Goal: Task Accomplishment & Management: Complete application form

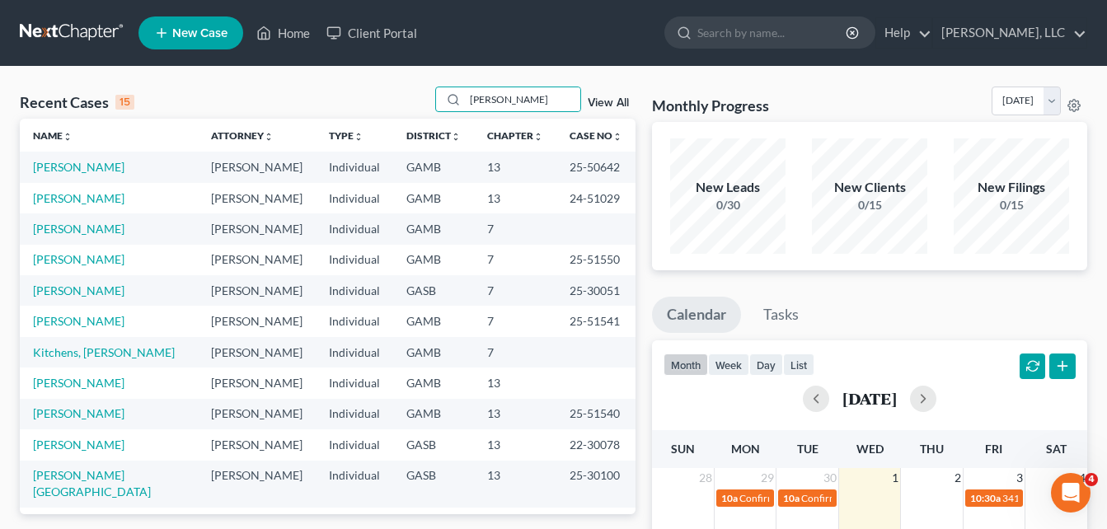
type input "[PERSON_NAME]"
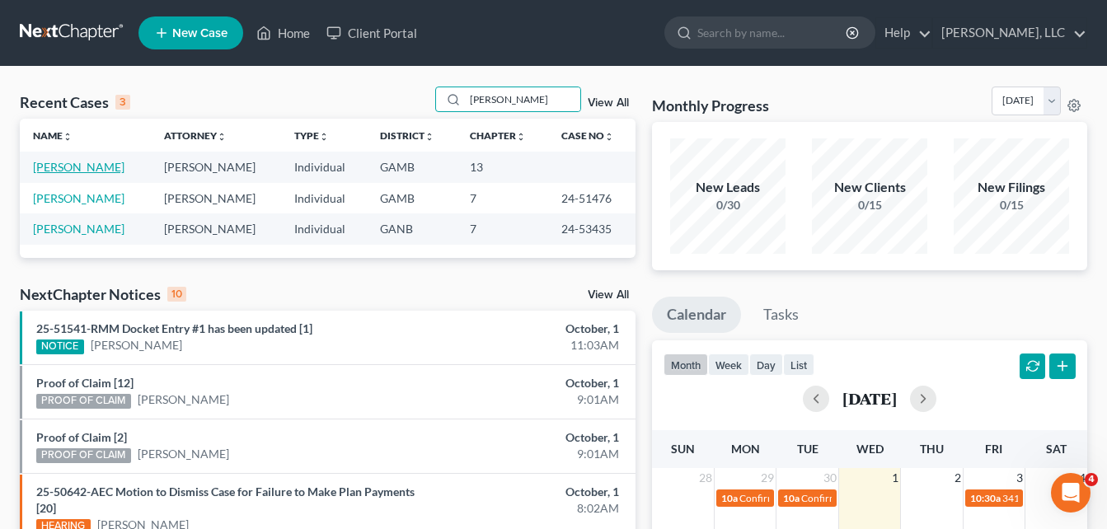
click at [56, 168] on link "[PERSON_NAME]" at bounding box center [79, 167] width 92 height 14
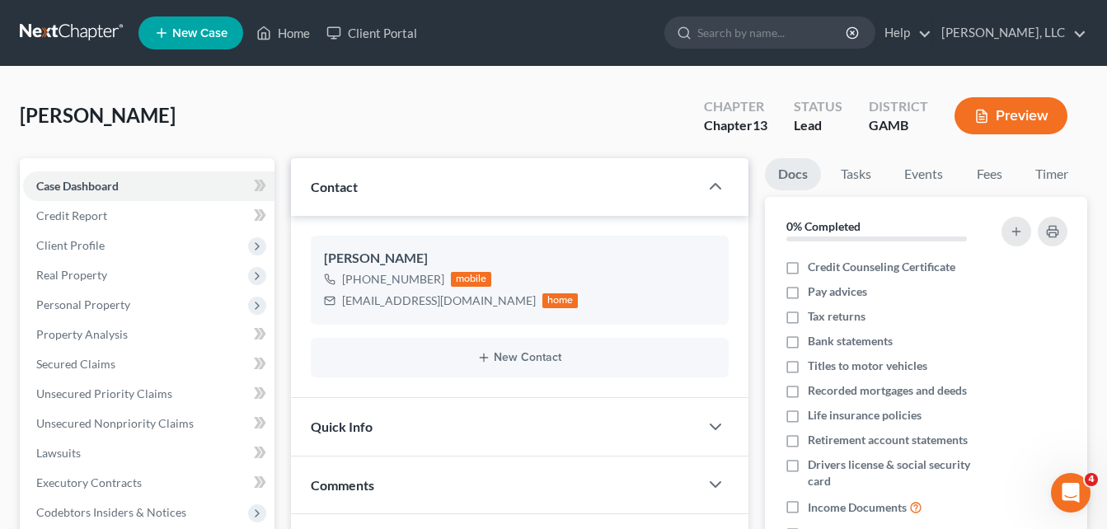
click at [56, 168] on div "Case Dashboard Payments Invoices Payments Payments Credit Report Client Profile…" at bounding box center [147, 468] width 255 height 620
click at [59, 364] on span "Secured Claims" at bounding box center [75, 364] width 79 height 14
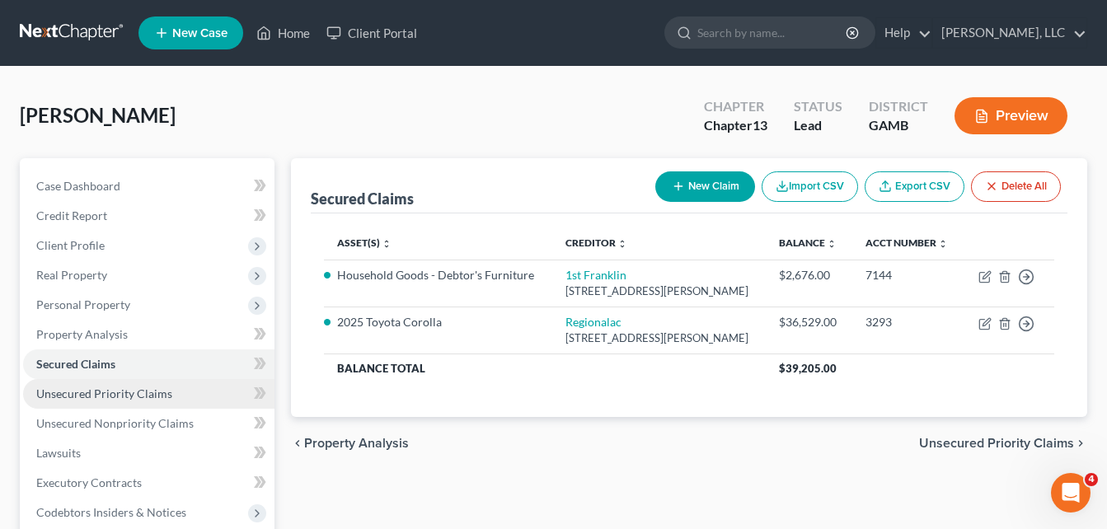
click at [68, 402] on link "Unsecured Priority Claims" at bounding box center [148, 394] width 251 height 30
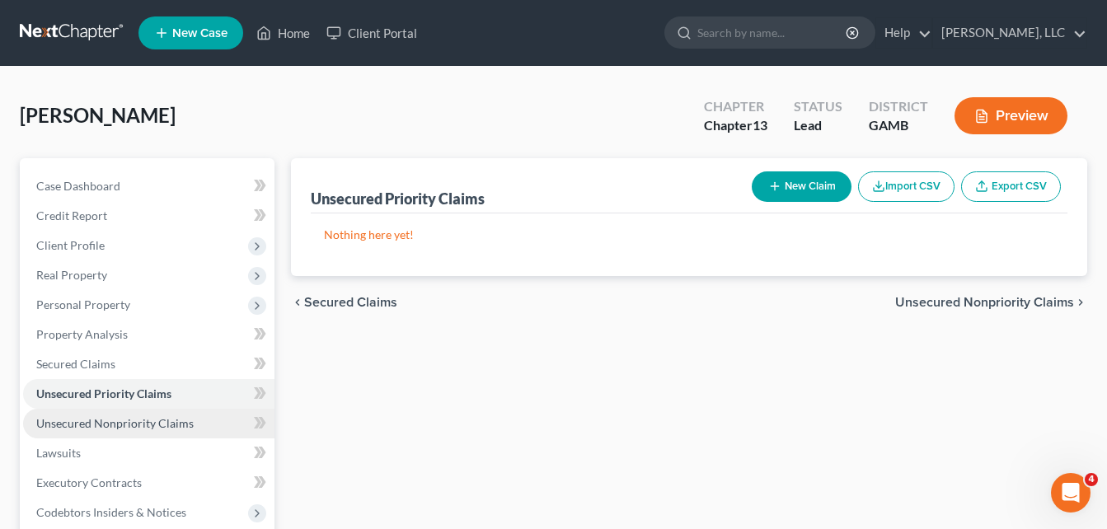
click at [81, 427] on span "Unsecured Nonpriority Claims" at bounding box center [114, 423] width 157 height 14
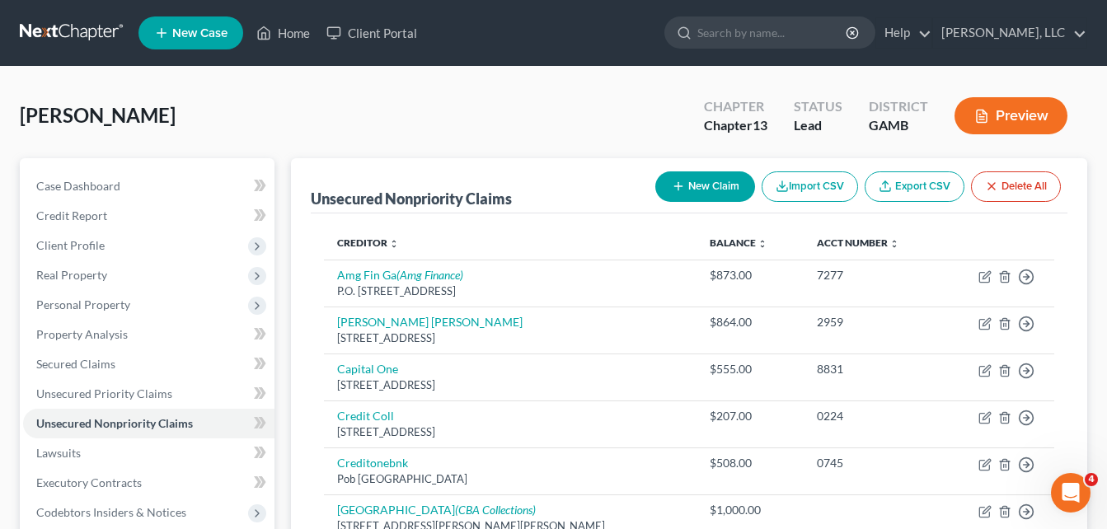
click at [280, 355] on div "Case Dashboard Payments Invoices Payments Payments Credit Report Client Profile" at bounding box center [147, 515] width 271 height 715
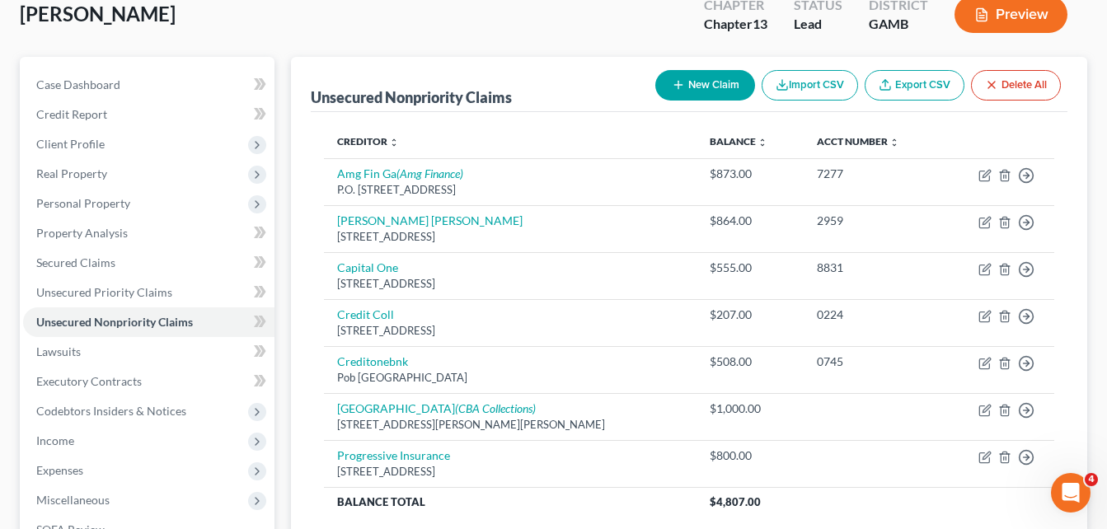
scroll to position [99, 0]
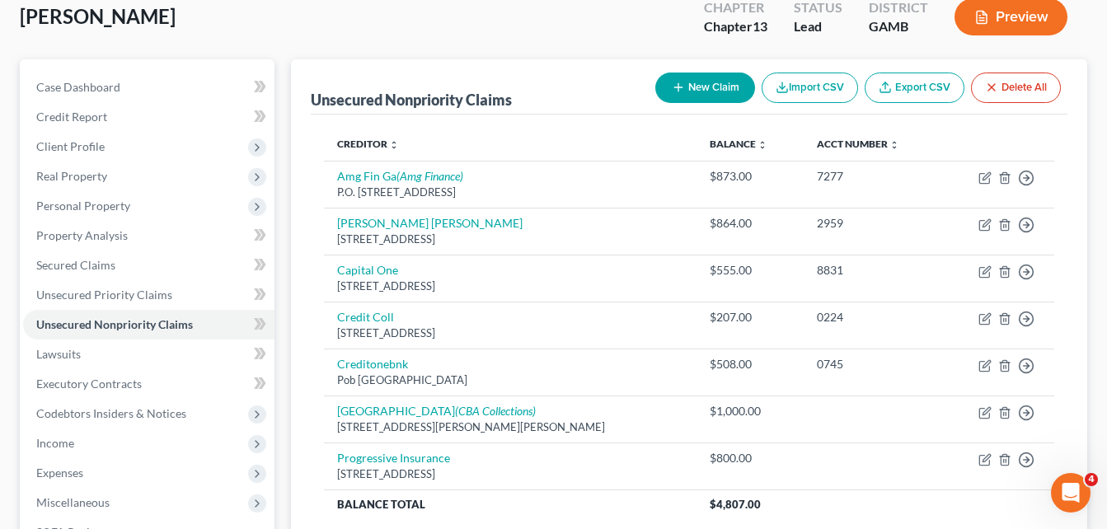
click at [707, 101] on button "New Claim" at bounding box center [706, 88] width 100 height 31
select select "0"
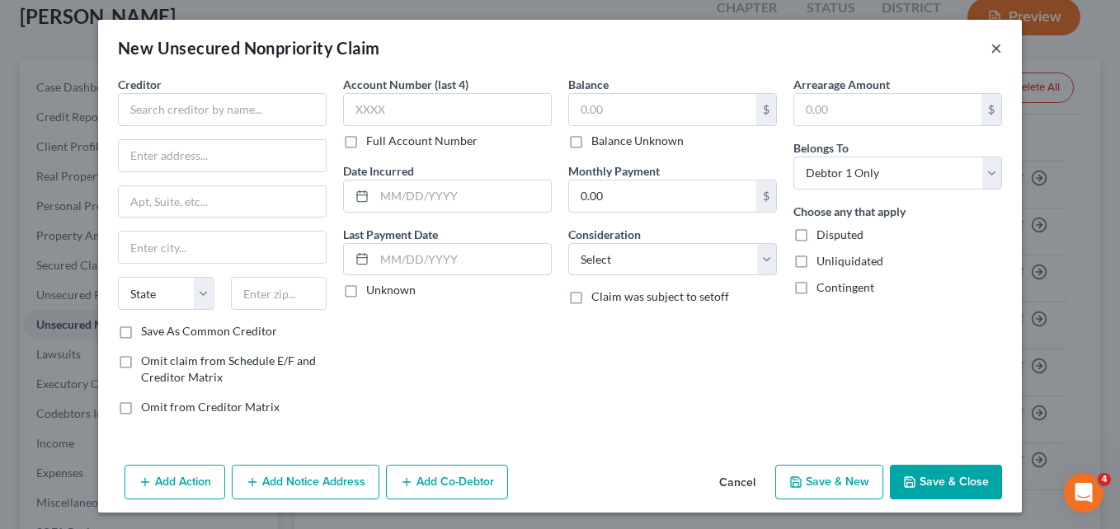
click at [990, 49] on button "×" at bounding box center [996, 48] width 12 height 20
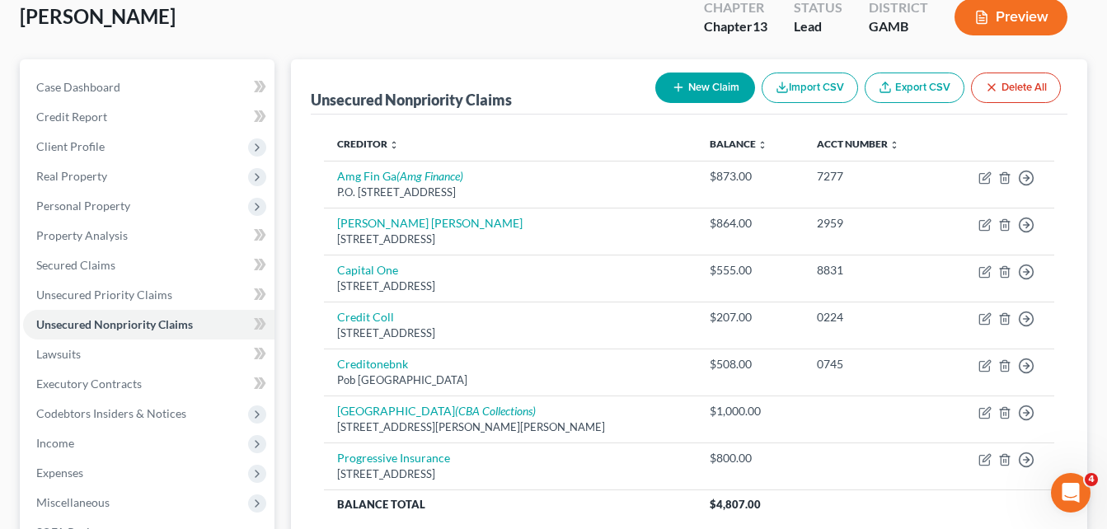
click at [696, 92] on button "New Claim" at bounding box center [706, 88] width 100 height 31
select select "0"
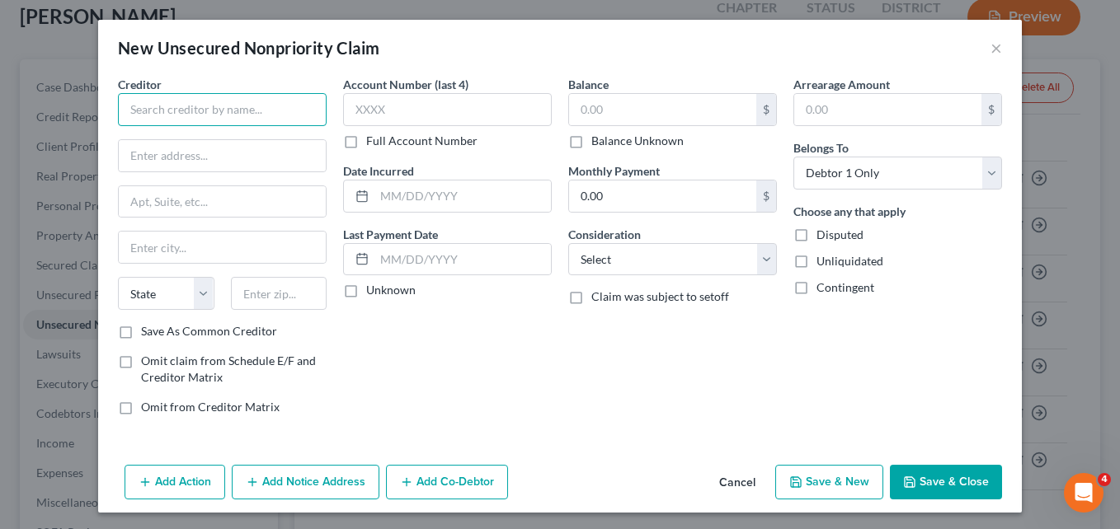
click at [276, 97] on input "text" at bounding box center [222, 109] width 209 height 33
type input "Allstate Insurance"
click at [598, 110] on input "text" at bounding box center [662, 109] width 187 height 31
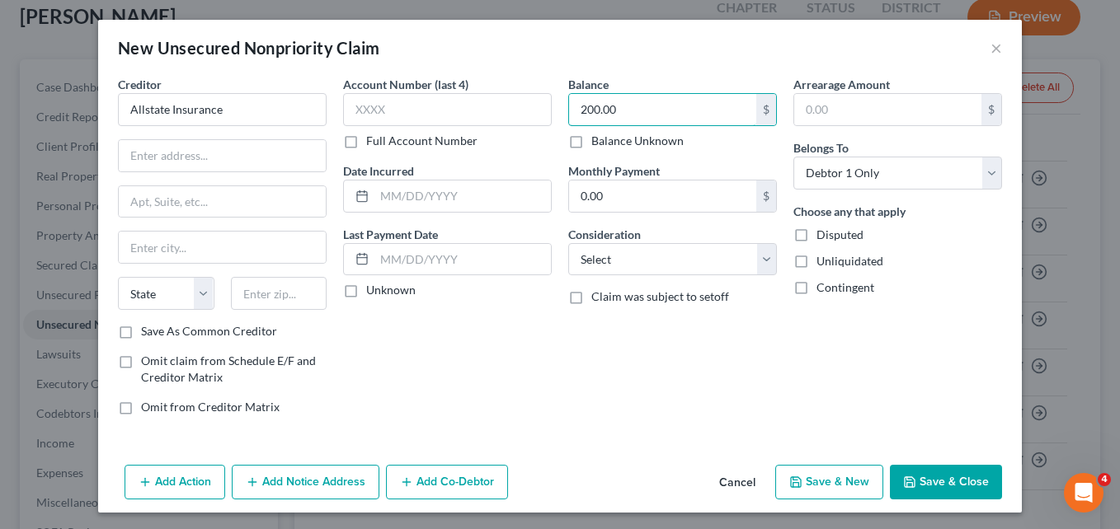
type input "200.00"
click at [458, 332] on div "Account Number (last 4) Full Account Number Date Incurred Last Payment Date Unk…" at bounding box center [447, 252] width 225 height 353
click at [933, 483] on button "Save & Close" at bounding box center [946, 482] width 112 height 35
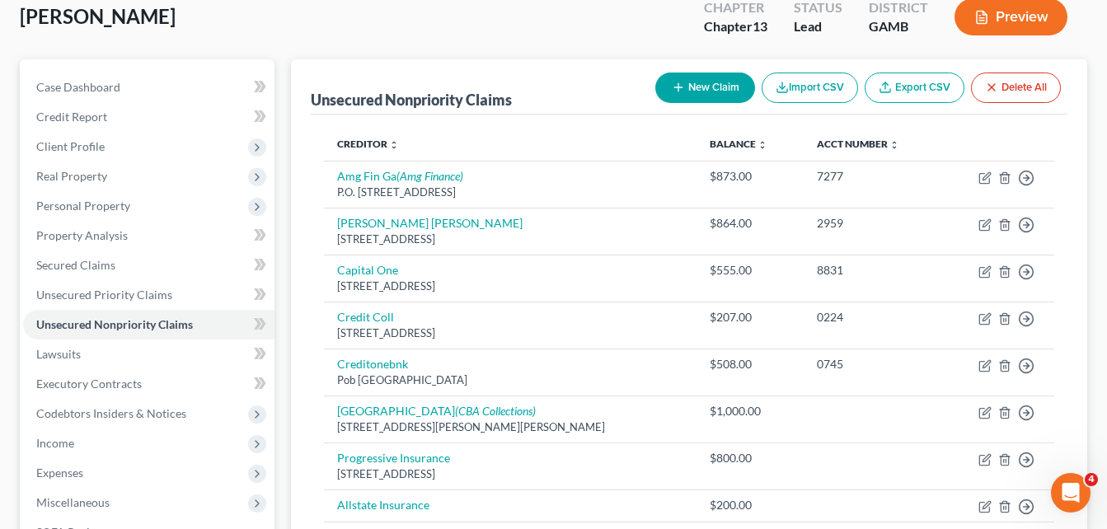
click at [289, 40] on div "[PERSON_NAME] Upgraded Chapter Chapter 13 Status Lead District [GEOGRAPHIC_DATA…" at bounding box center [554, 24] width 1068 height 72
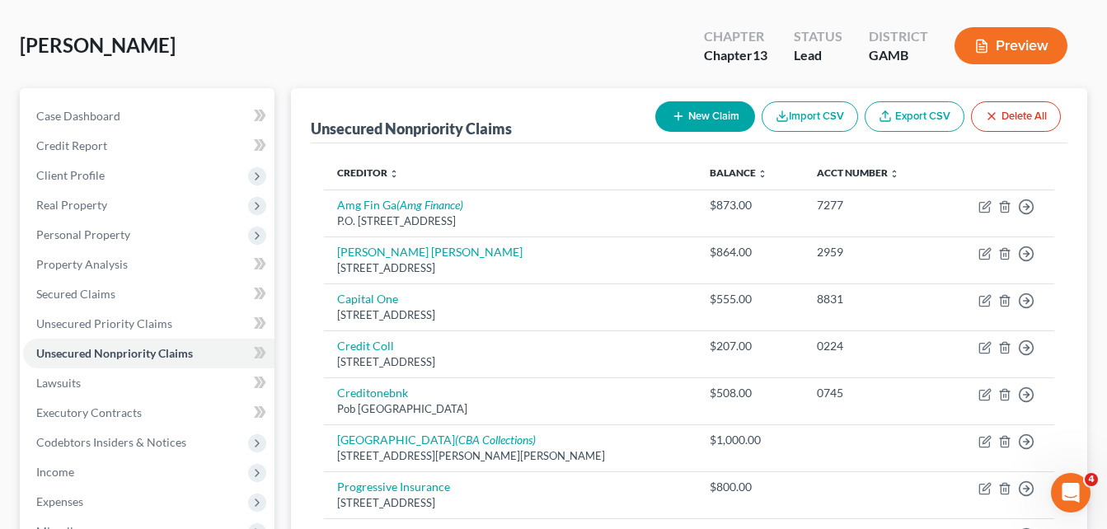
scroll to position [66, 0]
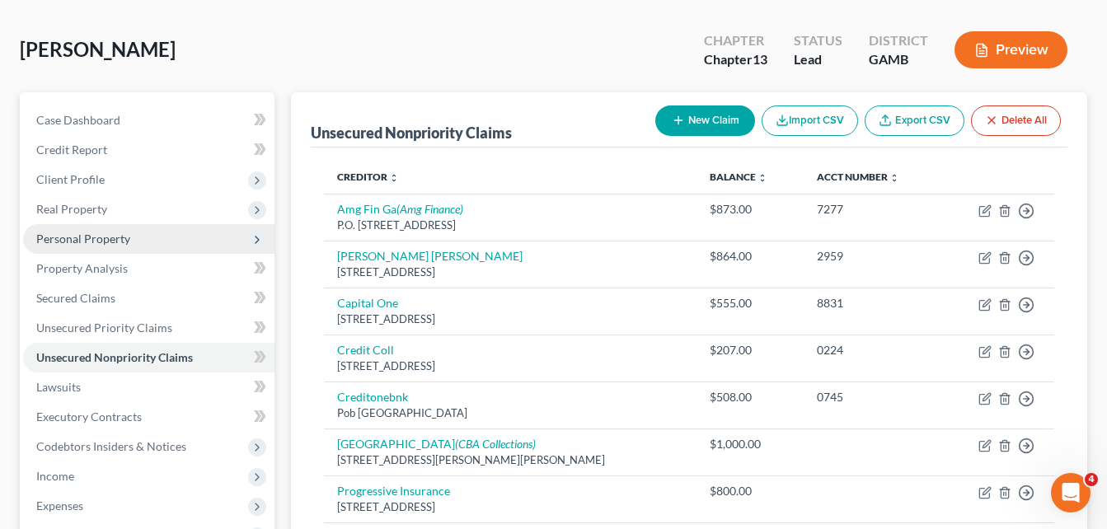
click at [125, 212] on span "Real Property" at bounding box center [148, 210] width 251 height 30
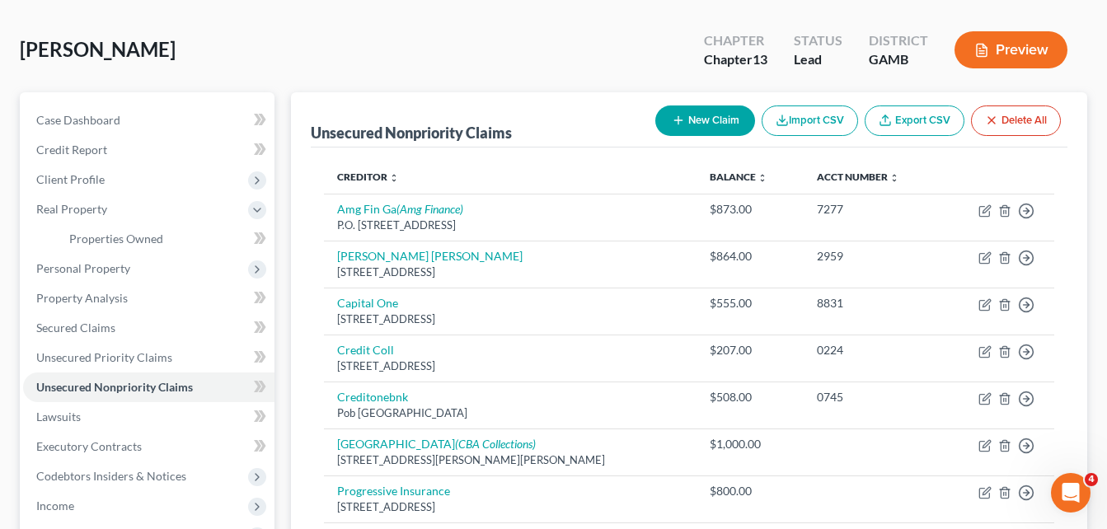
click at [242, 28] on div "[PERSON_NAME] Upgraded Chapter Chapter 13 Status Lead District [GEOGRAPHIC_DATA…" at bounding box center [554, 57] width 1068 height 72
click at [293, 36] on div "Home New Case Client Portal [PERSON_NAME], LLC [EMAIL_ADDRESS][DOMAIN_NAME] My …" at bounding box center [553, 417] width 1107 height 966
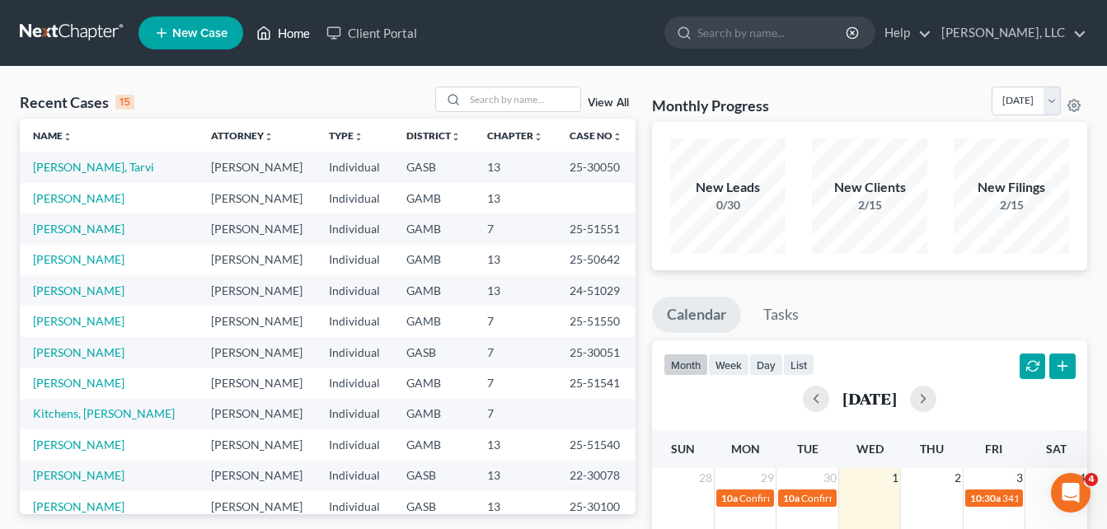
click at [293, 36] on link "Home" at bounding box center [283, 33] width 70 height 30
click at [494, 98] on input "search" at bounding box center [522, 99] width 115 height 24
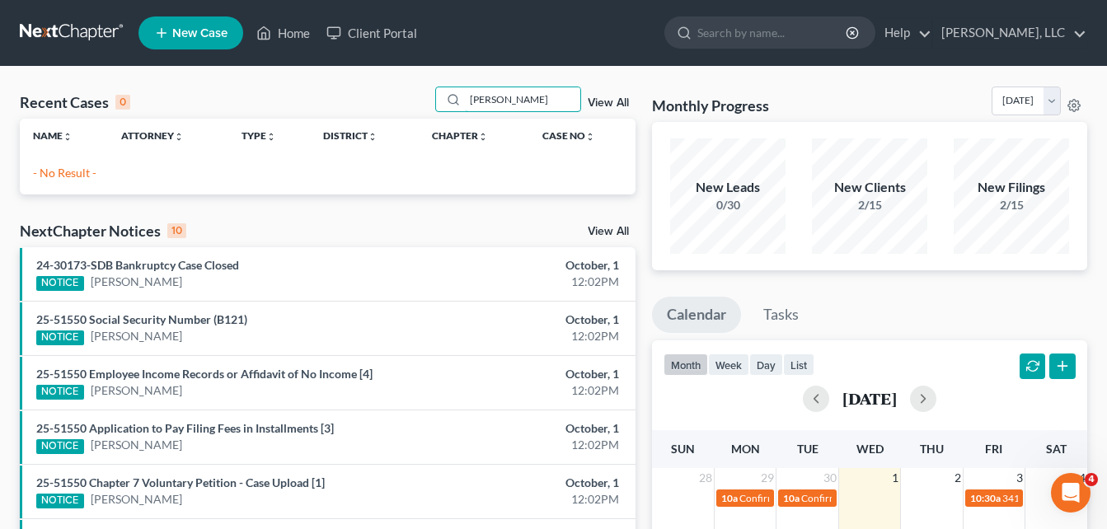
type input "[PERSON_NAME]"
click at [196, 37] on span "New Case" at bounding box center [199, 33] width 55 height 12
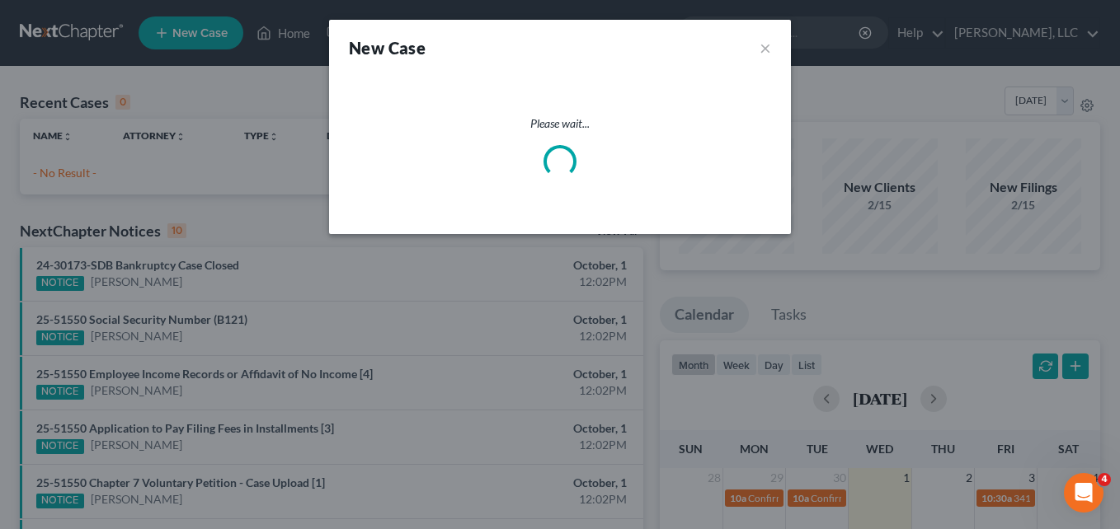
select select "18"
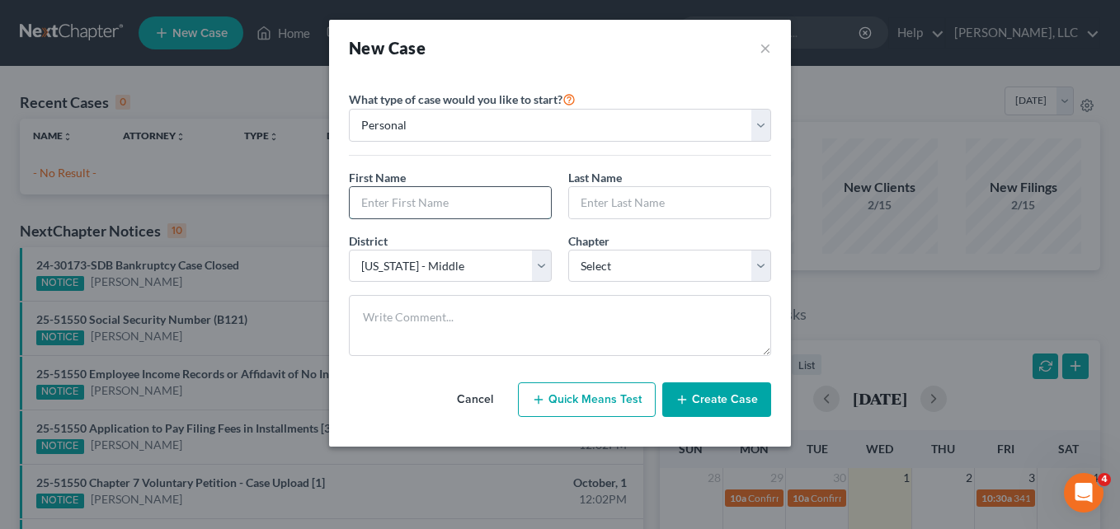
click at [380, 204] on input "text" at bounding box center [450, 202] width 201 height 31
type input "[PERSON_NAME]"
click at [586, 207] on input "text" at bounding box center [669, 202] width 201 height 31
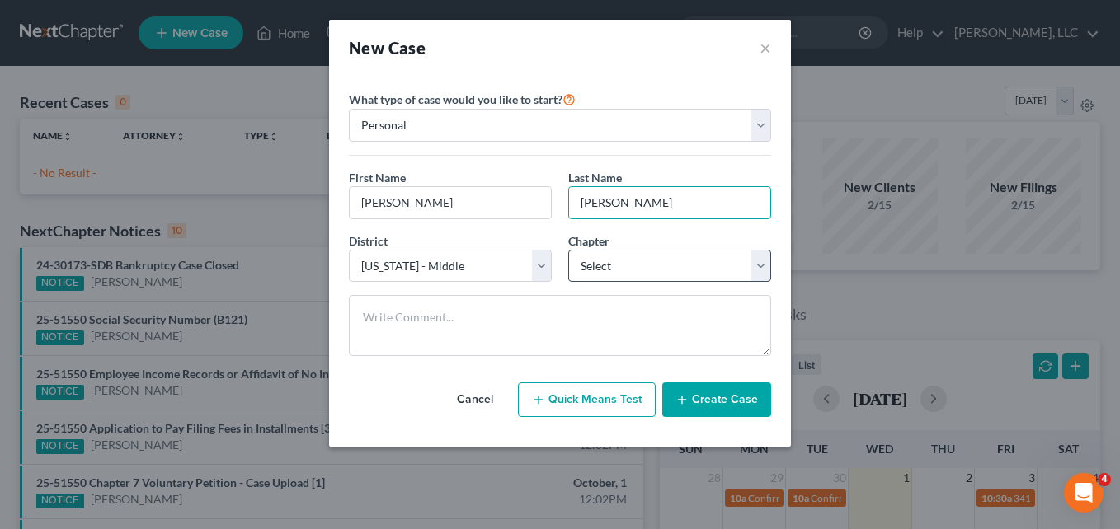
type input "[PERSON_NAME]"
click at [606, 269] on select "Select 7 11 12 13" at bounding box center [669, 266] width 203 height 33
select select "0"
click at [568, 250] on select "Select 7 11 12 13" at bounding box center [669, 266] width 203 height 33
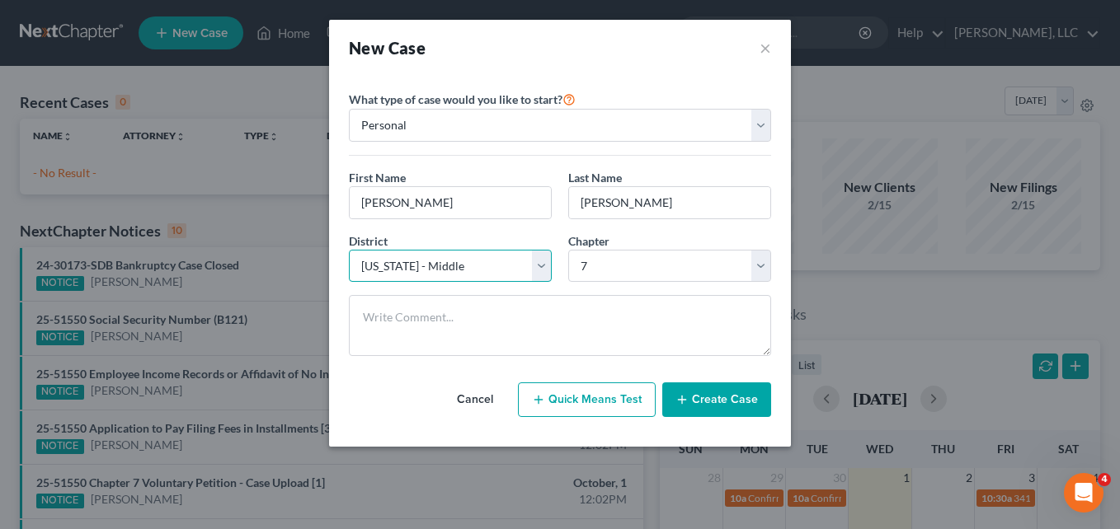
click at [533, 267] on select "Select [US_STATE] - [GEOGRAPHIC_DATA] [US_STATE] - [GEOGRAPHIC_DATA][US_STATE] …" at bounding box center [450, 266] width 203 height 33
select select "19"
click at [349, 250] on select "Select [US_STATE] - [GEOGRAPHIC_DATA] [US_STATE] - [GEOGRAPHIC_DATA][US_STATE] …" at bounding box center [450, 266] width 203 height 33
click at [717, 409] on button "Create Case" at bounding box center [716, 400] width 109 height 35
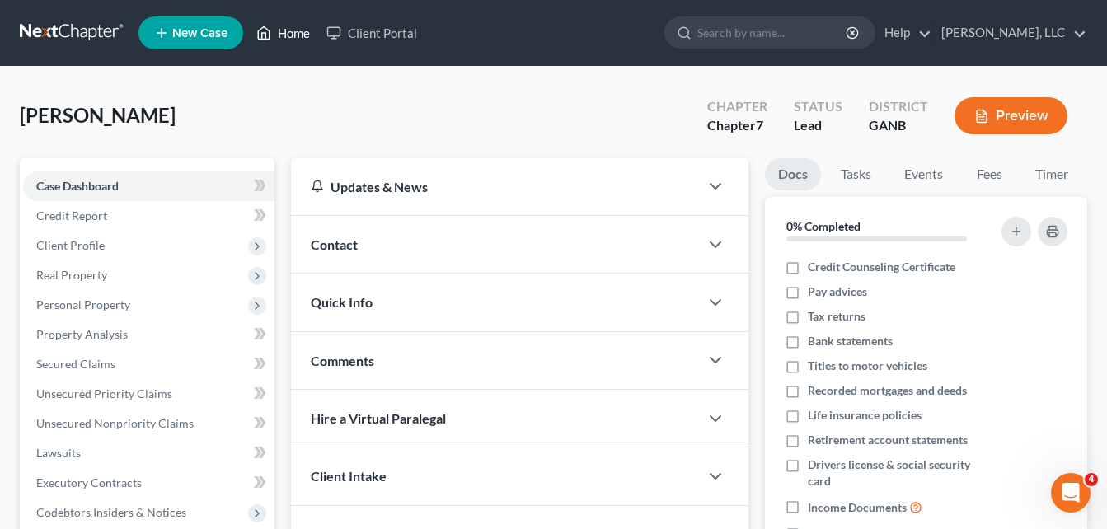
drag, startPoint x: 289, startPoint y: 36, endPoint x: 419, endPoint y: 124, distance: 156.9
click at [289, 36] on link "Home" at bounding box center [283, 33] width 70 height 30
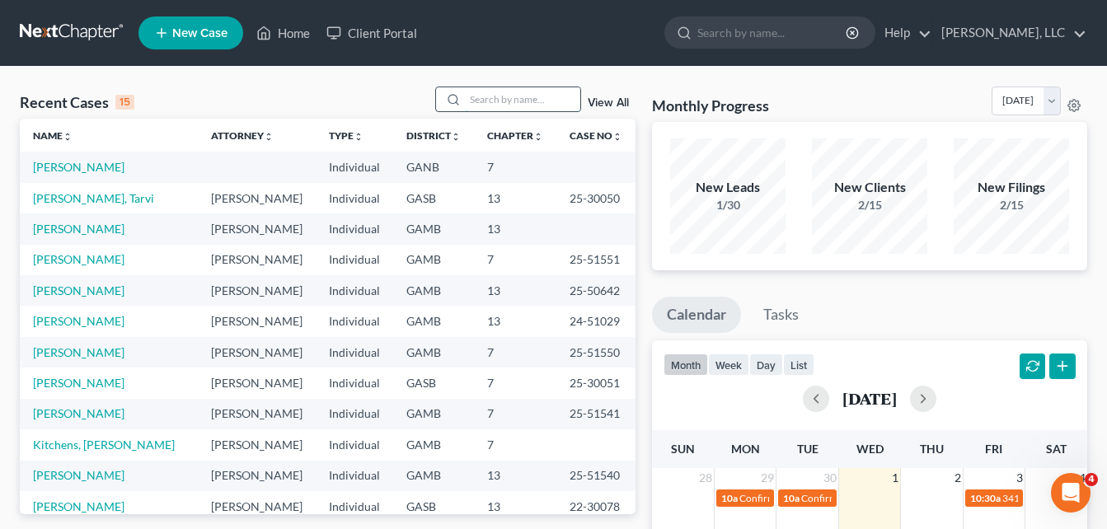
click at [524, 103] on input "search" at bounding box center [522, 99] width 115 height 24
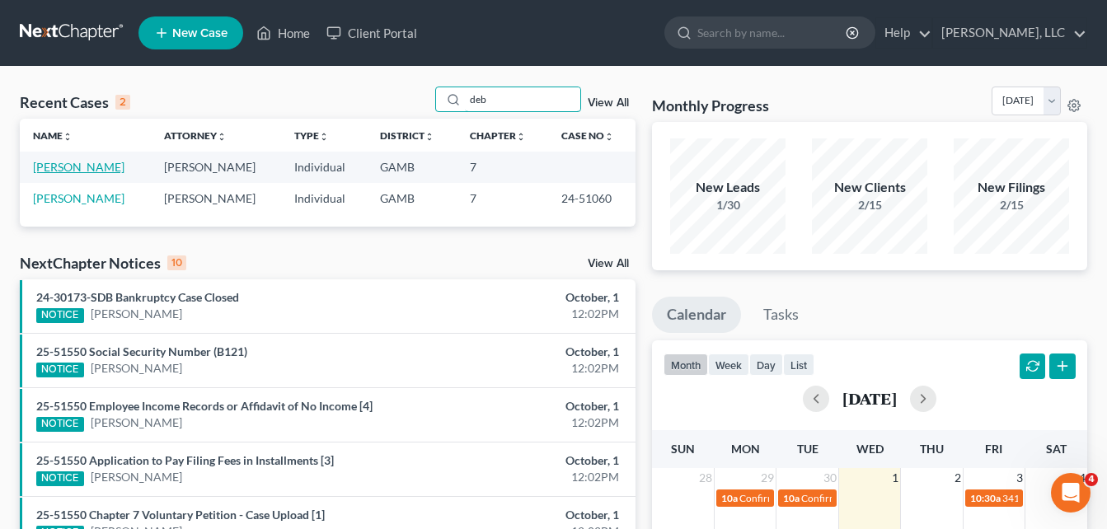
type input "deb"
click at [70, 167] on link "[PERSON_NAME]" at bounding box center [79, 167] width 92 height 14
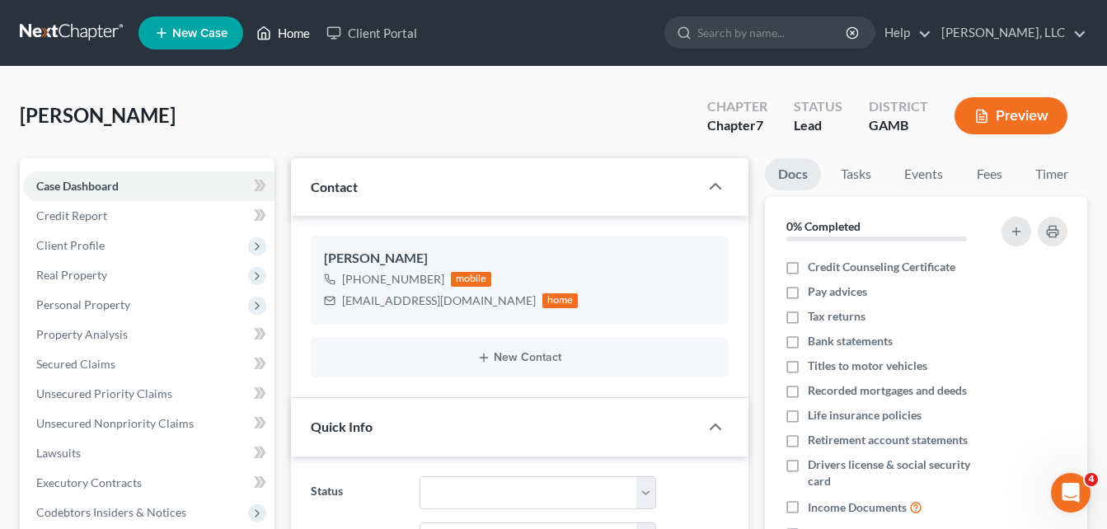
click at [284, 35] on link "Home" at bounding box center [283, 33] width 70 height 30
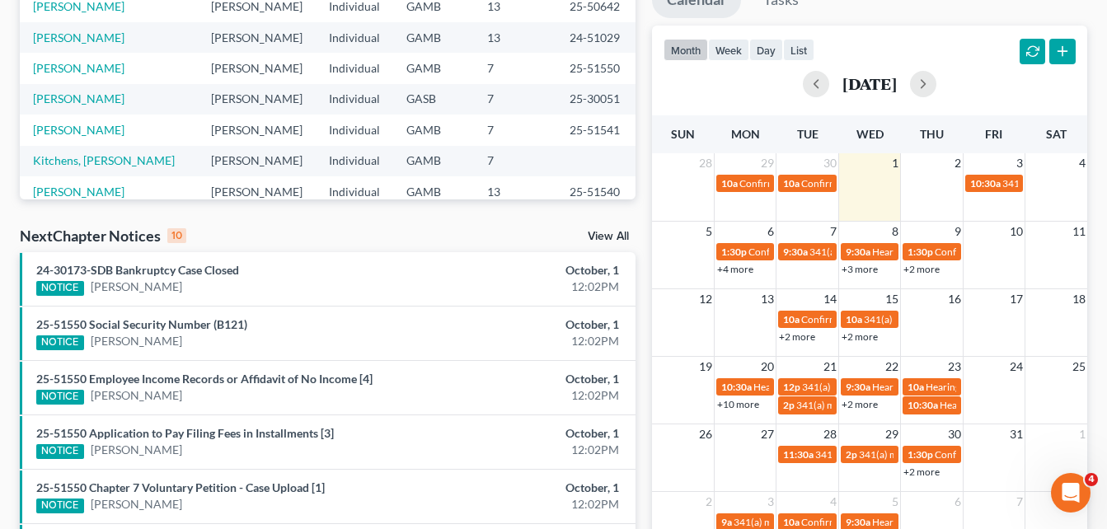
scroll to position [261, 0]
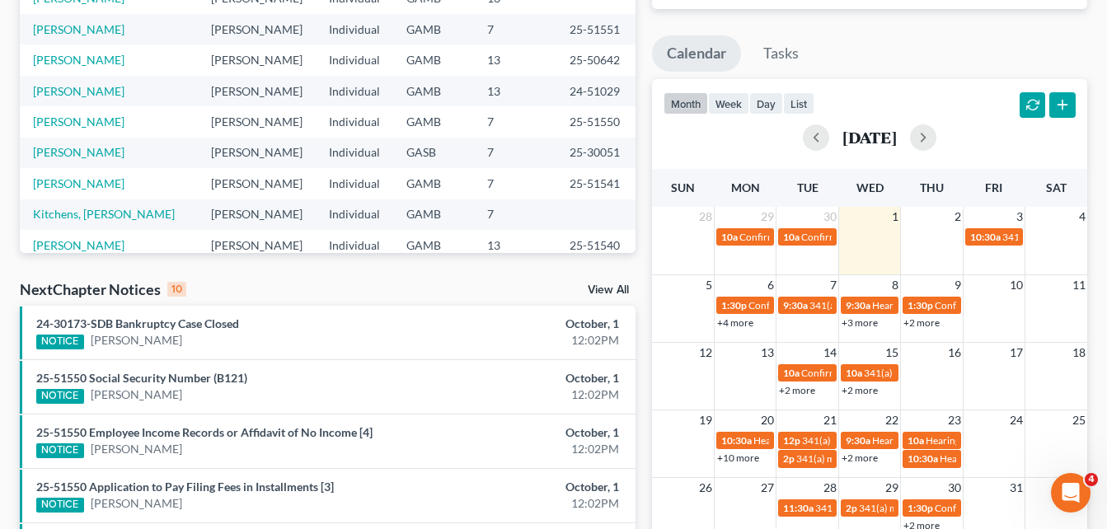
click at [616, 289] on link "View All" at bounding box center [608, 290] width 41 height 12
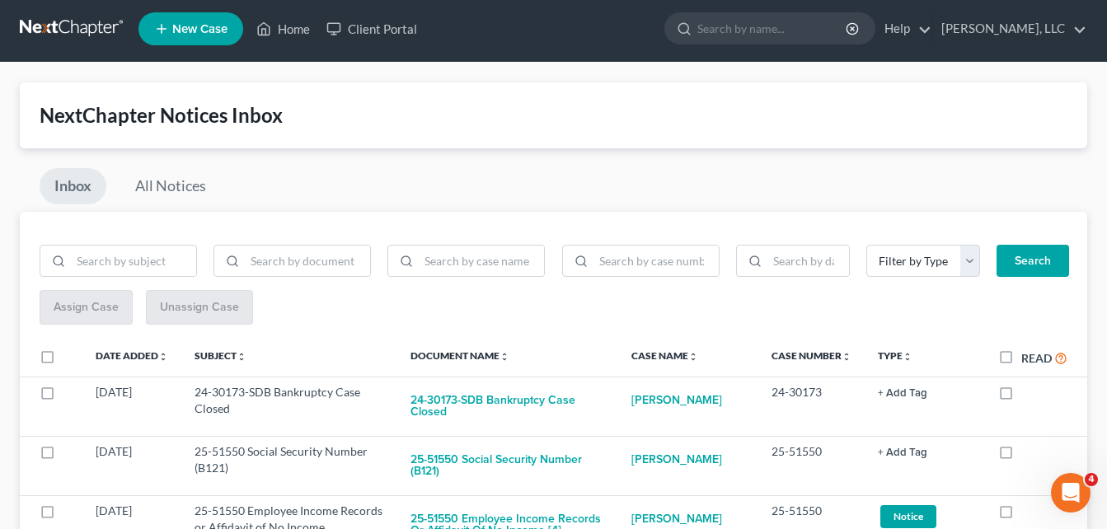
scroll to position [99, 0]
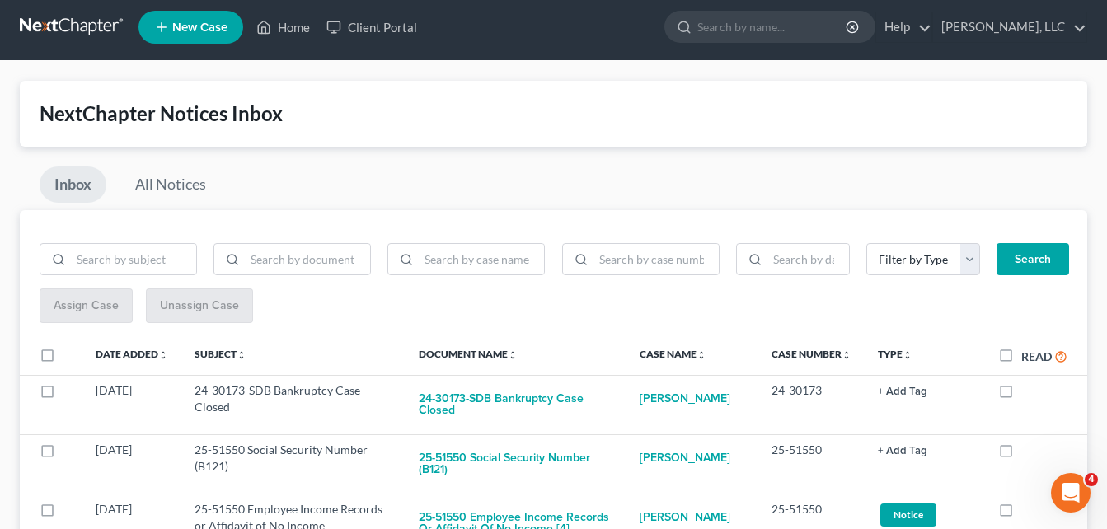
scroll to position [0, 0]
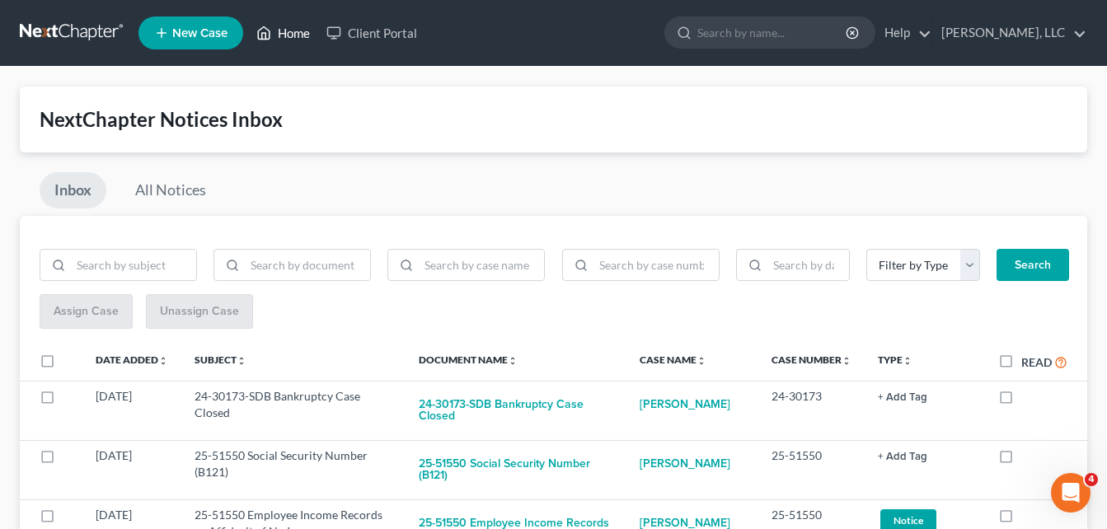
click at [304, 35] on link "Home" at bounding box center [283, 33] width 70 height 30
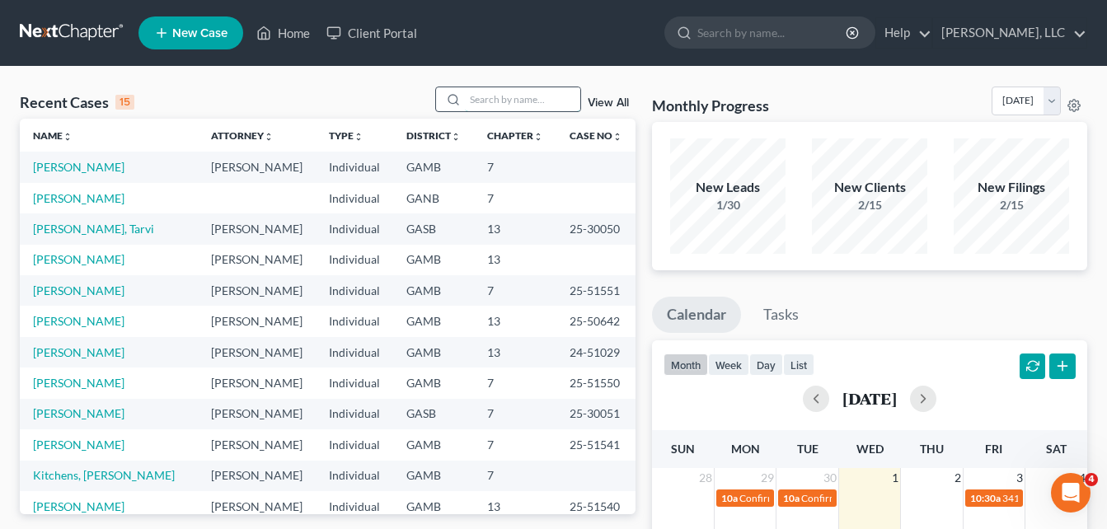
click at [491, 95] on input "search" at bounding box center [522, 99] width 115 height 24
type input "krist"
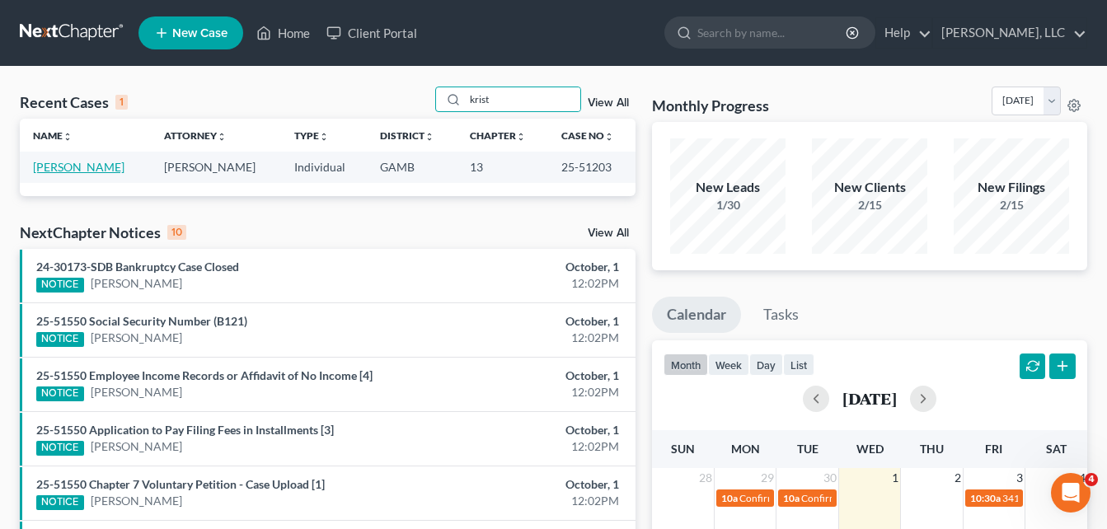
click at [87, 167] on link "[PERSON_NAME]" at bounding box center [79, 167] width 92 height 14
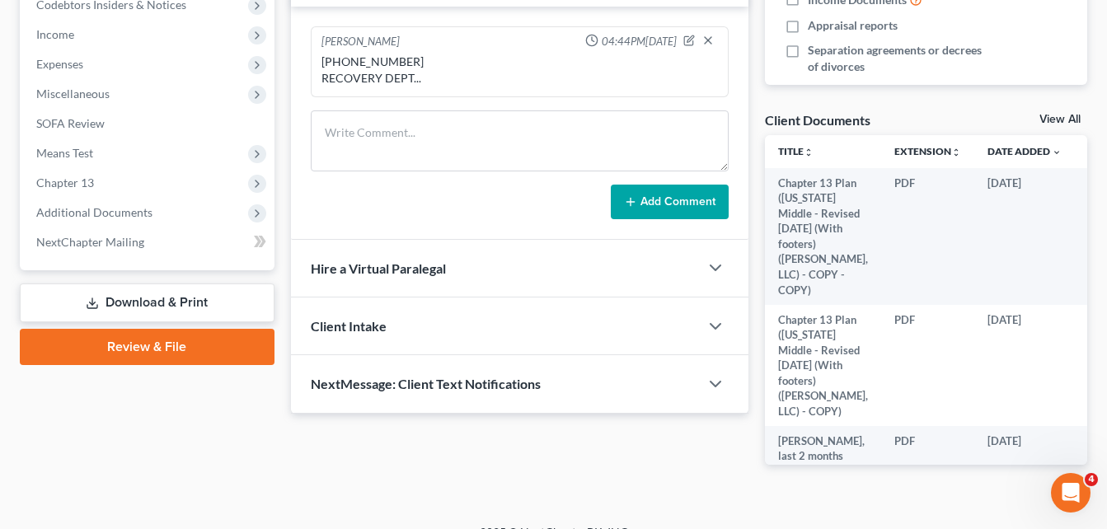
scroll to position [533, 0]
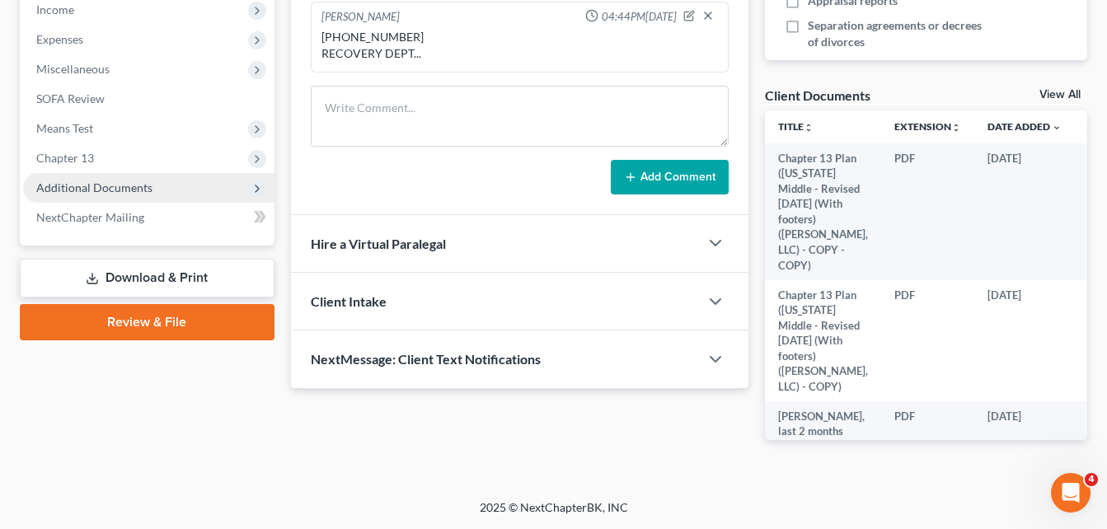
click at [67, 186] on span "Additional Documents" at bounding box center [94, 188] width 116 height 14
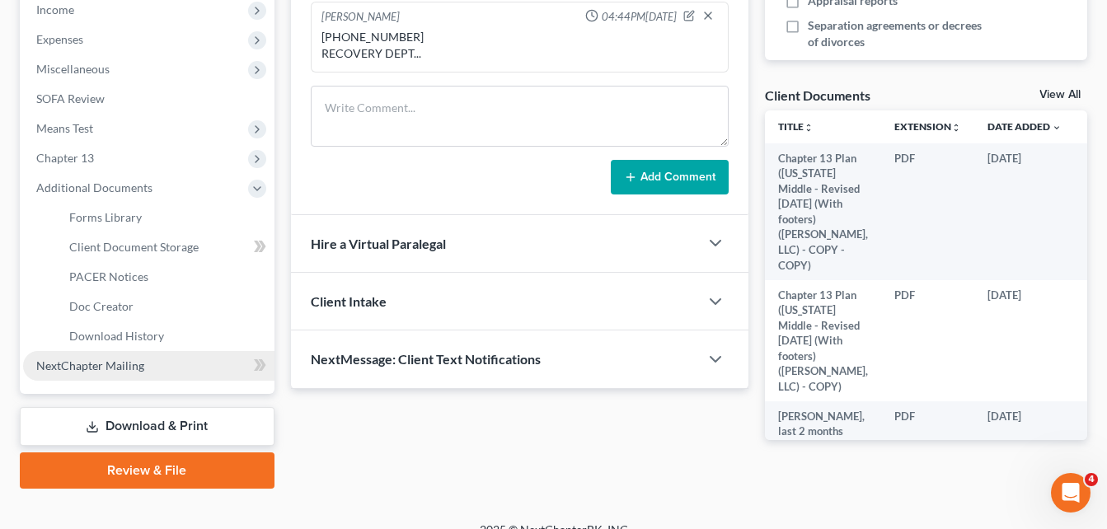
click at [116, 367] on span "NextChapter Mailing" at bounding box center [90, 366] width 108 height 14
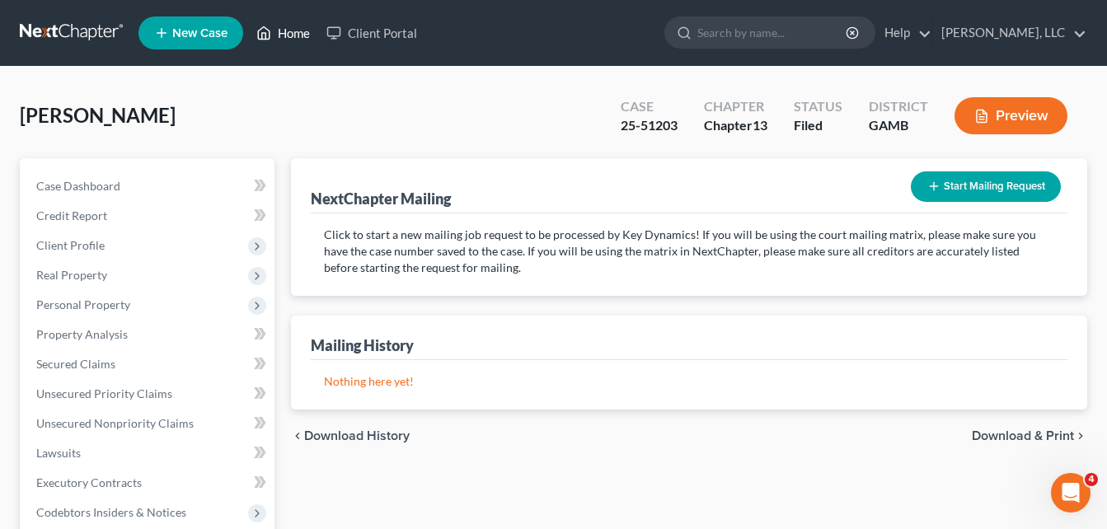
click at [296, 40] on link "Home" at bounding box center [283, 33] width 70 height 30
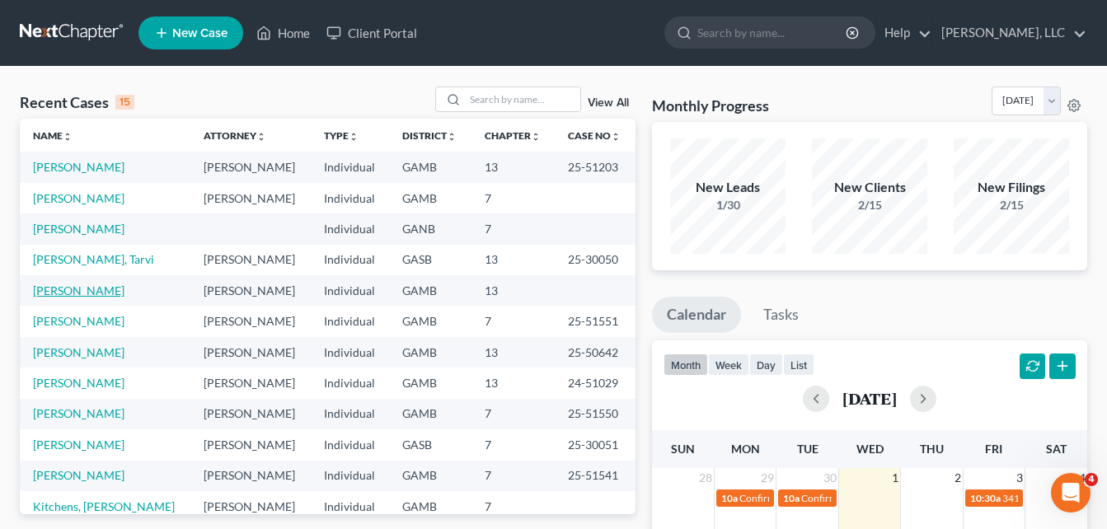
click at [75, 297] on link "[PERSON_NAME]" at bounding box center [79, 291] width 92 height 14
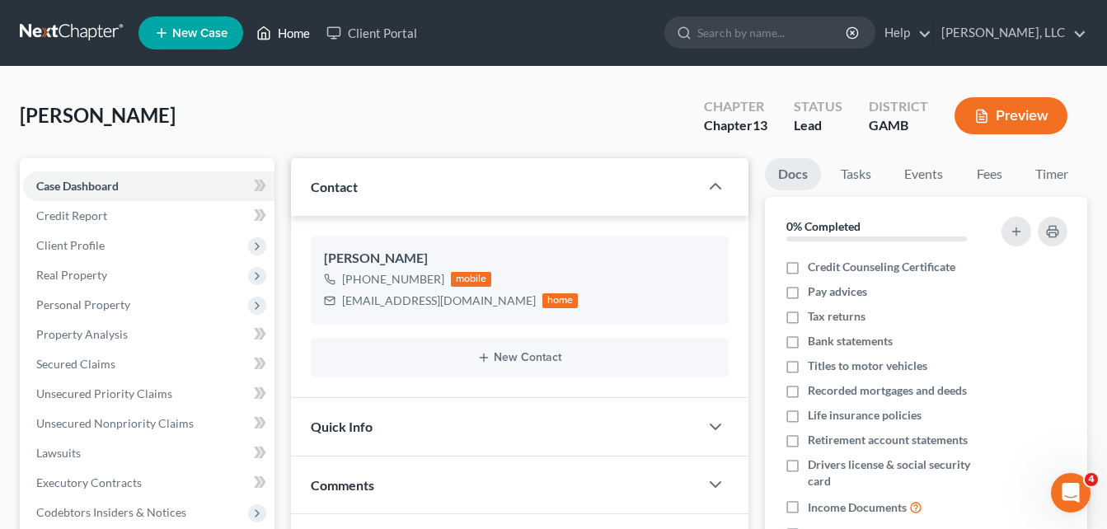
click at [304, 38] on link "Home" at bounding box center [283, 33] width 70 height 30
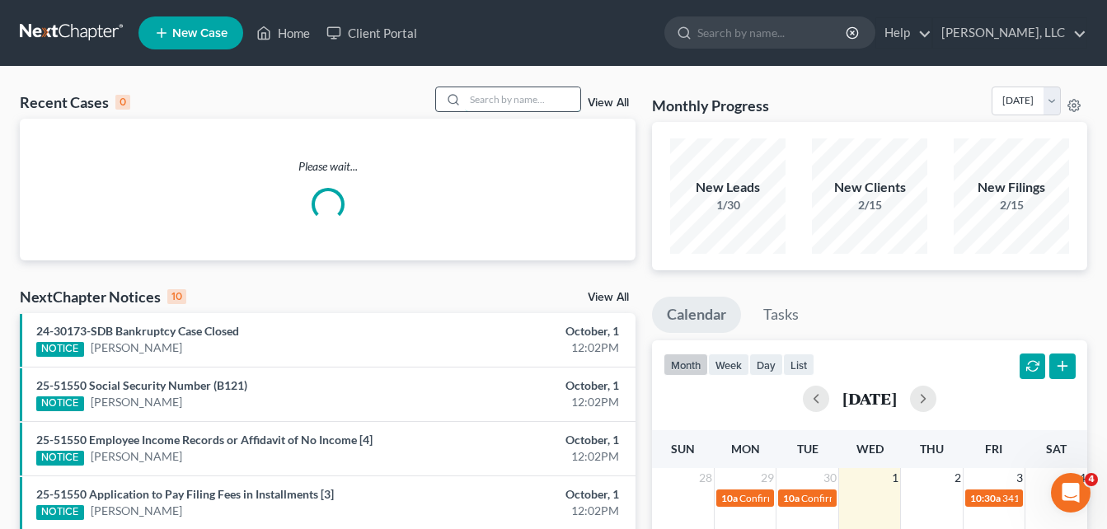
click at [529, 103] on input "search" at bounding box center [522, 99] width 115 height 24
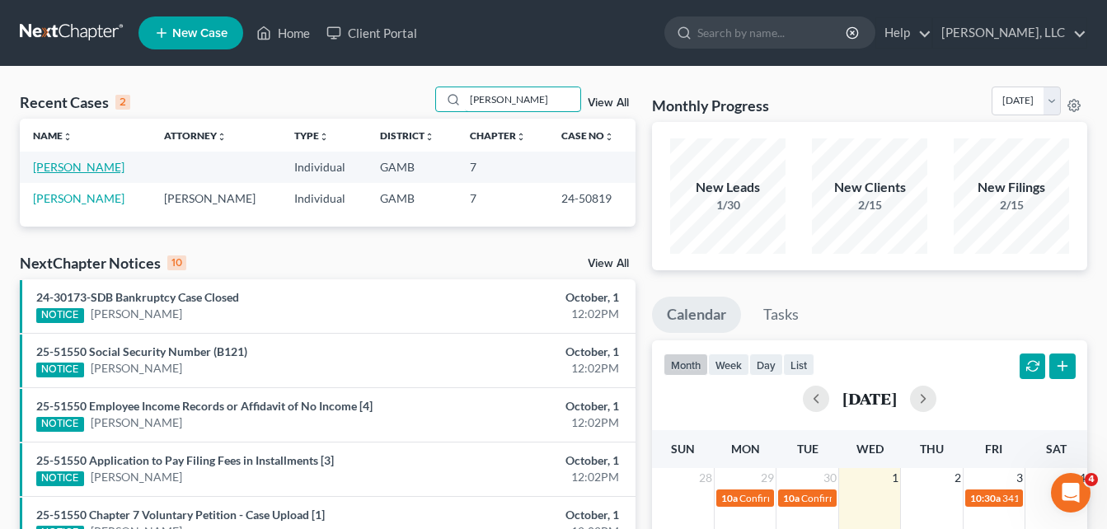
type input "[PERSON_NAME]"
click at [90, 166] on link "[PERSON_NAME]" at bounding box center [79, 167] width 92 height 14
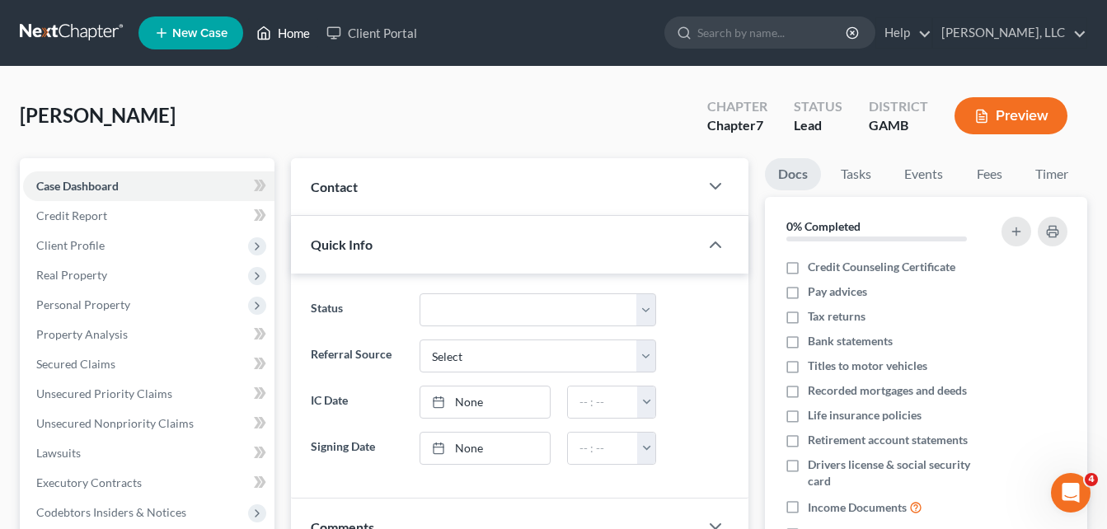
drag, startPoint x: 300, startPoint y: 35, endPoint x: 280, endPoint y: 76, distance: 46.1
click at [300, 35] on link "Home" at bounding box center [283, 33] width 70 height 30
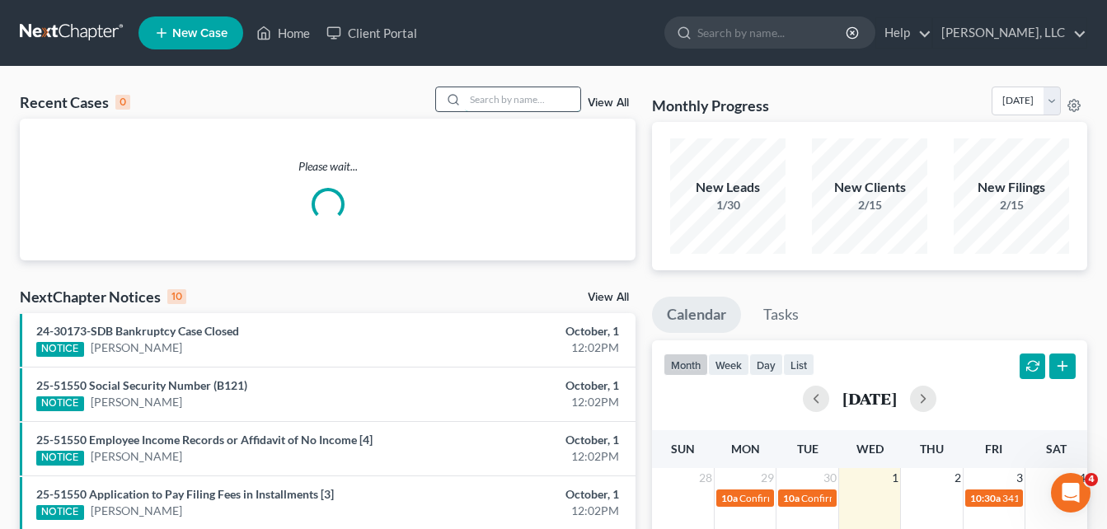
click at [482, 95] on input "search" at bounding box center [522, 99] width 115 height 24
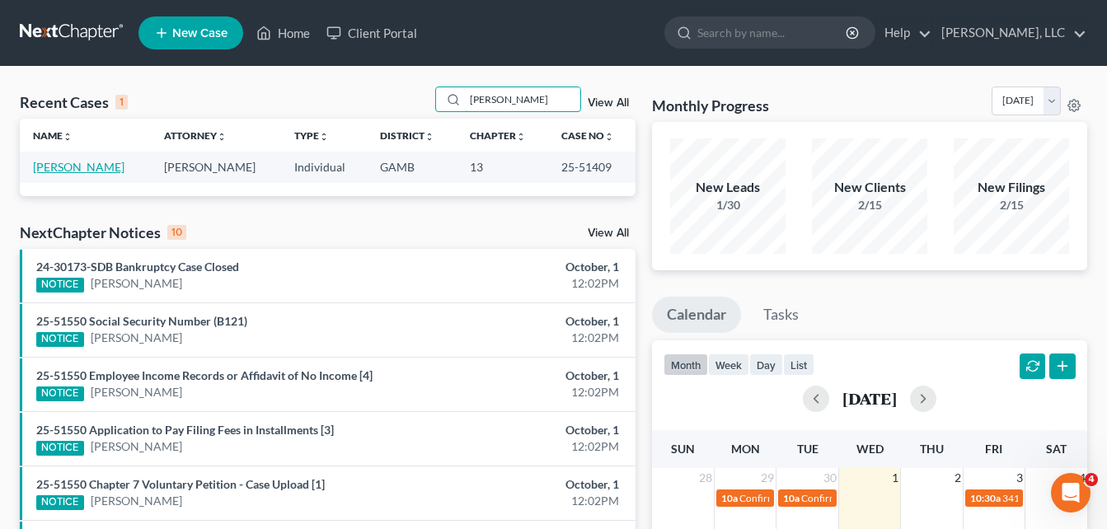
type input "[PERSON_NAME]"
click at [63, 168] on link "[PERSON_NAME]" at bounding box center [79, 167] width 92 height 14
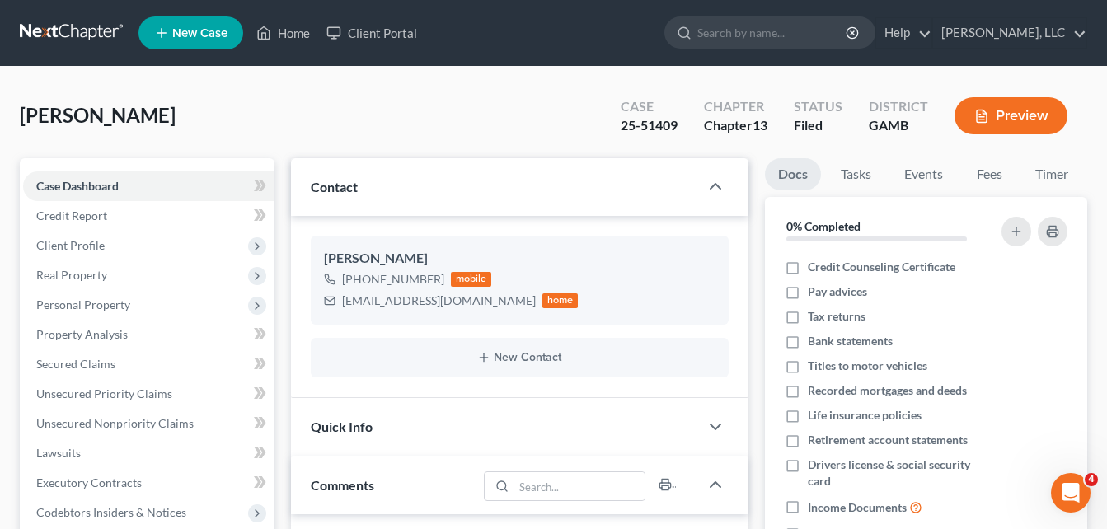
click at [263, 119] on div "[PERSON_NAME] Upgraded Case 25-51409 Chapter Chapter 13 Status Filed District […" at bounding box center [554, 123] width 1068 height 72
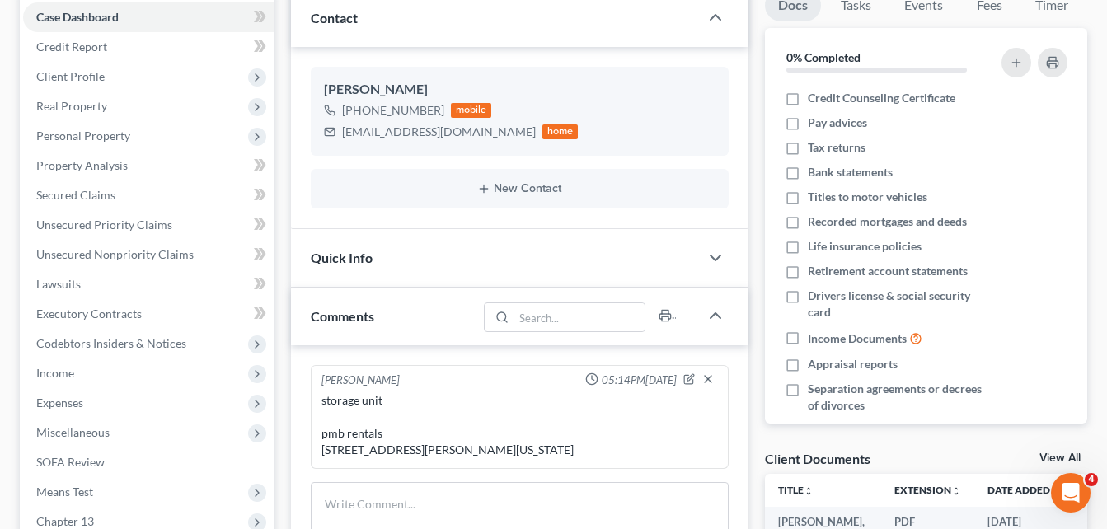
scroll to position [170, 0]
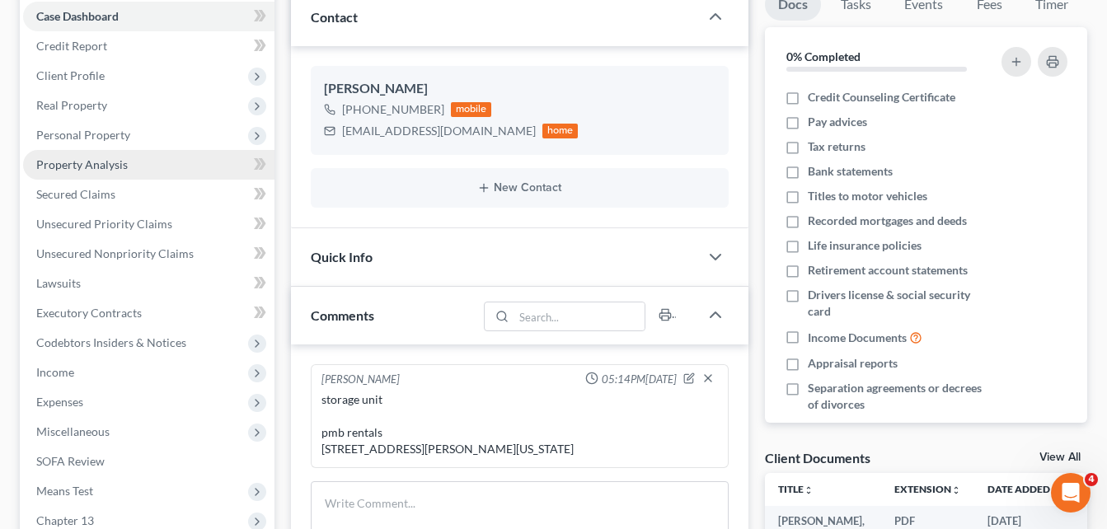
click at [85, 162] on span "Property Analysis" at bounding box center [82, 164] width 92 height 14
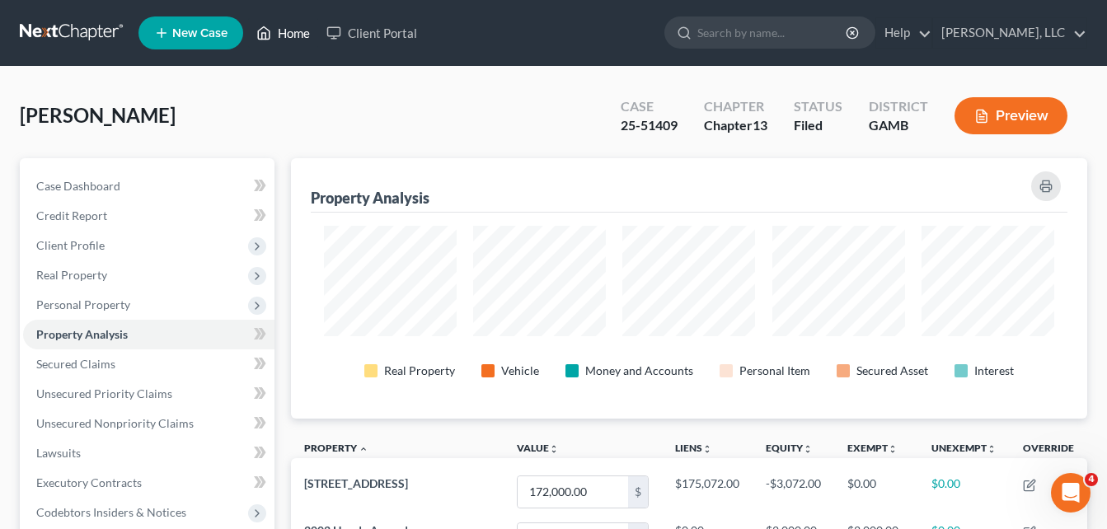
click at [289, 32] on link "Home" at bounding box center [283, 33] width 70 height 30
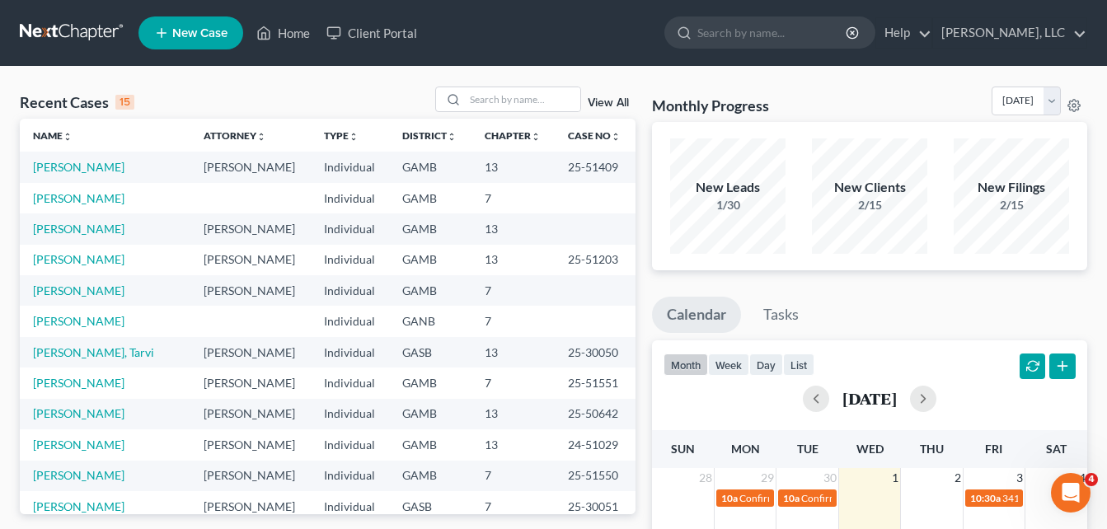
click at [66, 233] on link "[PERSON_NAME]" at bounding box center [79, 229] width 92 height 14
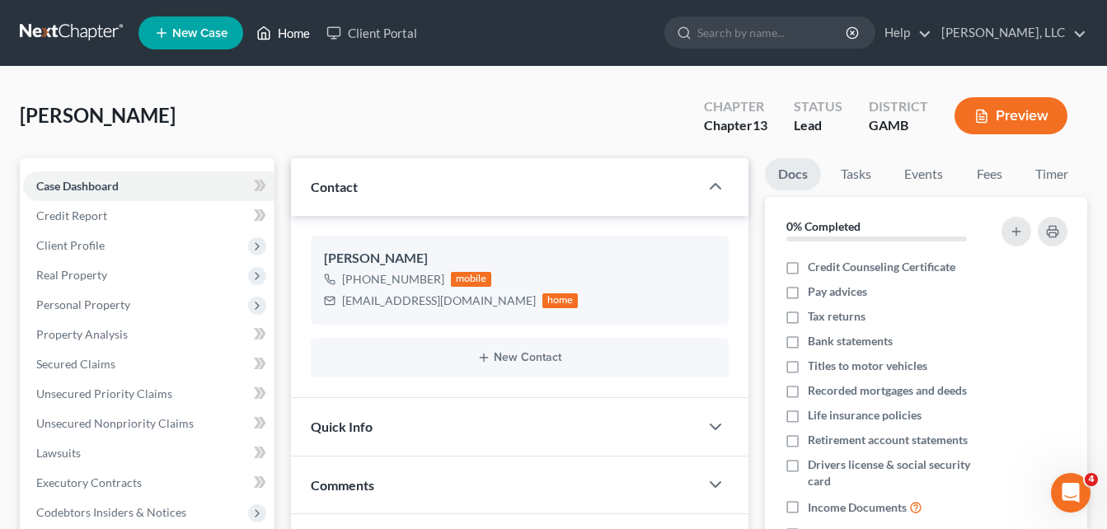
click at [292, 43] on link "Home" at bounding box center [283, 33] width 70 height 30
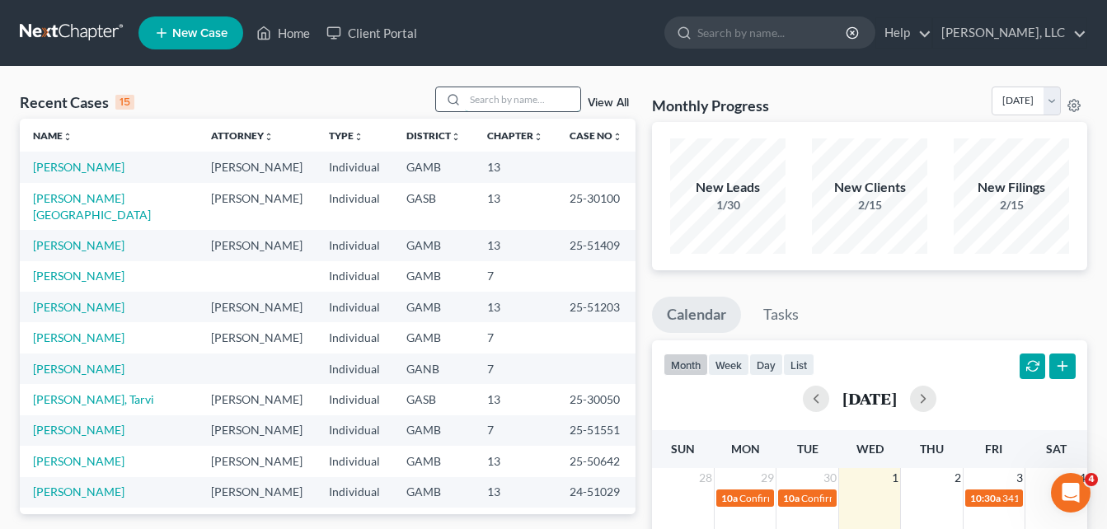
click at [486, 101] on input "search" at bounding box center [522, 99] width 115 height 24
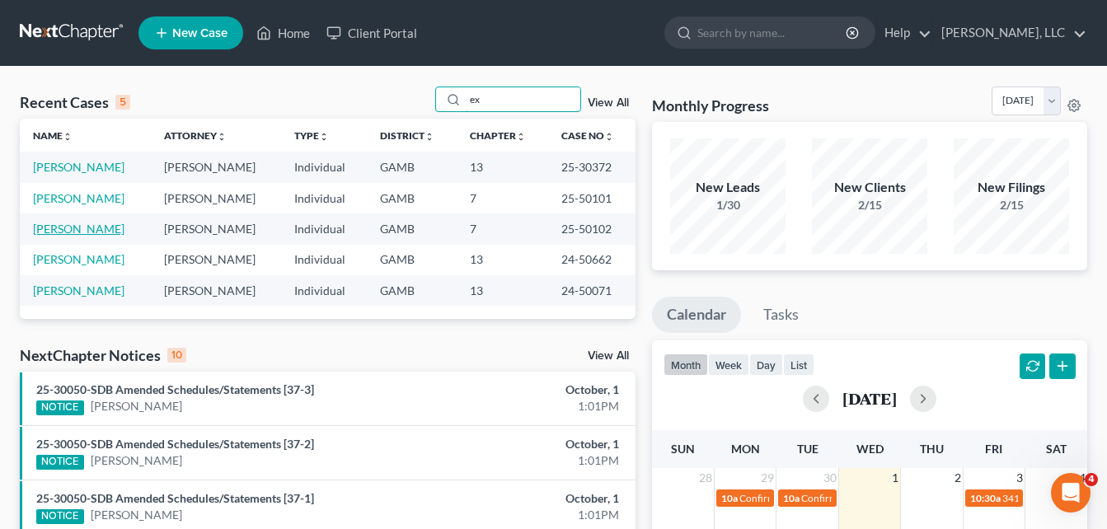
type input "ex"
click at [82, 227] on link "[PERSON_NAME]" at bounding box center [79, 229] width 92 height 14
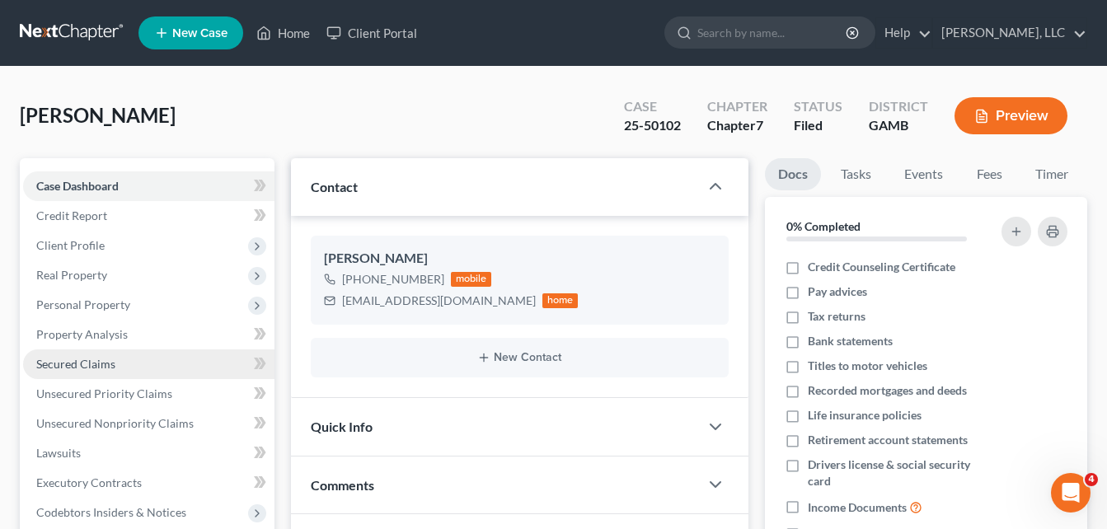
click at [53, 360] on span "Secured Claims" at bounding box center [75, 364] width 79 height 14
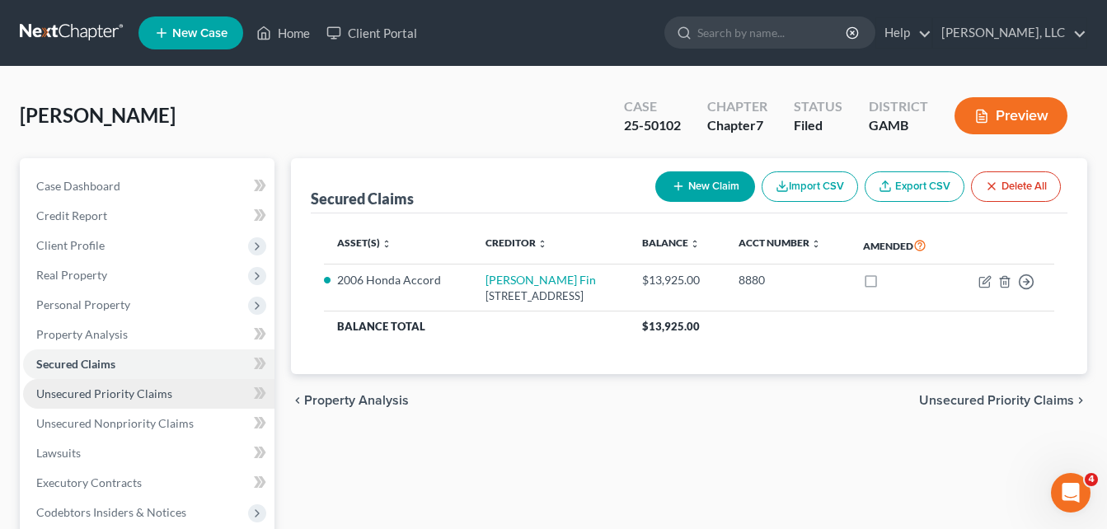
click at [71, 385] on link "Unsecured Priority Claims" at bounding box center [148, 394] width 251 height 30
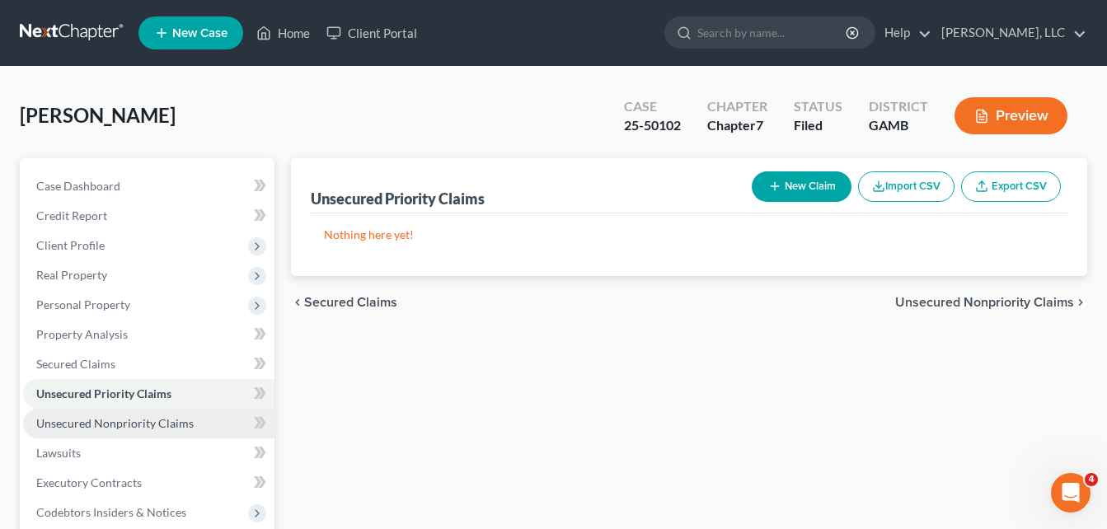
click at [73, 425] on span "Unsecured Nonpriority Claims" at bounding box center [114, 423] width 157 height 14
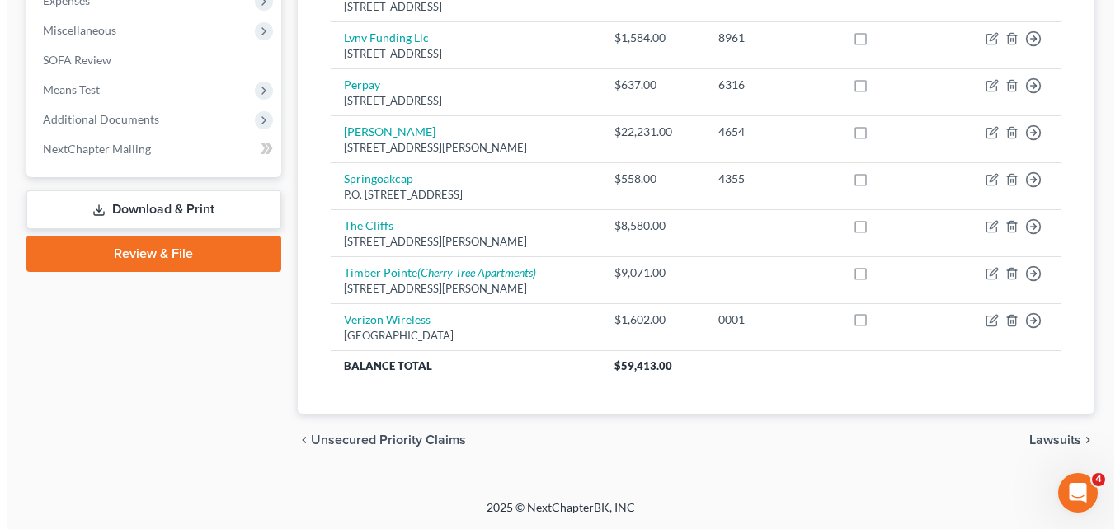
scroll to position [538, 0]
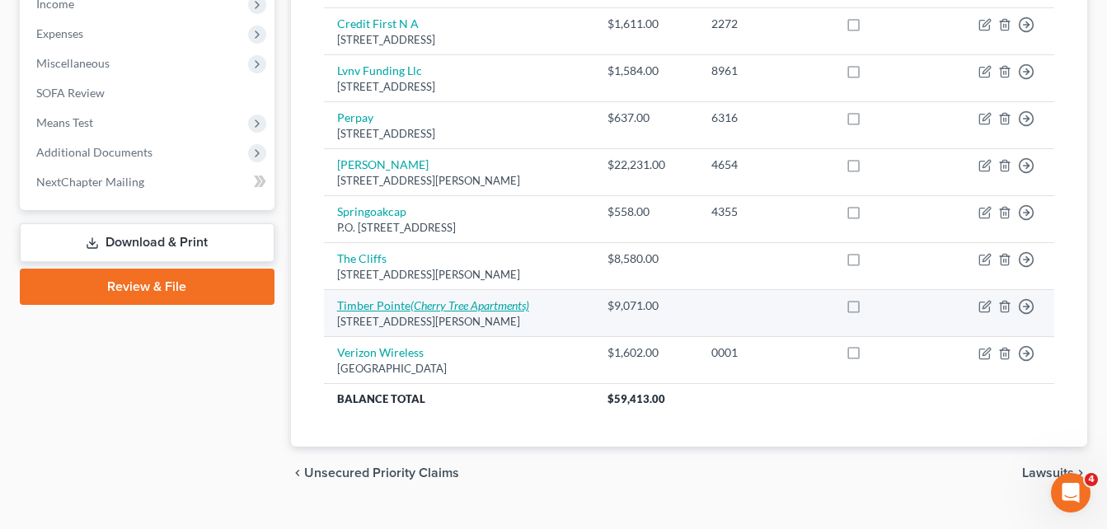
click at [423, 309] on icon "(Cherry Tree Apartments)" at bounding box center [470, 305] width 119 height 14
select select "10"
select select "0"
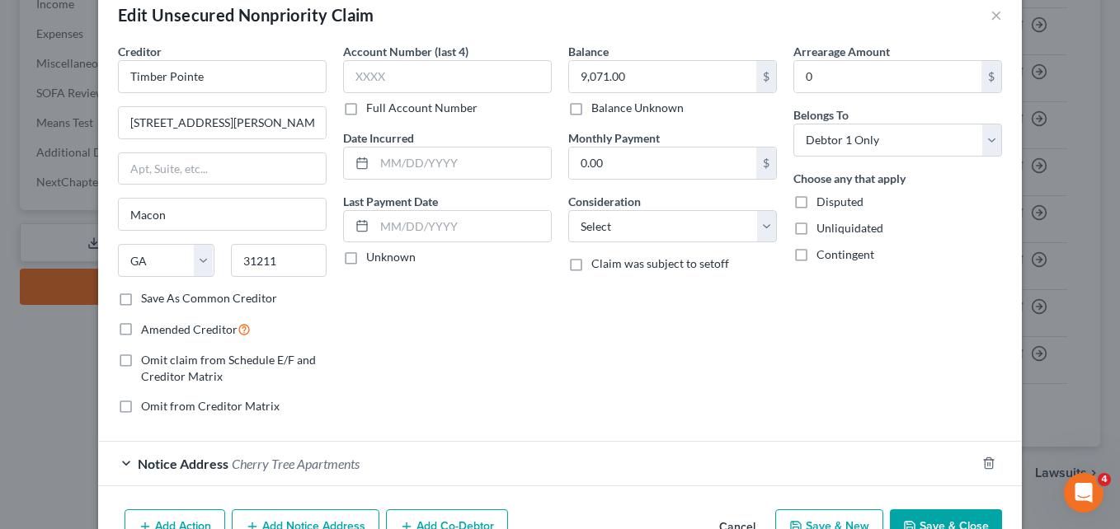
scroll to position [128, 0]
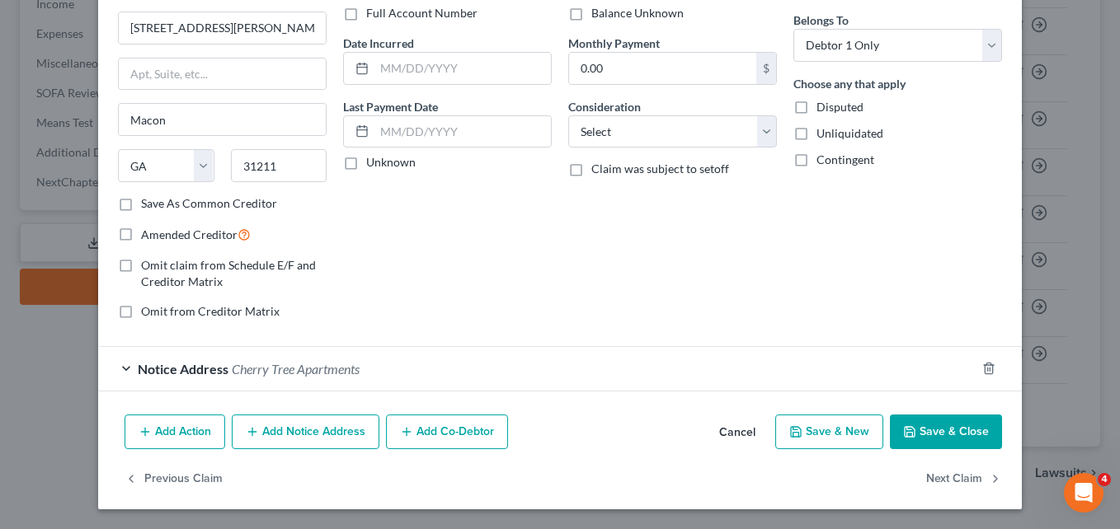
click at [311, 373] on span "Cherry Tree Apartments" at bounding box center [296, 369] width 128 height 16
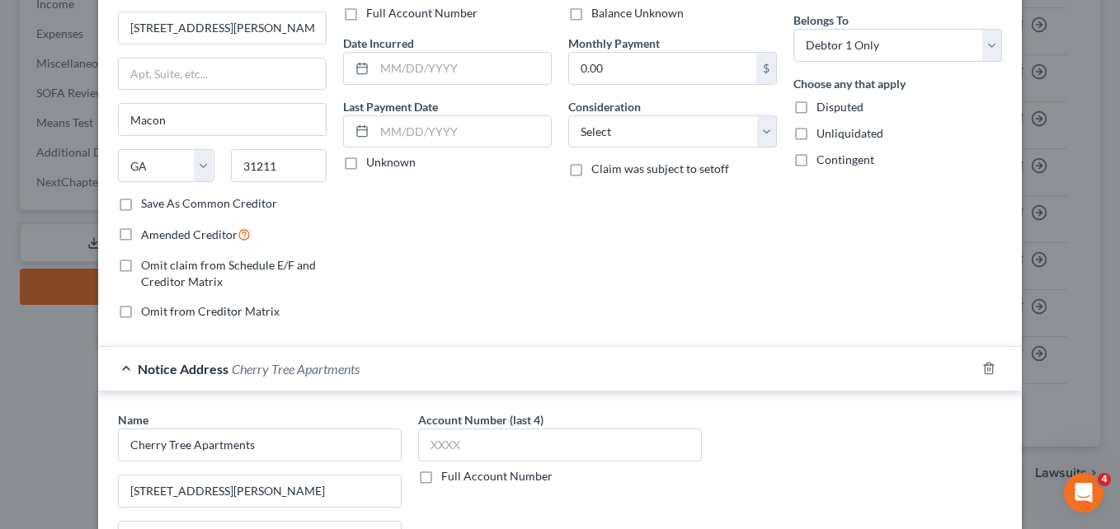
click at [574, 280] on div "Balance 9,071.00 $ Balance Unknown Balance Undetermined 9,071.00 $ Balance Unkn…" at bounding box center [672, 140] width 225 height 385
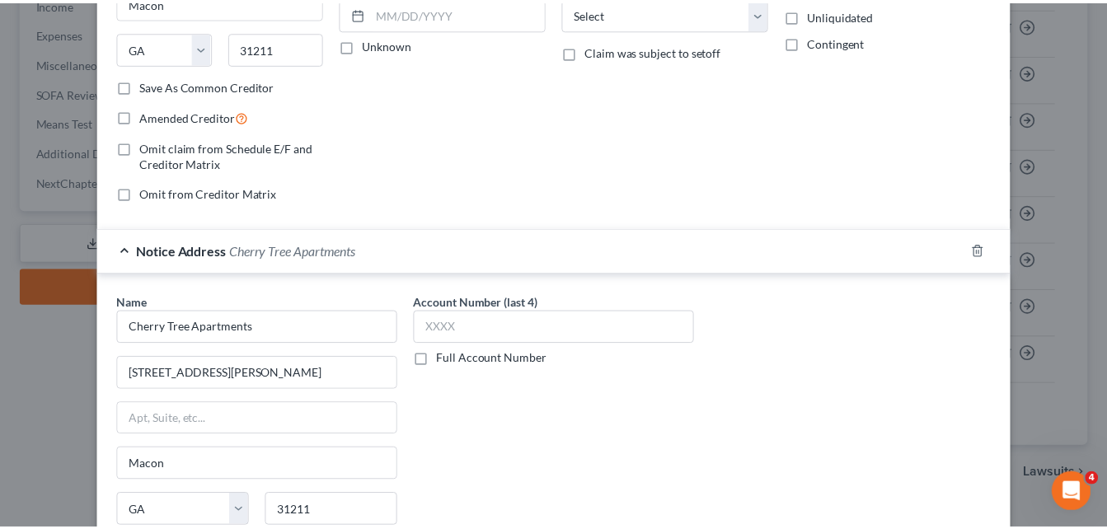
scroll to position [0, 0]
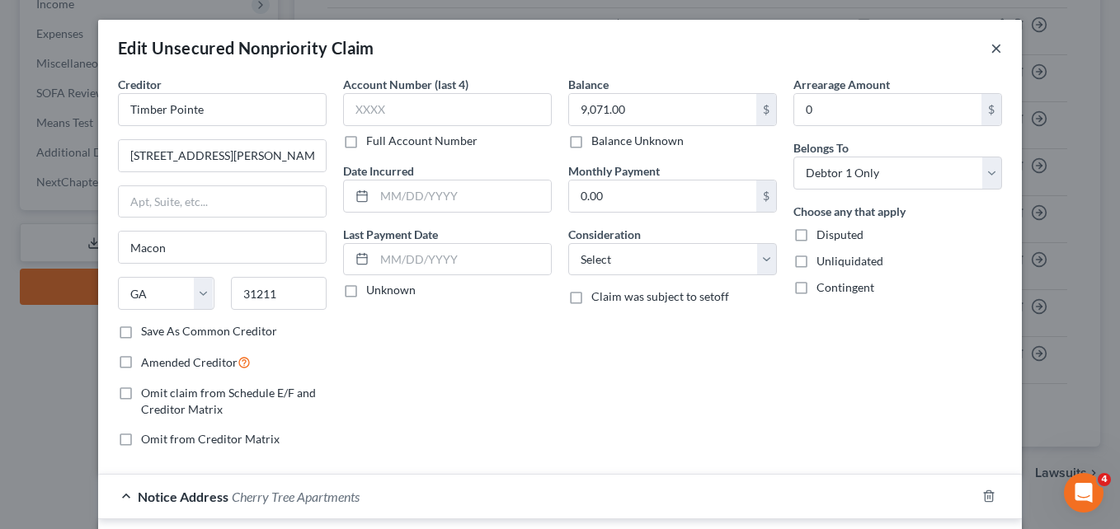
click at [990, 53] on button "×" at bounding box center [996, 48] width 12 height 20
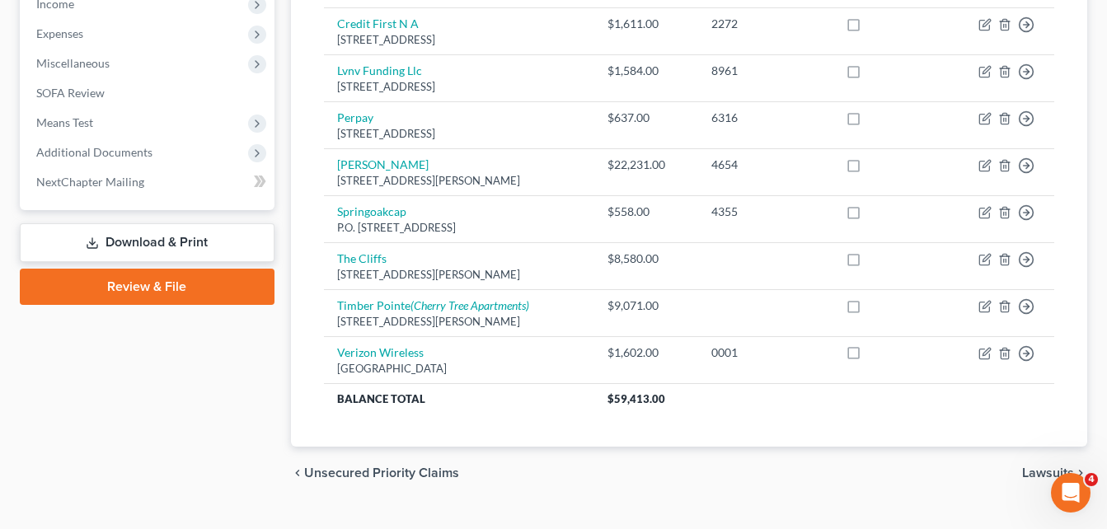
click at [287, 259] on div "Unsecured Nonpriority Claims New Claim Import CSV Export CSV Delete All Credito…" at bounding box center [689, 60] width 813 height 880
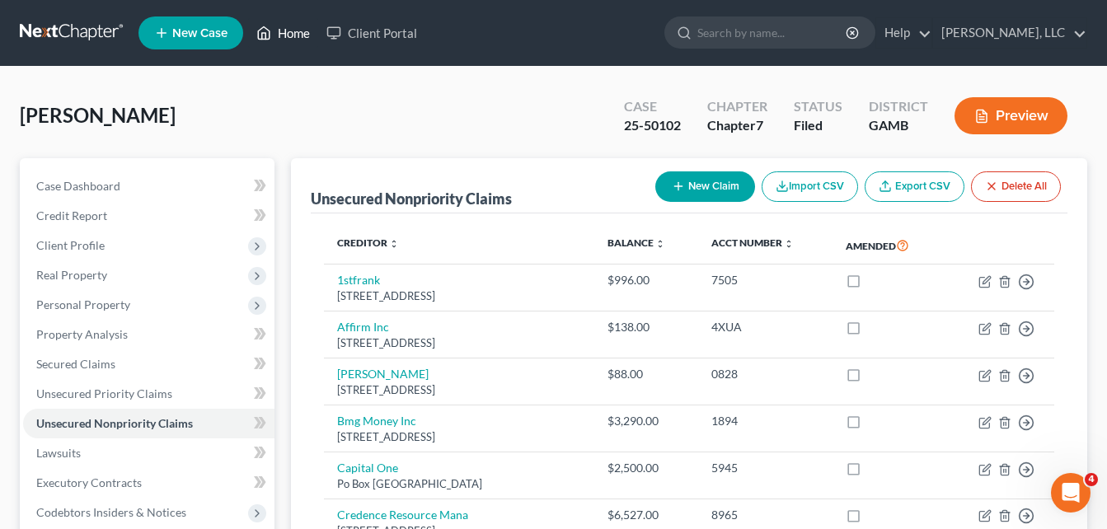
click at [290, 36] on link "Home" at bounding box center [283, 33] width 70 height 30
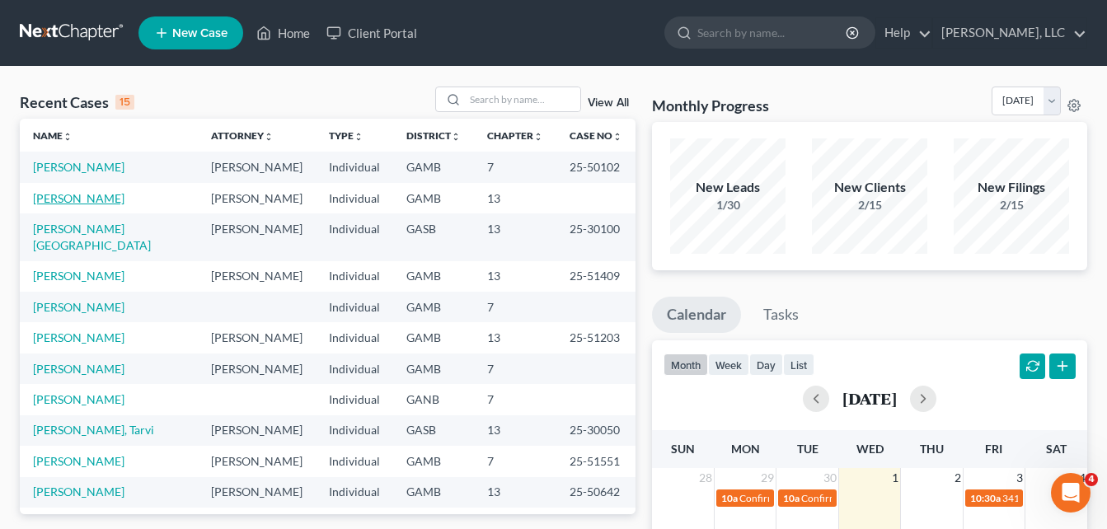
click at [74, 194] on link "[PERSON_NAME]" at bounding box center [79, 198] width 92 height 14
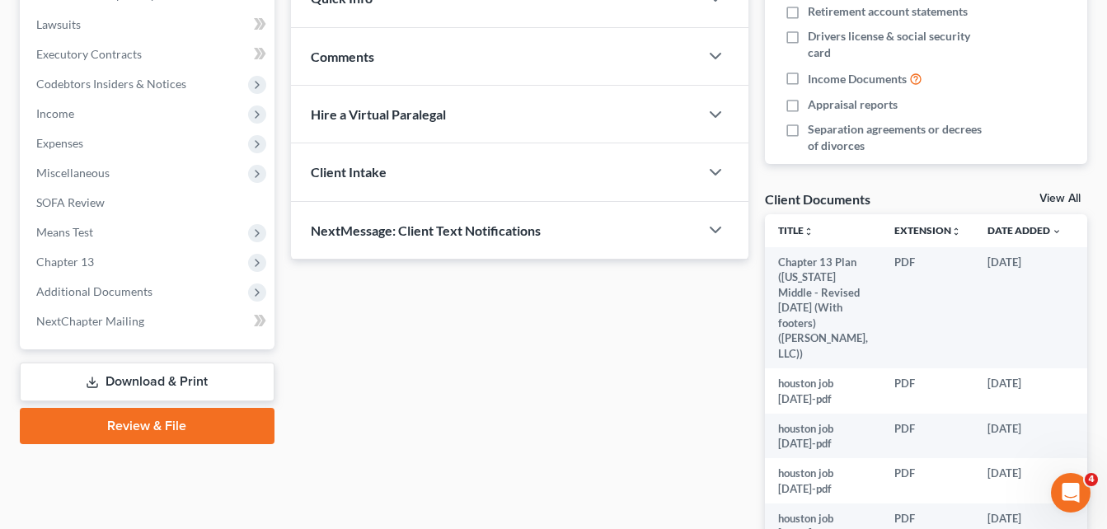
scroll to position [462, 0]
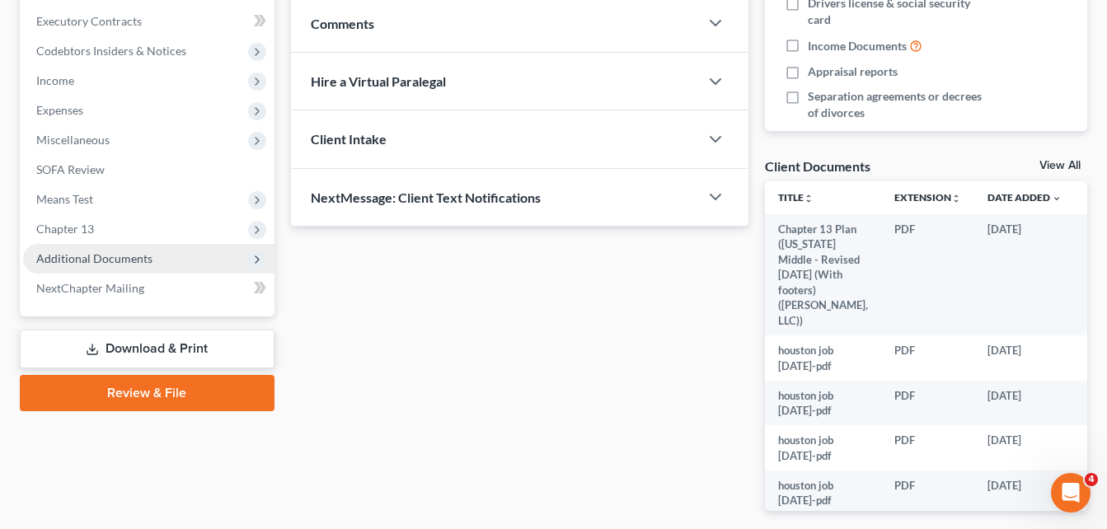
click at [122, 258] on span "Additional Documents" at bounding box center [94, 258] width 116 height 14
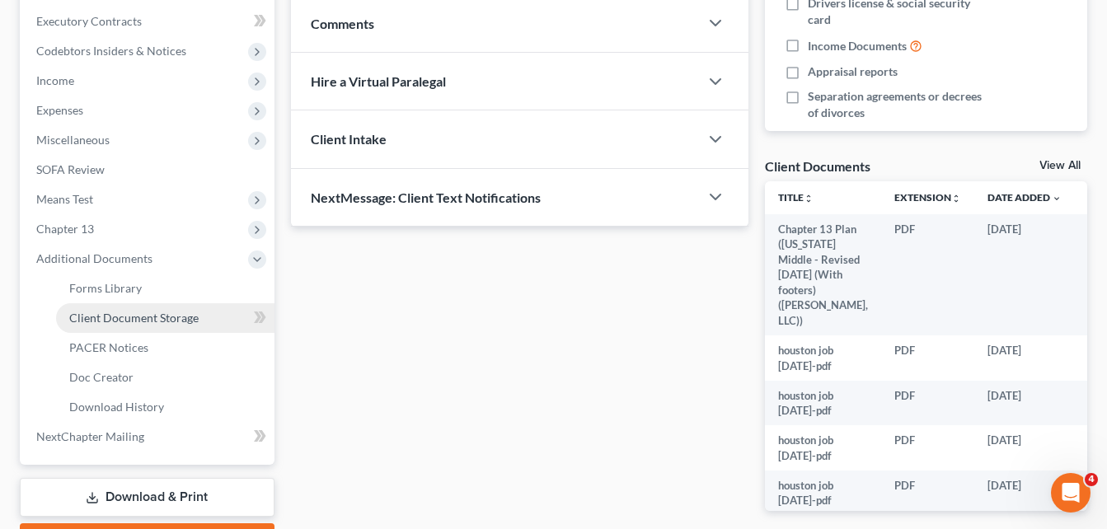
click at [120, 321] on span "Client Document Storage" at bounding box center [133, 318] width 129 height 14
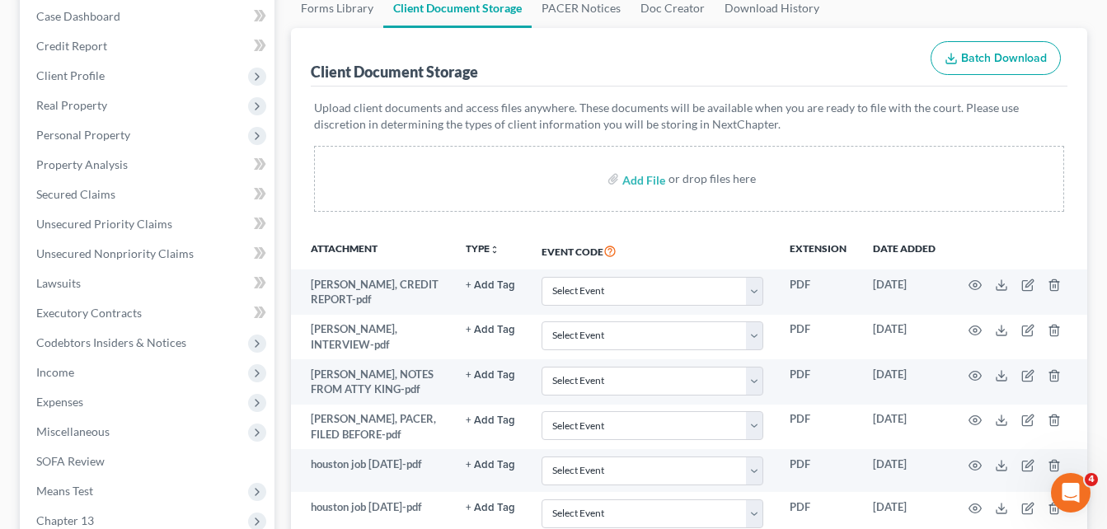
scroll to position [82, 0]
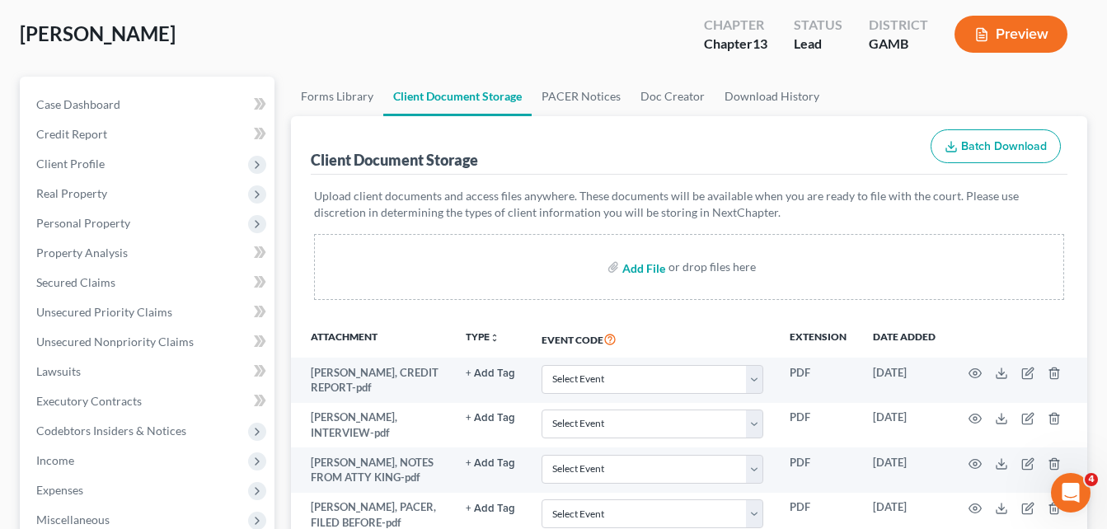
click at [633, 272] on input "file" at bounding box center [643, 267] width 40 height 30
type input "C:\fakepath\[PERSON_NAME], last 2 months stubs.pdf"
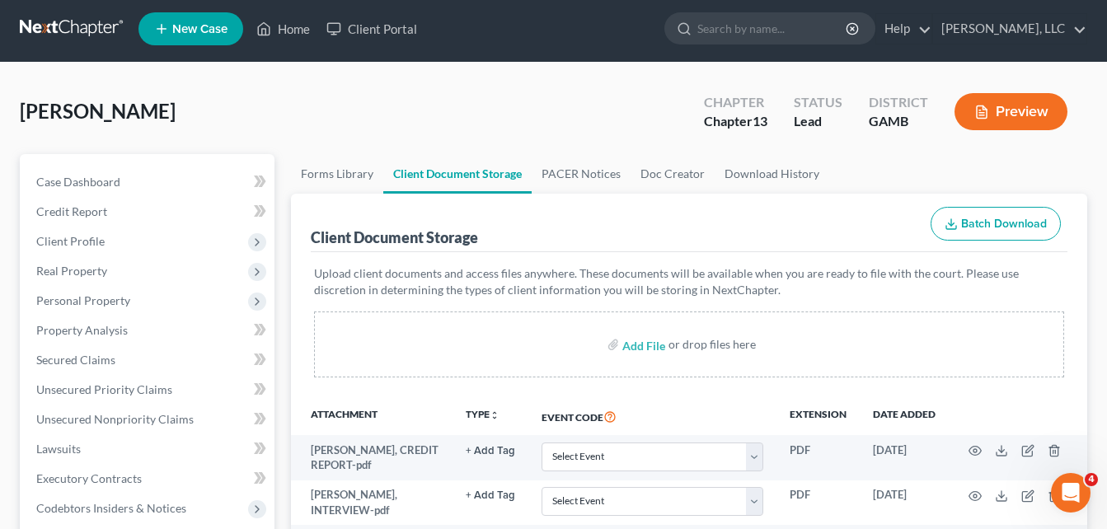
scroll to position [0, 0]
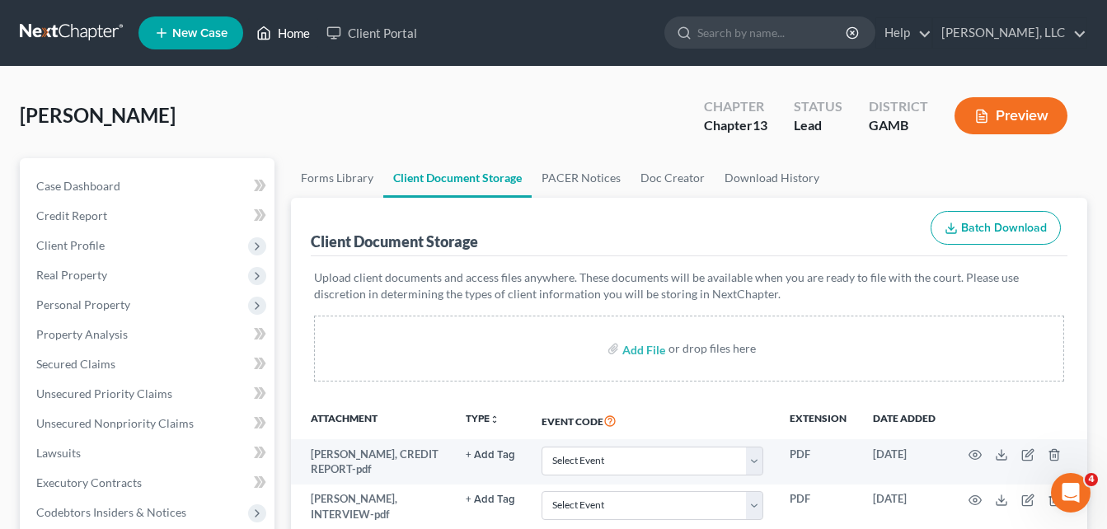
click at [293, 31] on link "Home" at bounding box center [283, 33] width 70 height 30
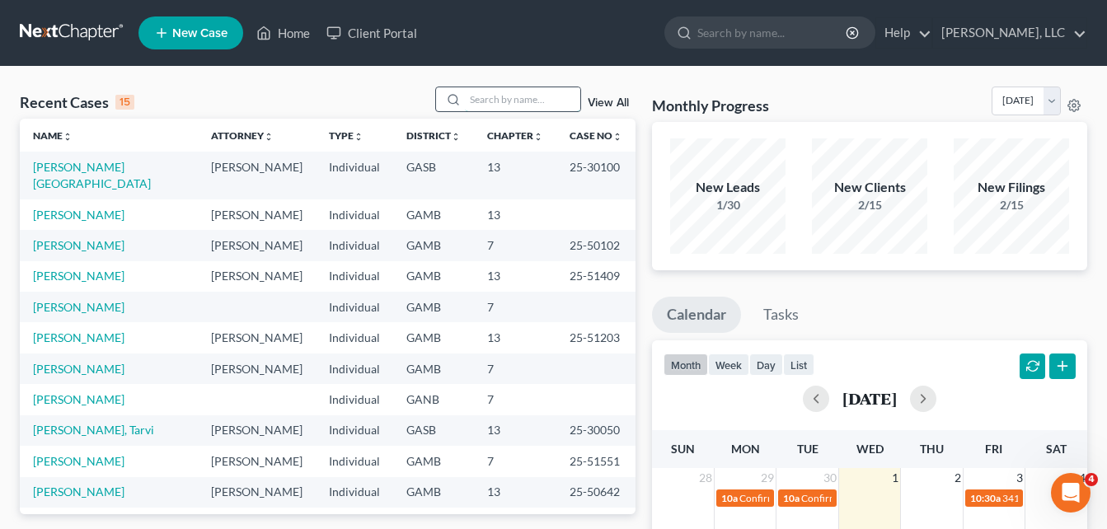
click at [491, 96] on input "search" at bounding box center [522, 99] width 115 height 24
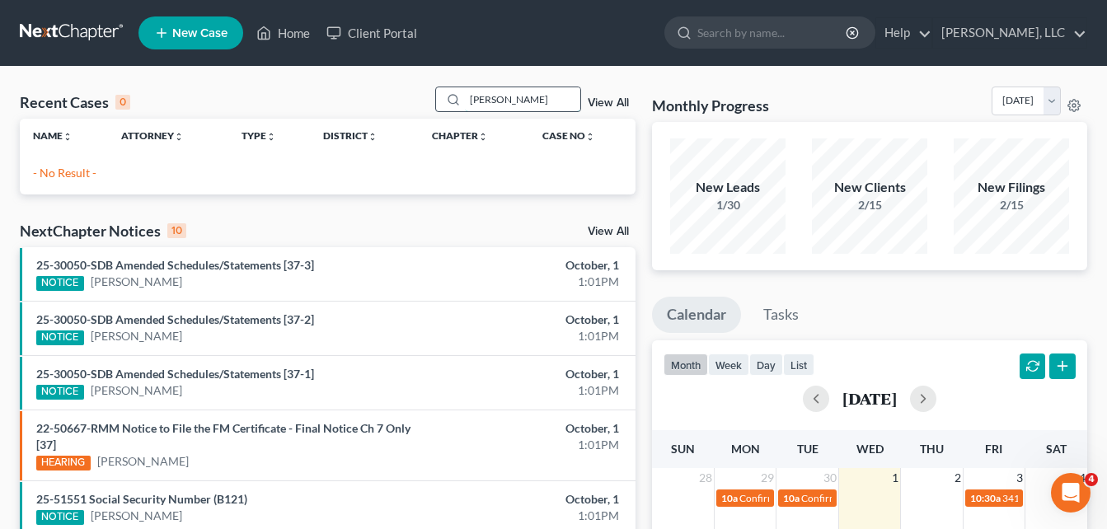
type input "[PERSON_NAME]"
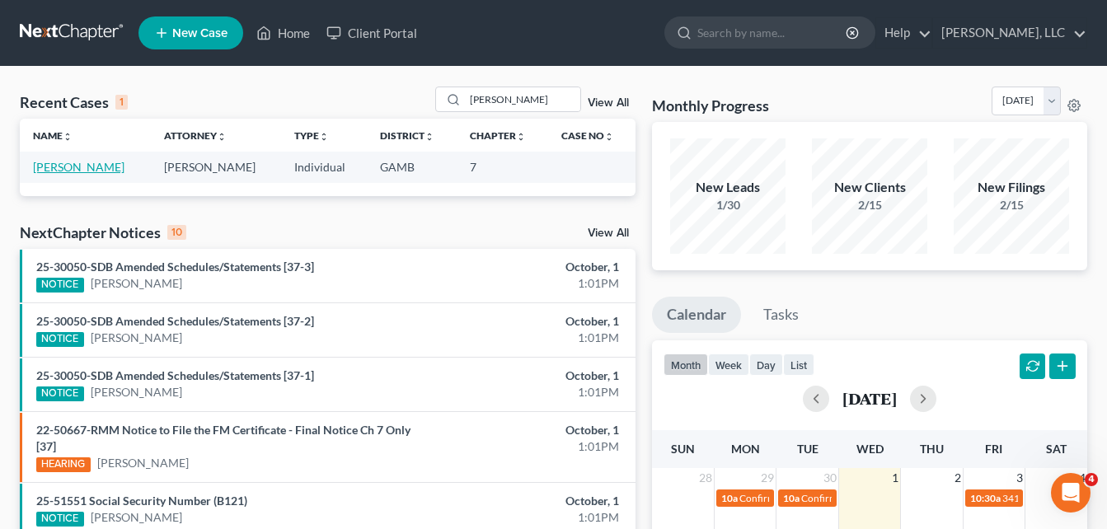
click at [81, 170] on link "[PERSON_NAME]" at bounding box center [79, 167] width 92 height 14
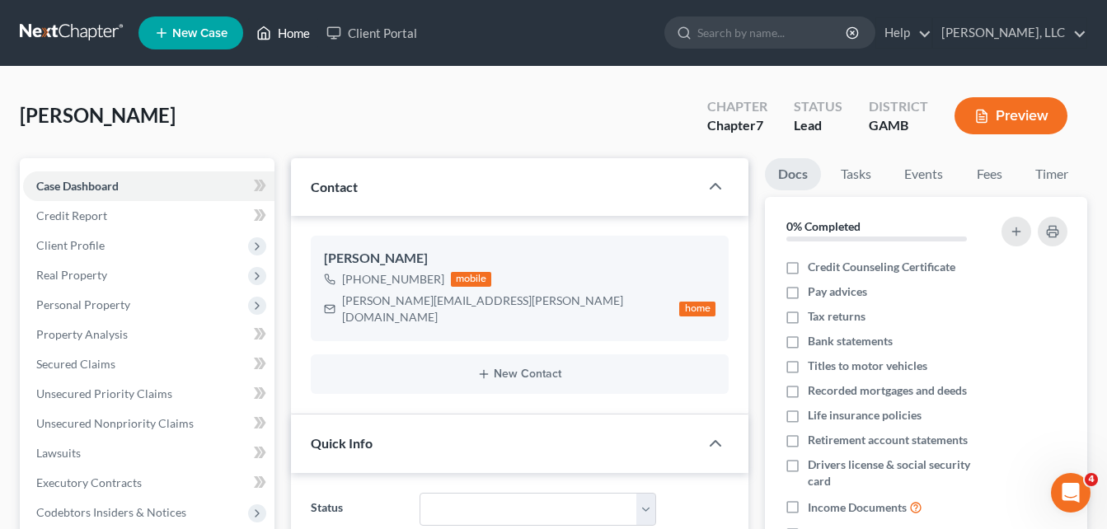
click at [288, 32] on link "Home" at bounding box center [283, 33] width 70 height 30
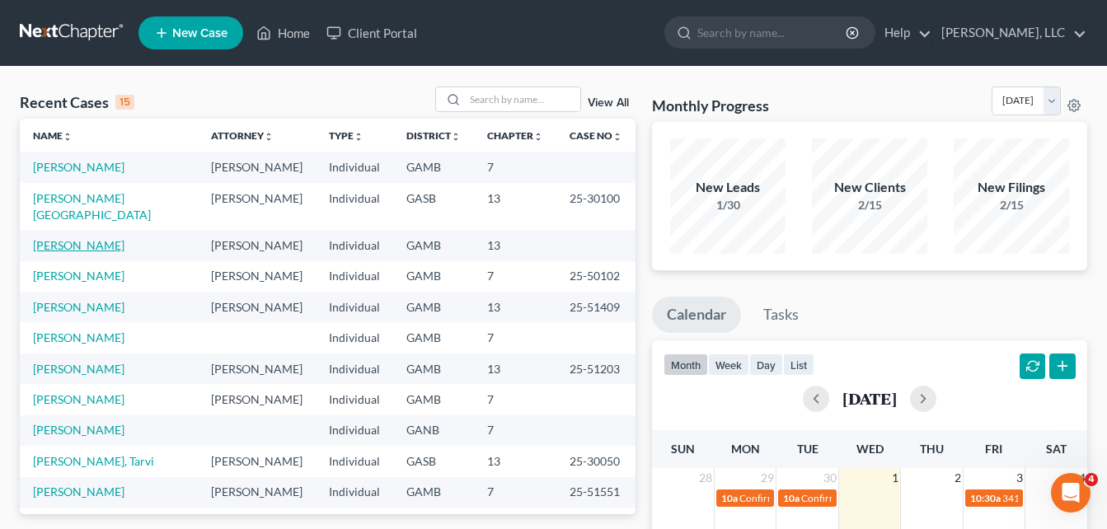
click at [72, 238] on link "[PERSON_NAME]" at bounding box center [79, 245] width 92 height 14
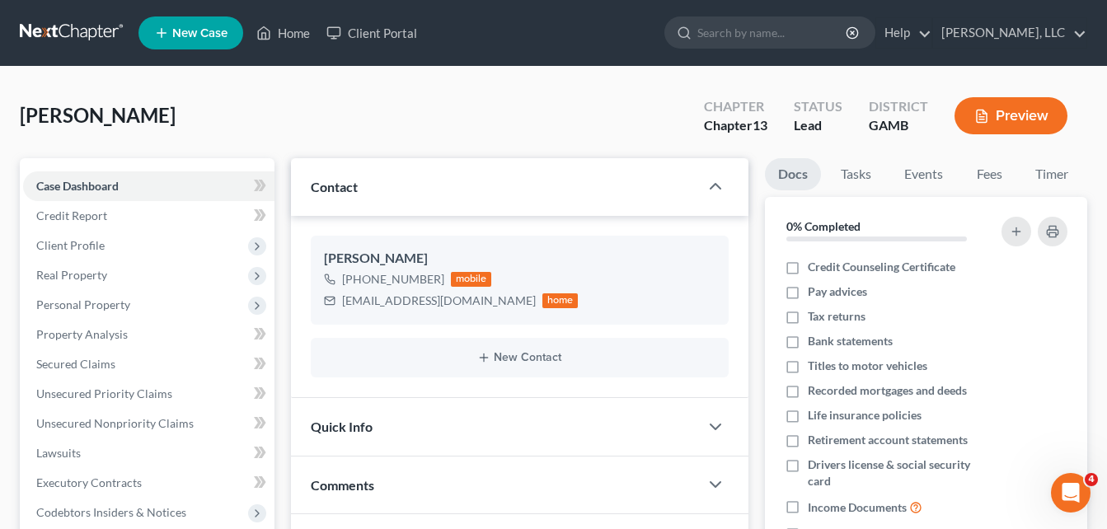
click at [308, 125] on div "[PERSON_NAME] Upgraded Chapter Chapter 13 Status Lead District [GEOGRAPHIC_DATA…" at bounding box center [554, 123] width 1068 height 72
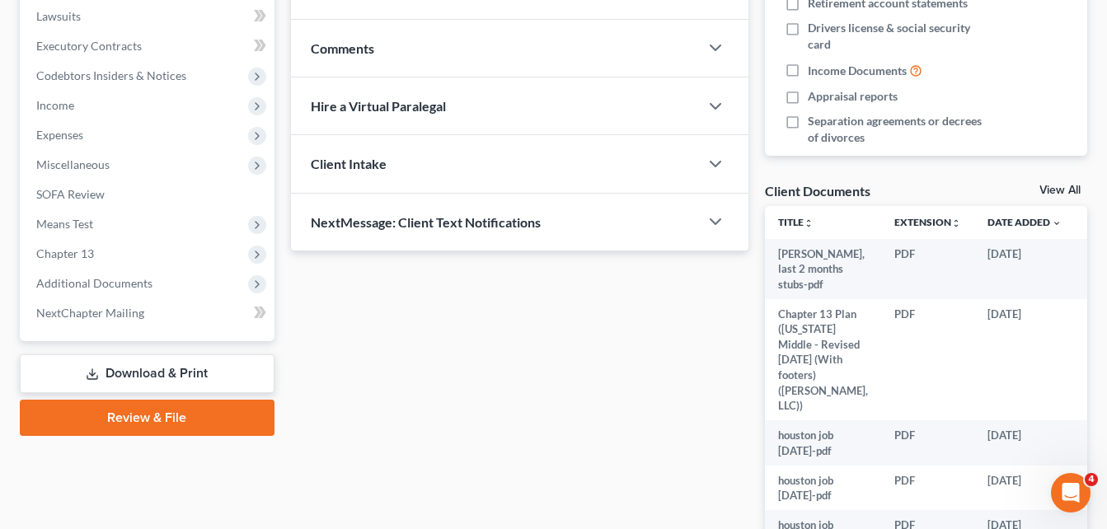
scroll to position [533, 0]
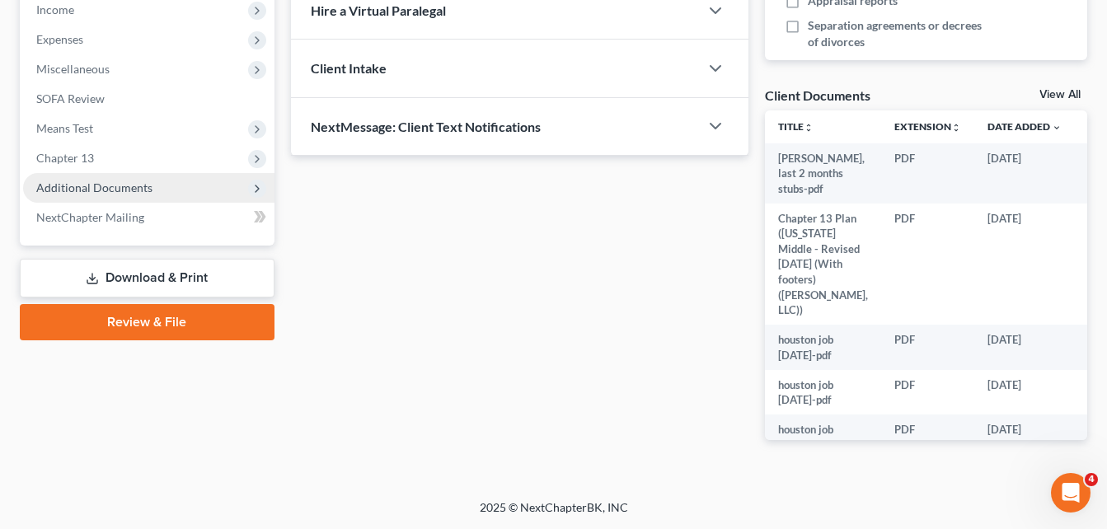
click at [98, 188] on span "Additional Documents" at bounding box center [94, 188] width 116 height 14
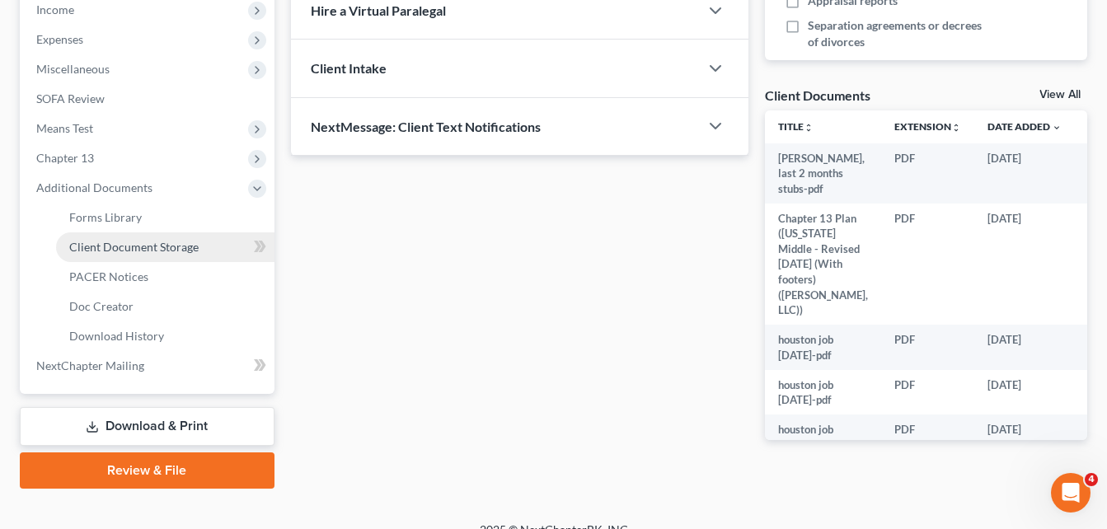
click at [144, 240] on span "Client Document Storage" at bounding box center [133, 247] width 129 height 14
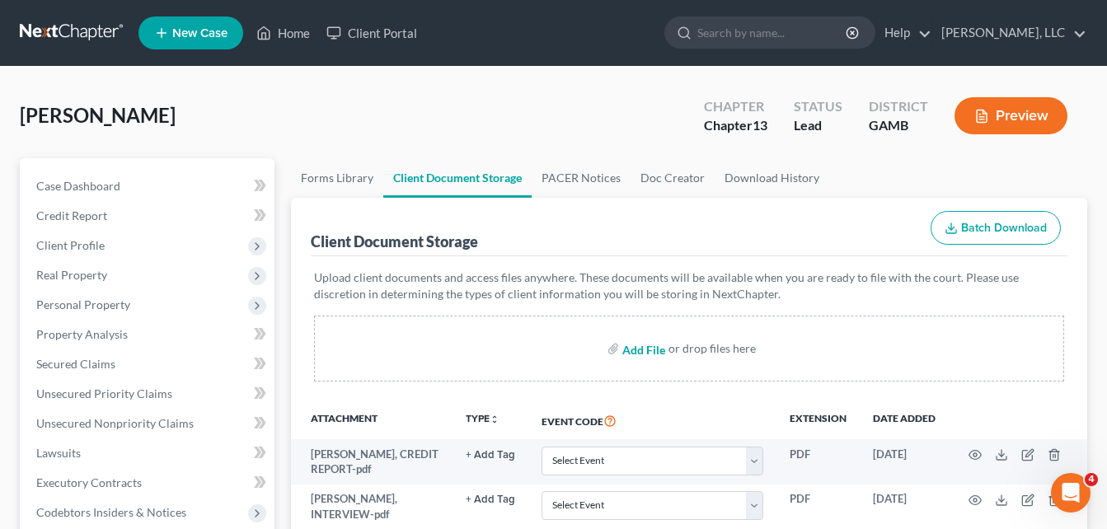
click at [637, 349] on input "file" at bounding box center [643, 349] width 40 height 30
type input "C:\fakepath\[PERSON_NAME], CC.pdf"
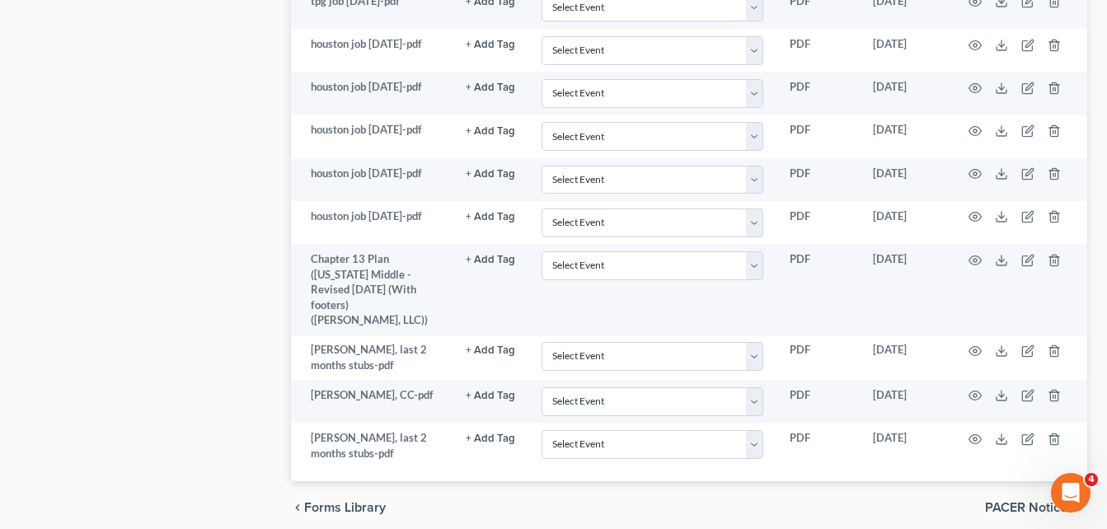
scroll to position [2194, 0]
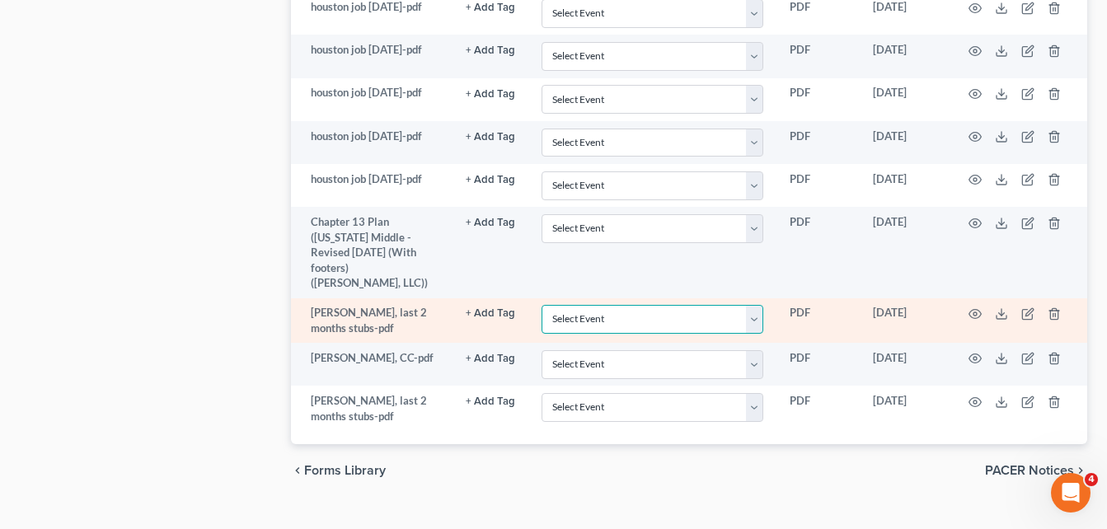
click at [759, 305] on select "Select Event 20 Largest Unsecured Creditors Amended Petition Attachment to Volu…" at bounding box center [653, 319] width 222 height 29
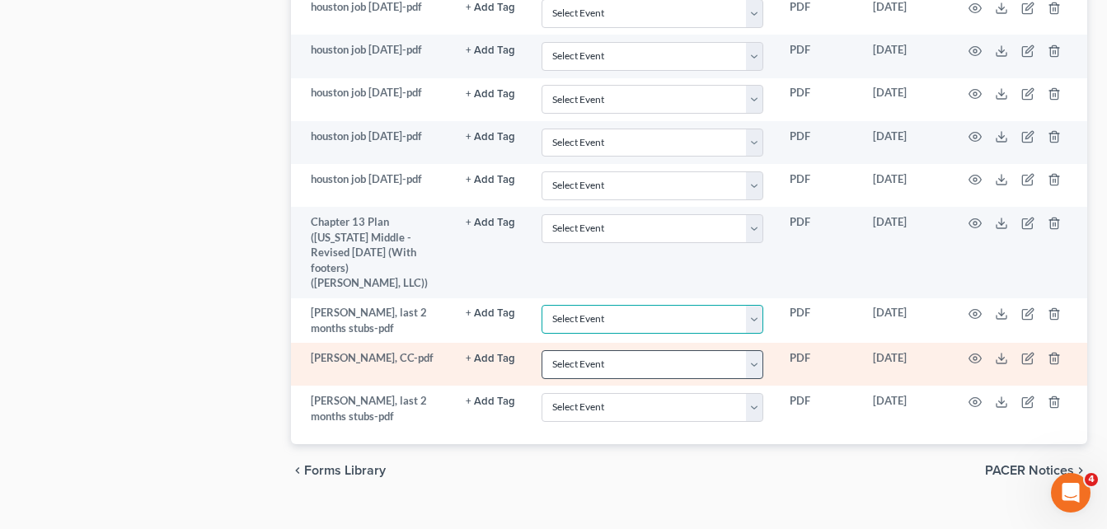
select select "22"
click at [758, 350] on select "Select Event 20 Largest Unsecured Creditors Amended Petition Attachment to Volu…" at bounding box center [653, 364] width 222 height 29
select select "6"
click at [542, 350] on select "Select Event 20 Largest Unsecured Creditors Amended Petition Attachment to Volu…" at bounding box center [653, 364] width 222 height 29
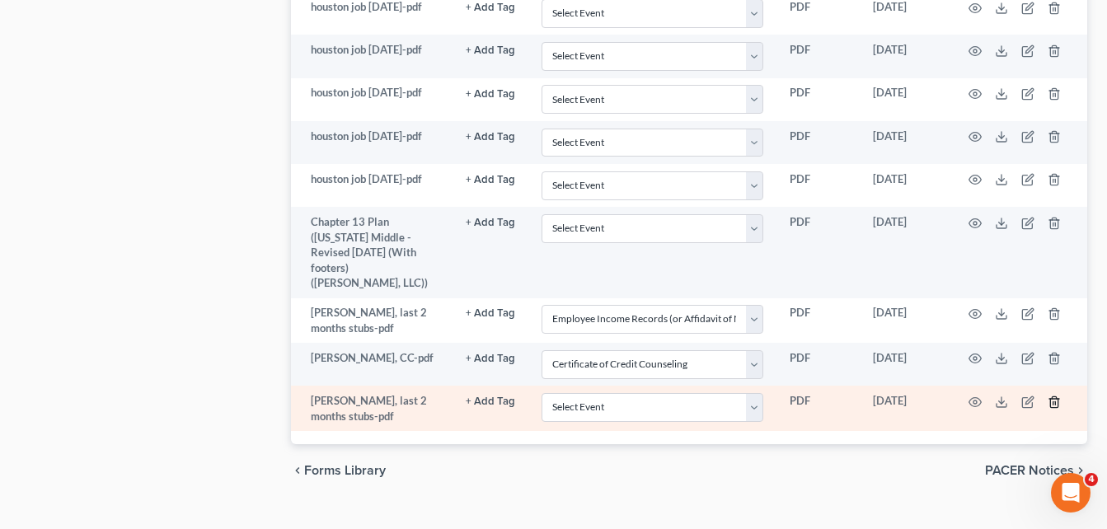
click at [1054, 396] on icon "button" at bounding box center [1054, 402] width 13 height 13
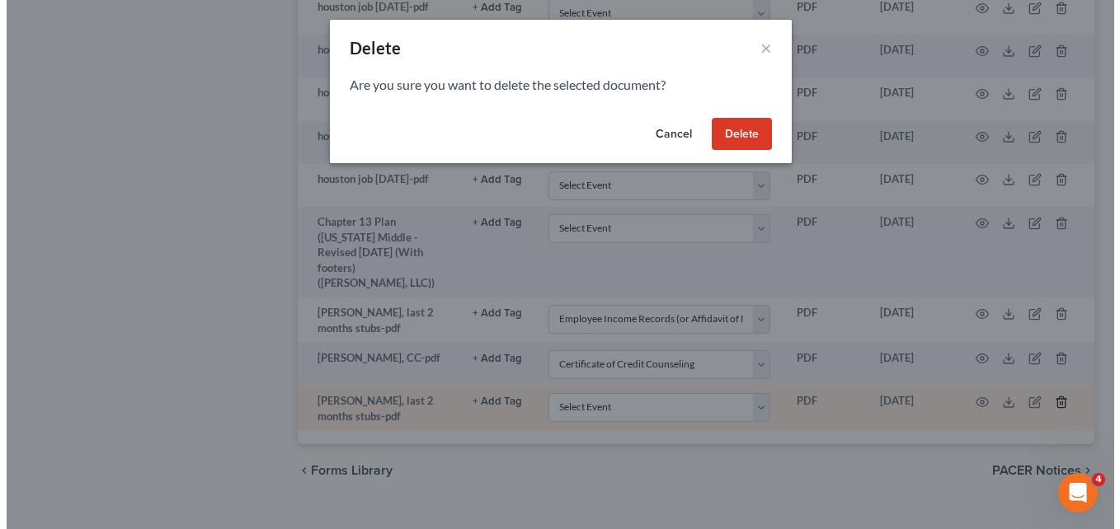
scroll to position [2190, 0]
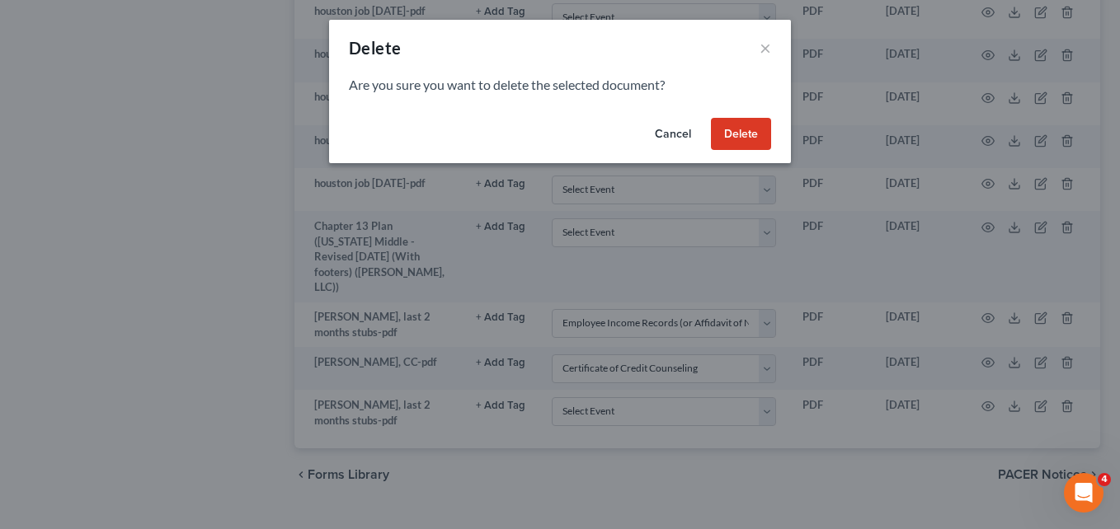
click at [742, 134] on button "Delete" at bounding box center [741, 134] width 60 height 33
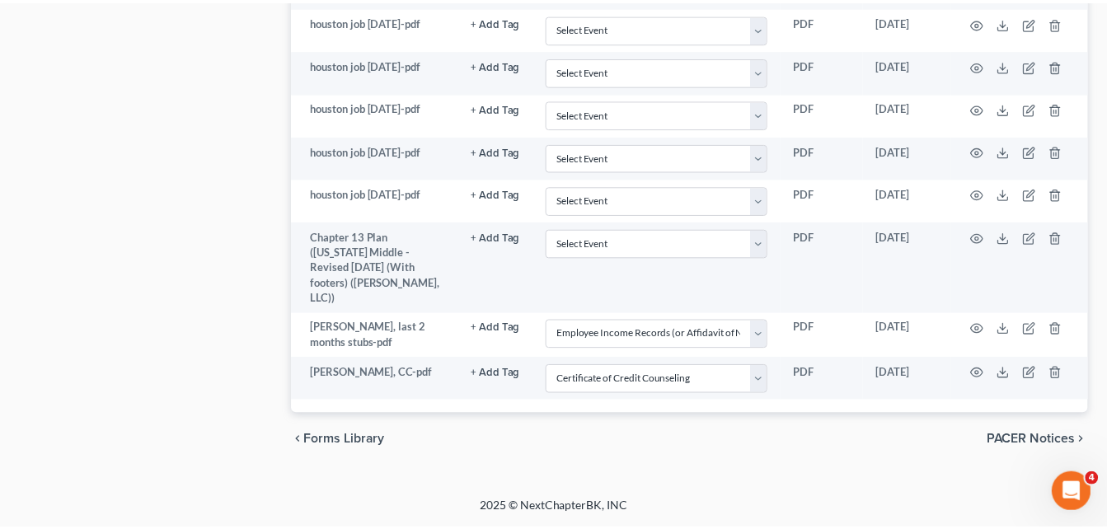
scroll to position [2146, 0]
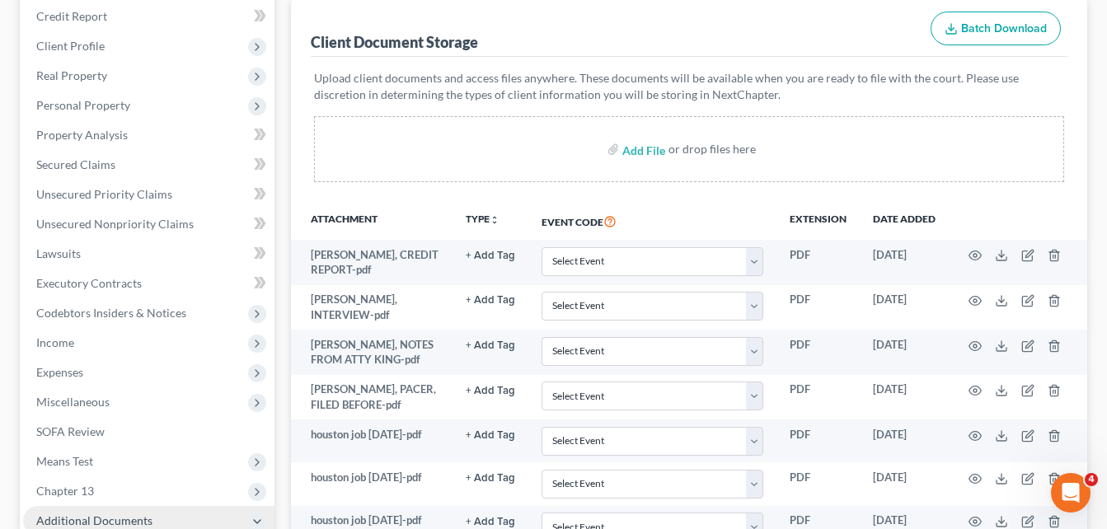
scroll to position [167, 0]
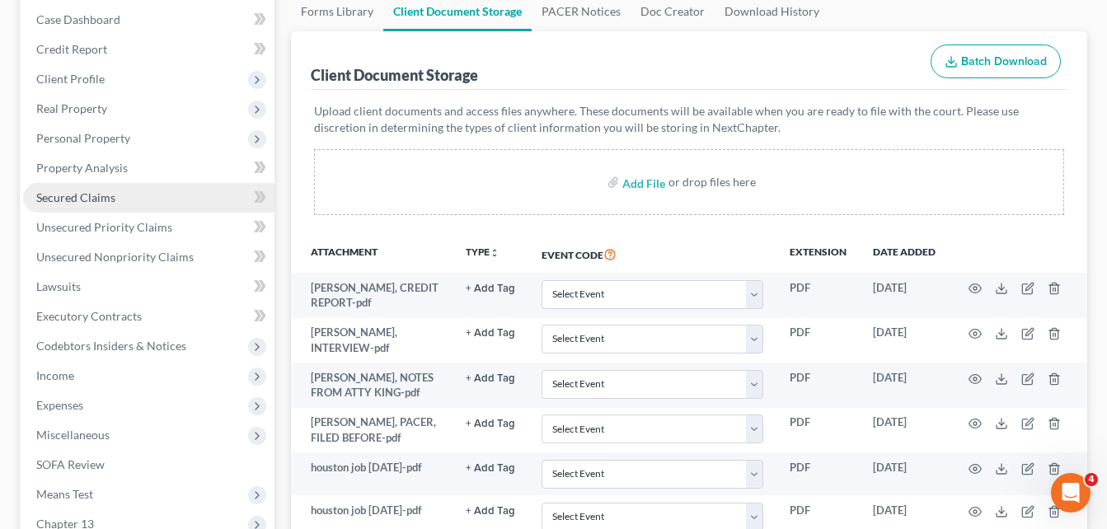
click at [78, 200] on span "Secured Claims" at bounding box center [75, 197] width 79 height 14
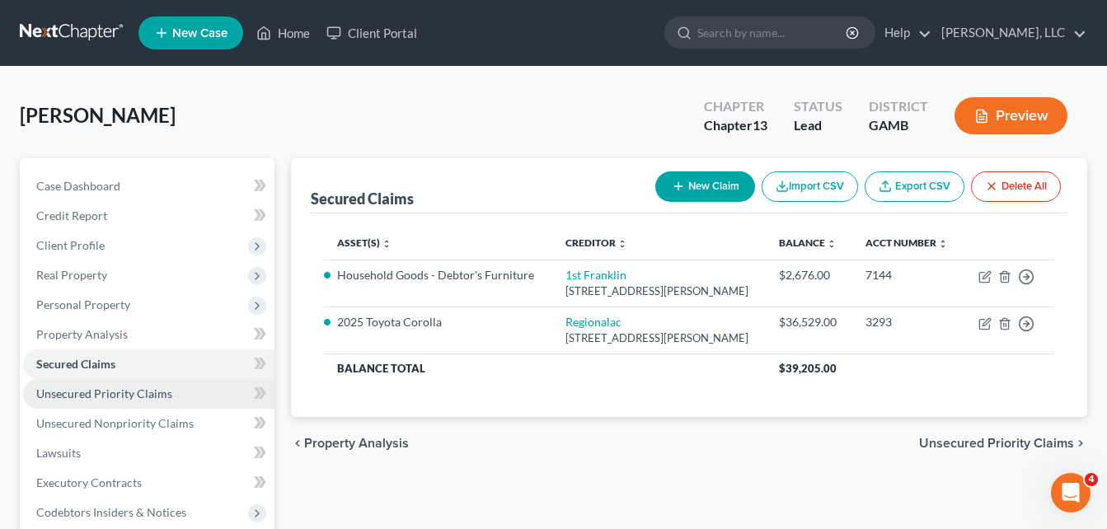
click at [87, 390] on span "Unsecured Priority Claims" at bounding box center [104, 394] width 136 height 14
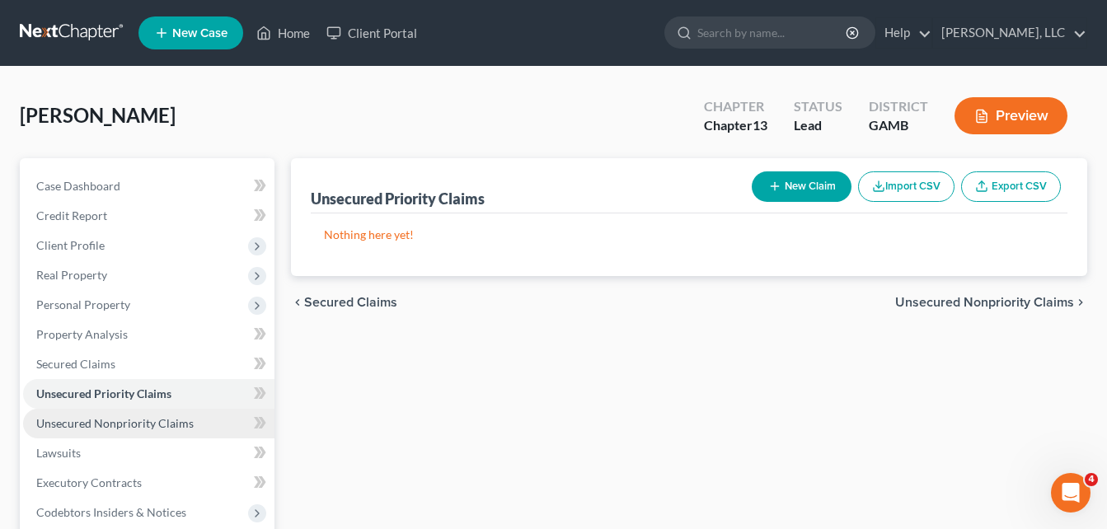
click at [87, 431] on link "Unsecured Nonpriority Claims" at bounding box center [148, 424] width 251 height 30
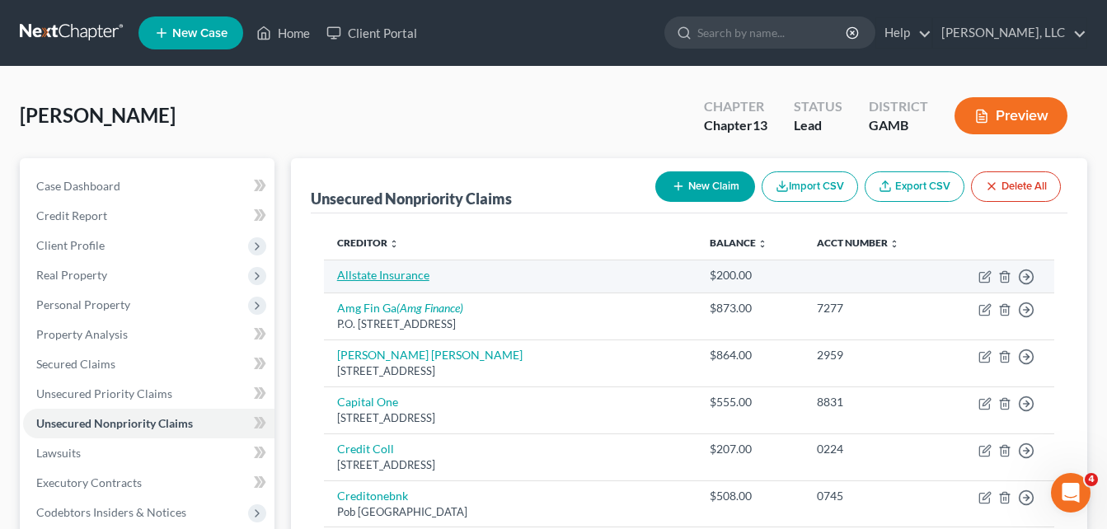
click at [358, 275] on link "Allstate Insurance" at bounding box center [383, 275] width 92 height 14
select select "0"
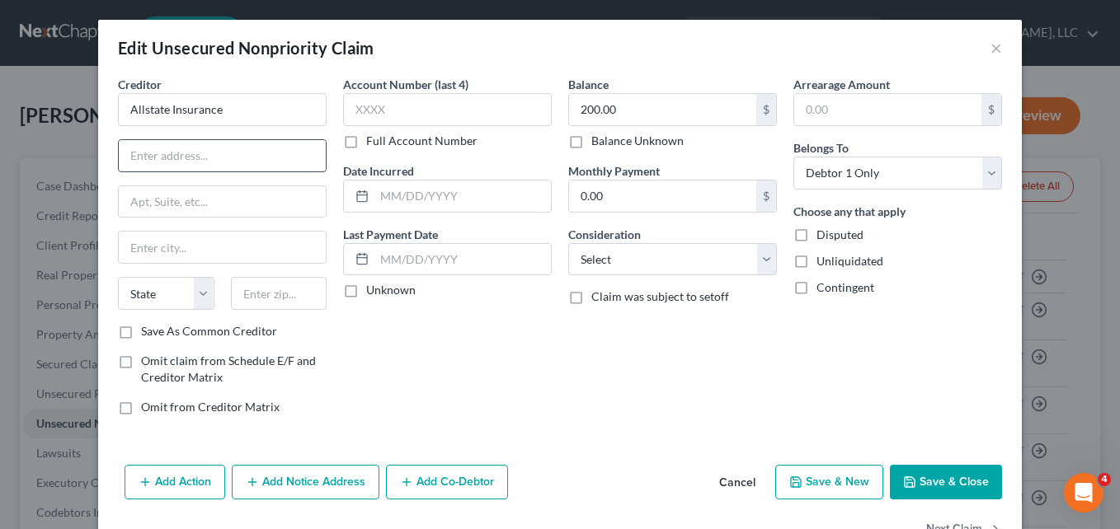
click at [254, 157] on input "text" at bounding box center [222, 155] width 207 height 31
type input "p"
type input "PO Box 660598"
click at [268, 298] on input "text" at bounding box center [279, 293] width 96 height 33
type input "75266"
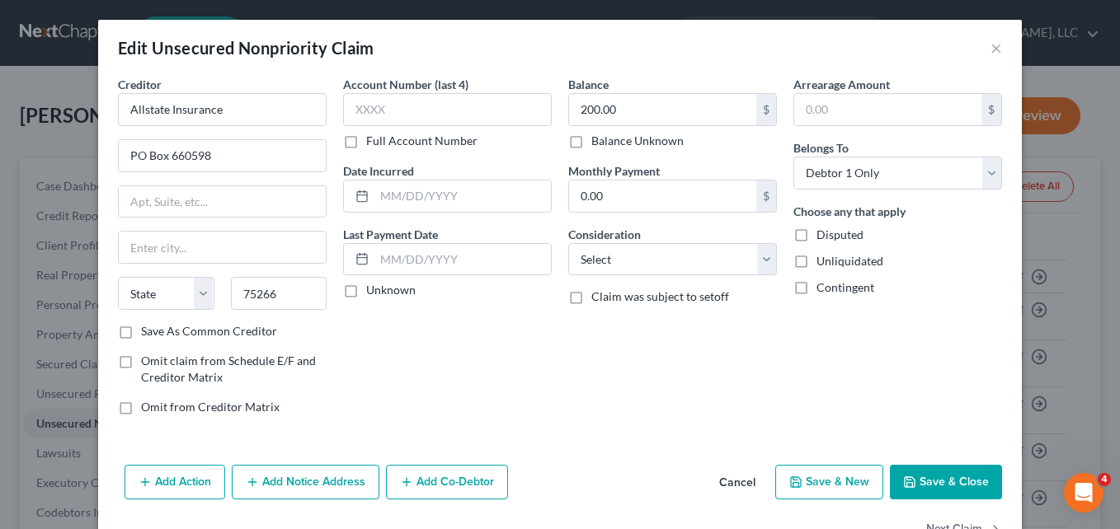
click at [413, 379] on div "Account Number (last 4) Full Account Number Date Incurred Last Payment Date Unk…" at bounding box center [447, 252] width 225 height 353
type input "[GEOGRAPHIC_DATA]"
select select "45"
click at [933, 481] on button "Save & Close" at bounding box center [946, 482] width 112 height 35
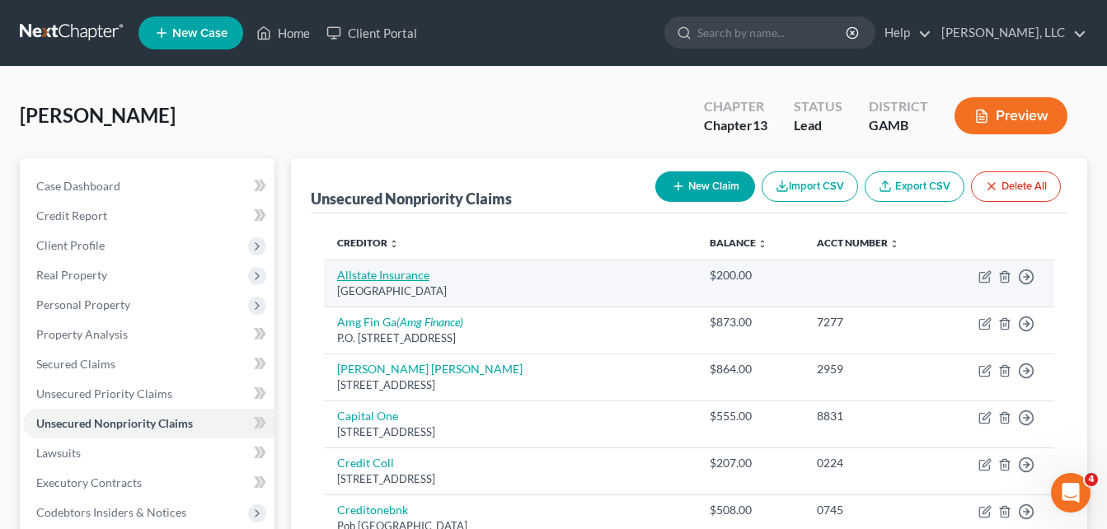
click at [403, 276] on link "Allstate Insurance" at bounding box center [383, 275] width 92 height 14
select select "45"
select select "0"
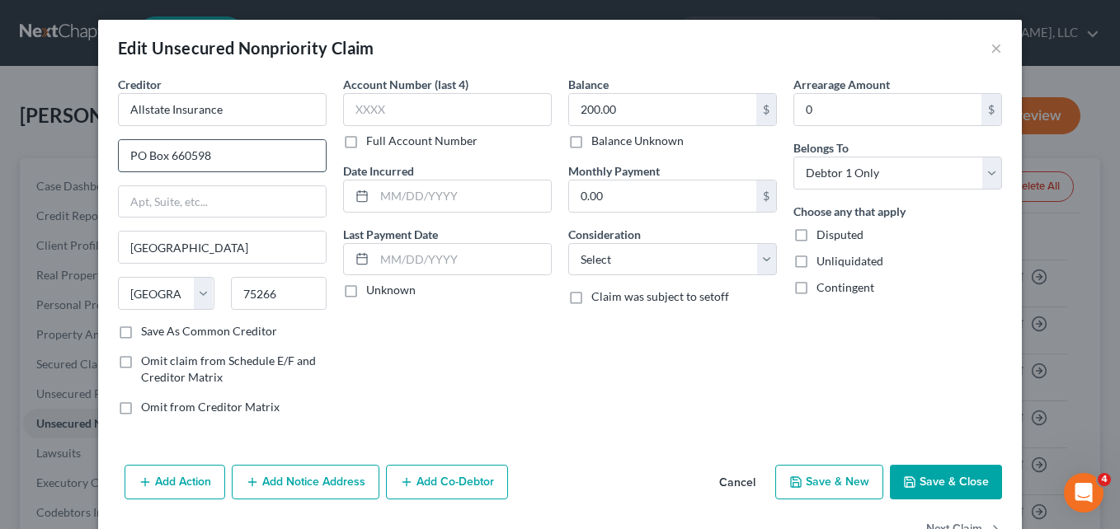
click at [267, 163] on input "PO Box 660598" at bounding box center [222, 155] width 207 height 31
type input "P"
click at [267, 163] on input "20" at bounding box center [222, 155] width 207 height 31
type input "2"
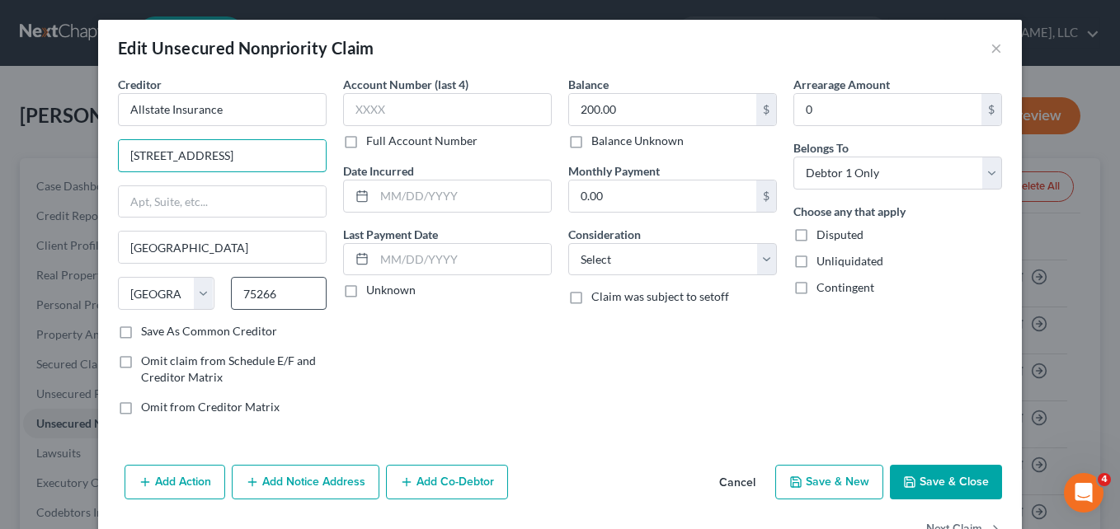
type input "[STREET_ADDRESS]"
click at [268, 297] on input "75266" at bounding box center [279, 293] width 96 height 33
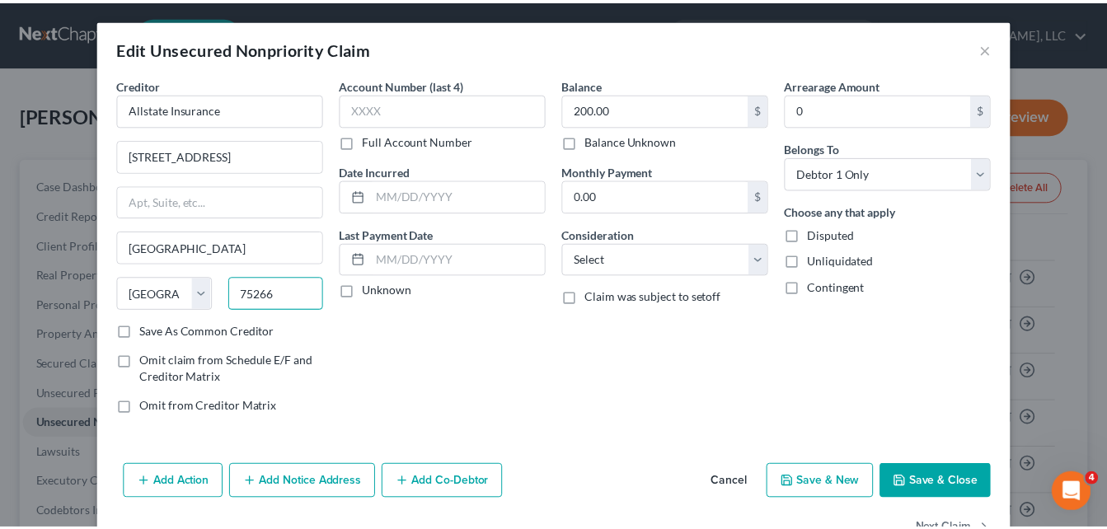
scroll to position [0, 0]
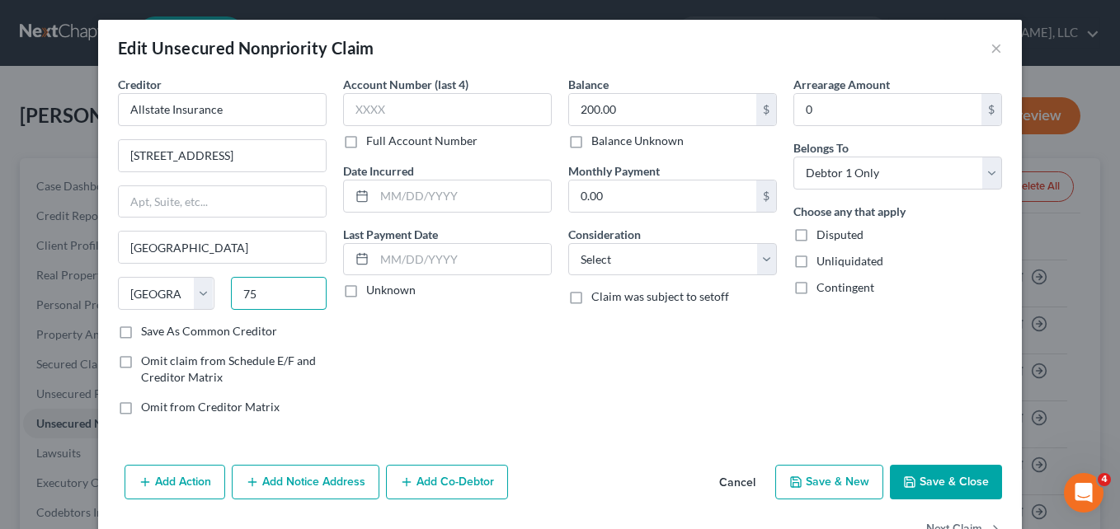
type input "7"
type input "60563"
click at [400, 366] on div "Account Number (last 4) Full Account Number Date Incurred Last Payment Date Unk…" at bounding box center [447, 252] width 225 height 353
type input "Naperville"
select select "14"
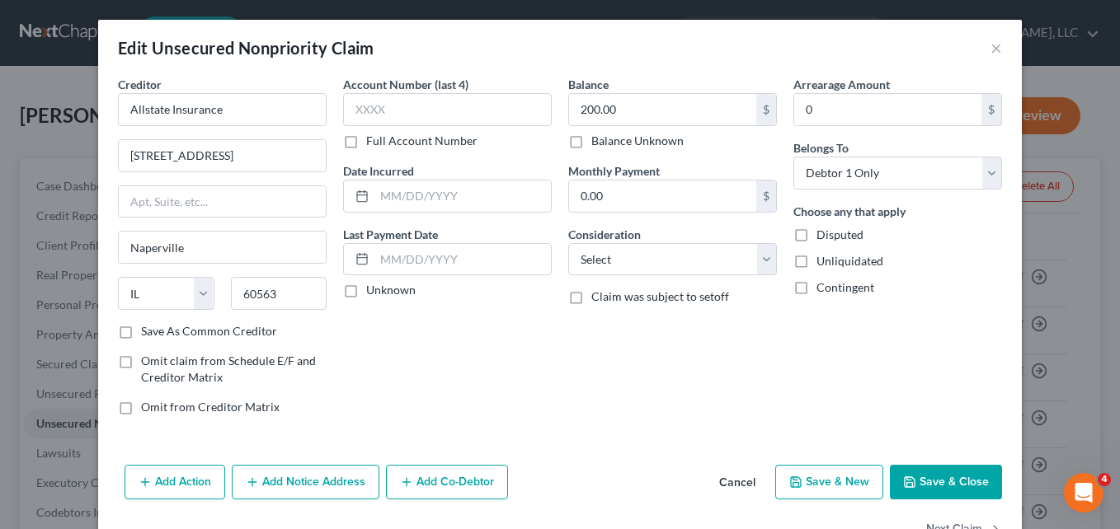
click at [926, 479] on button "Save & Close" at bounding box center [946, 482] width 112 height 35
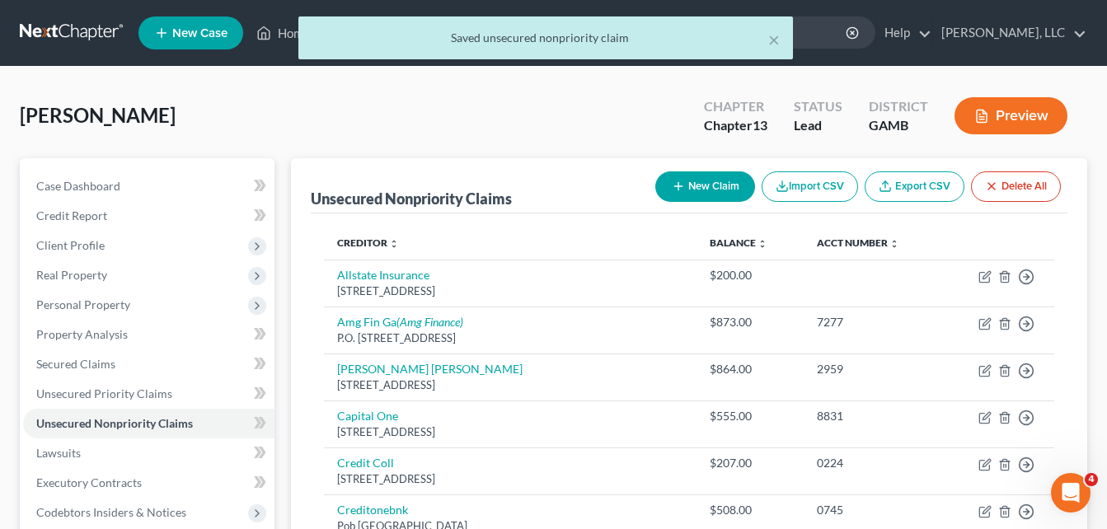
click at [292, 111] on div "[PERSON_NAME] Upgraded Chapter Chapter 13 Status Lead District [GEOGRAPHIC_DATA…" at bounding box center [554, 123] width 1068 height 72
click at [46, 214] on span "Credit Report" at bounding box center [71, 216] width 71 height 14
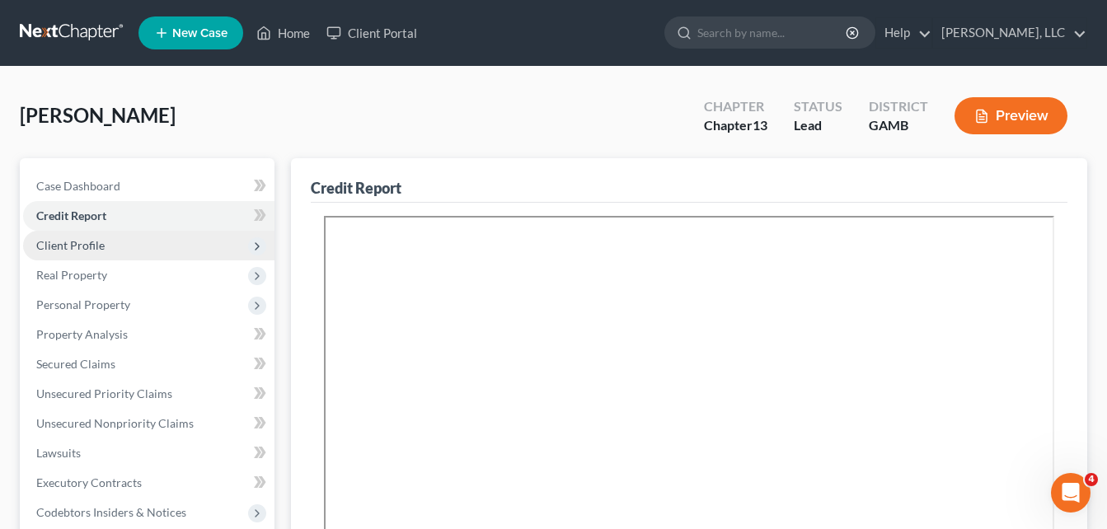
click at [56, 250] on span "Client Profile" at bounding box center [70, 245] width 68 height 14
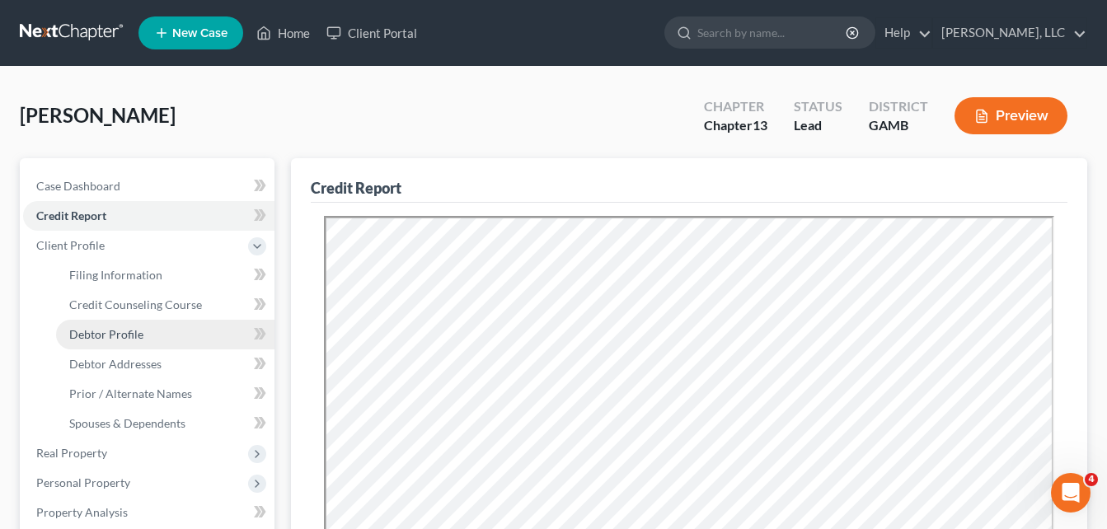
click at [100, 334] on span "Debtor Profile" at bounding box center [106, 334] width 74 height 14
select select "0"
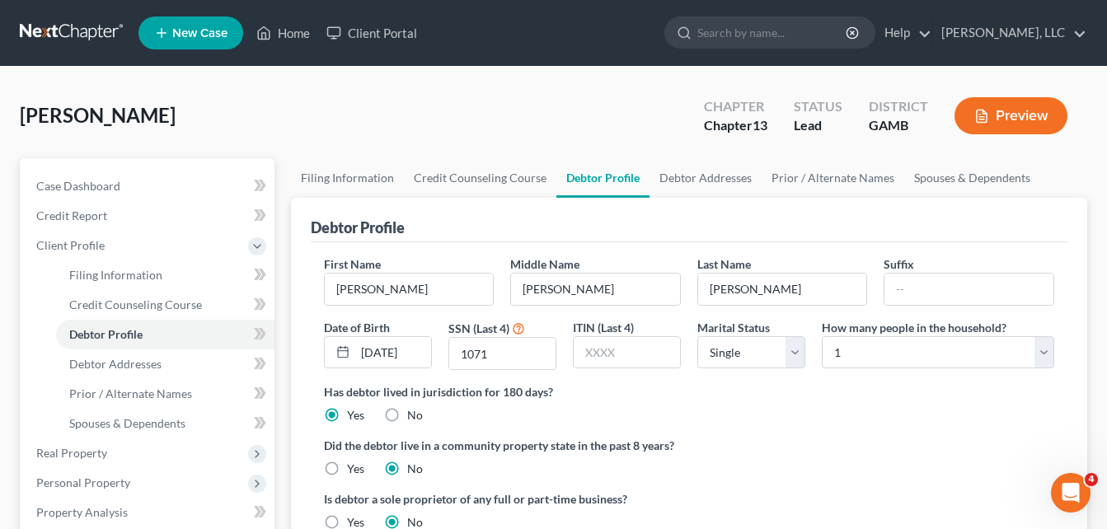
radio input "true"
click at [289, 36] on link "Home" at bounding box center [283, 33] width 70 height 30
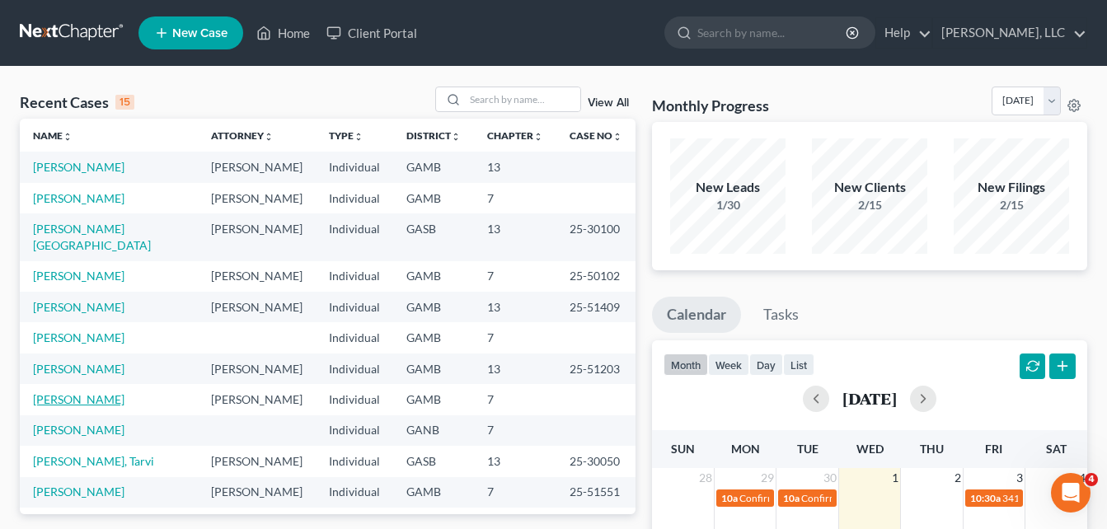
click at [103, 392] on link "[PERSON_NAME]" at bounding box center [79, 399] width 92 height 14
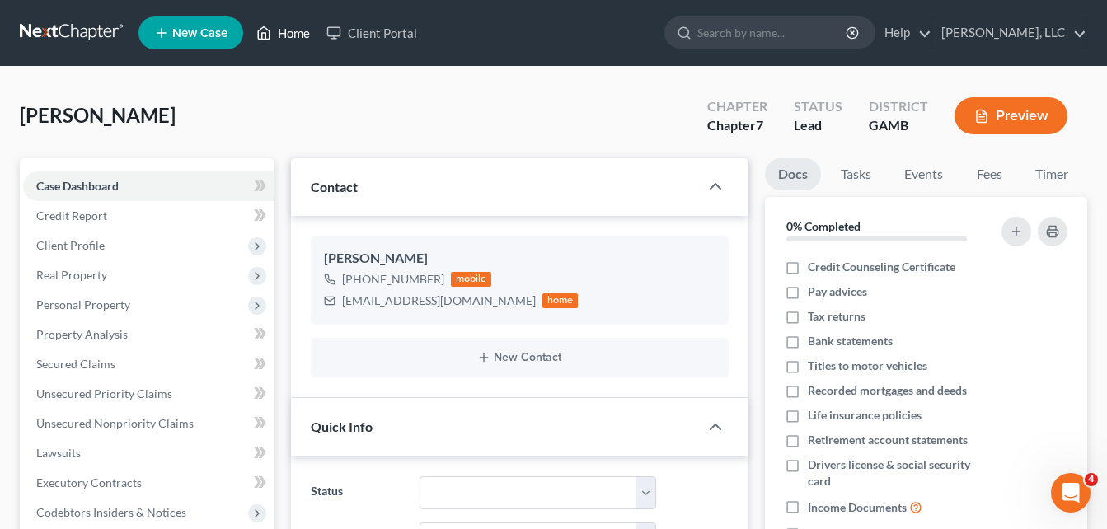
click at [284, 38] on link "Home" at bounding box center [283, 33] width 70 height 30
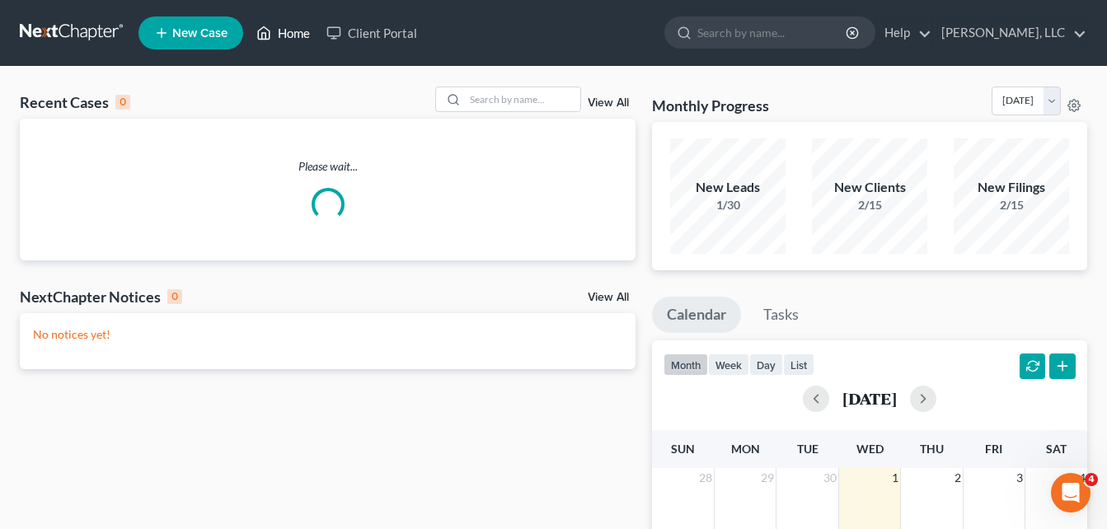
click at [287, 35] on link "Home" at bounding box center [283, 33] width 70 height 30
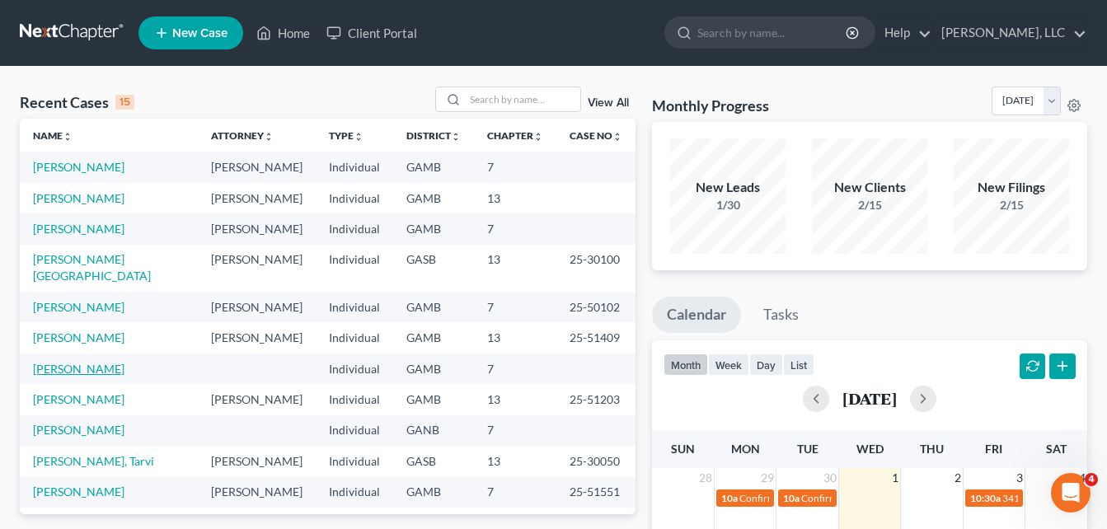
click at [72, 362] on link "[PERSON_NAME]" at bounding box center [79, 369] width 92 height 14
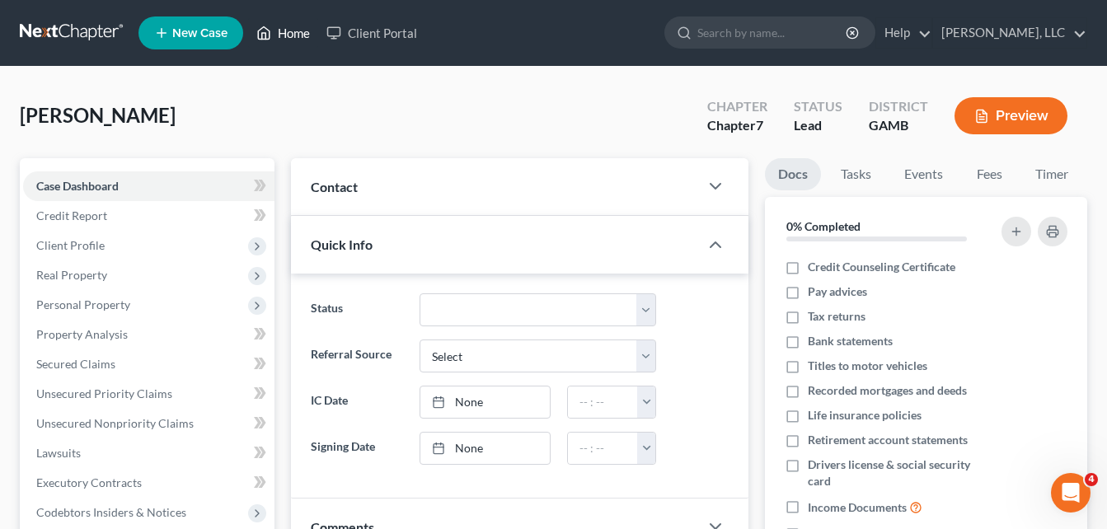
click at [297, 36] on link "Home" at bounding box center [283, 33] width 70 height 30
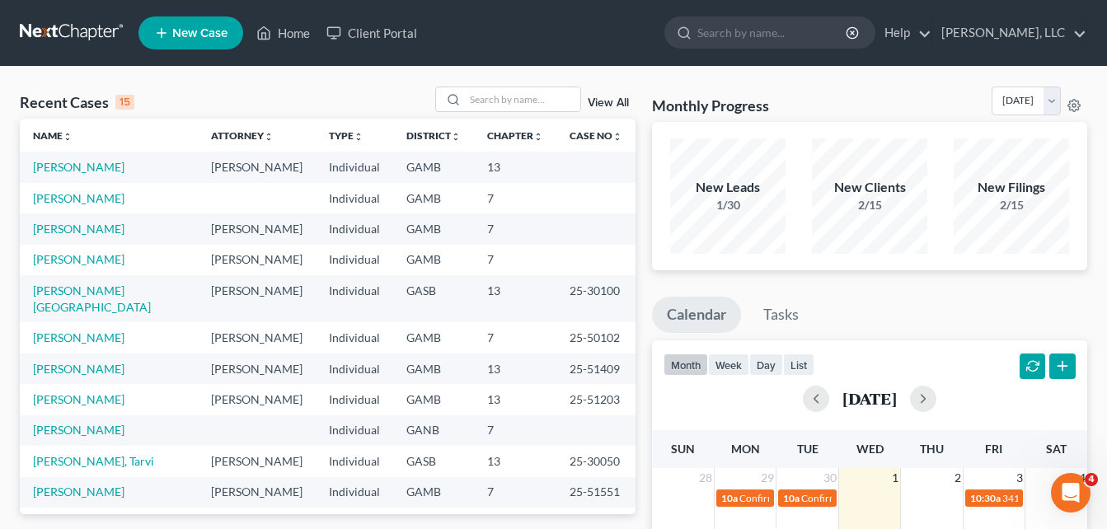
click at [91, 423] on link "[PERSON_NAME]" at bounding box center [79, 430] width 92 height 14
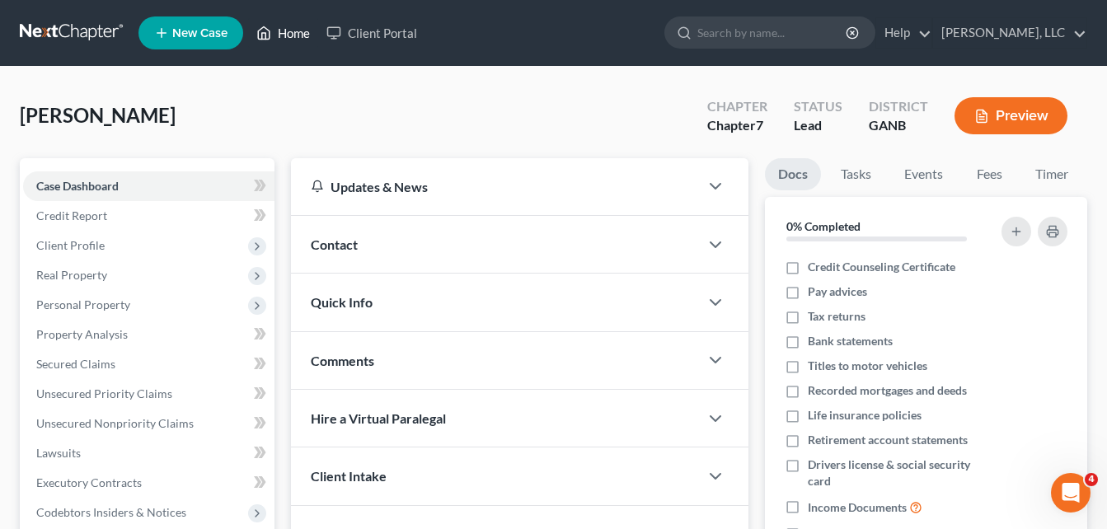
click at [299, 36] on link "Home" at bounding box center [283, 33] width 70 height 30
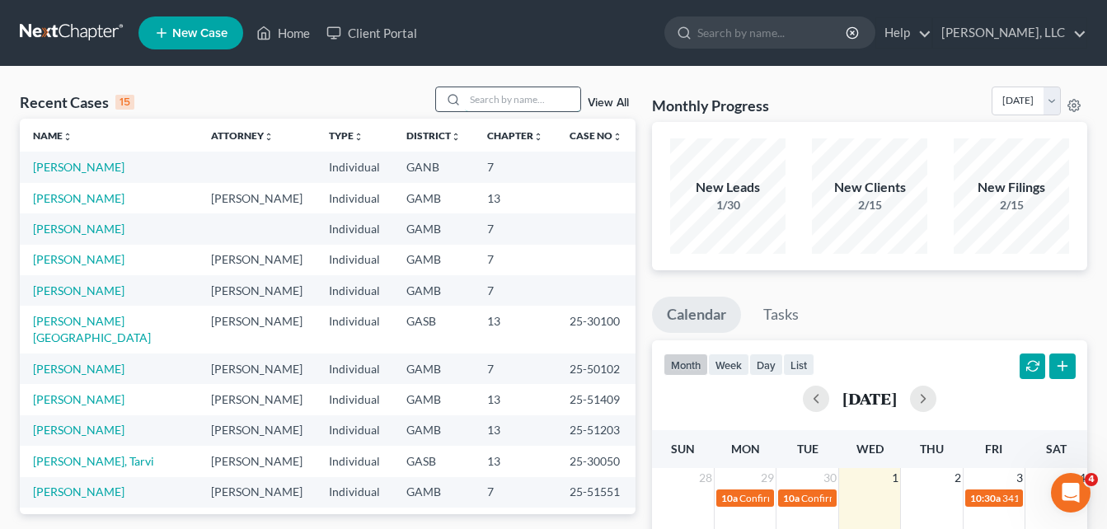
click at [482, 101] on input "search" at bounding box center [522, 99] width 115 height 24
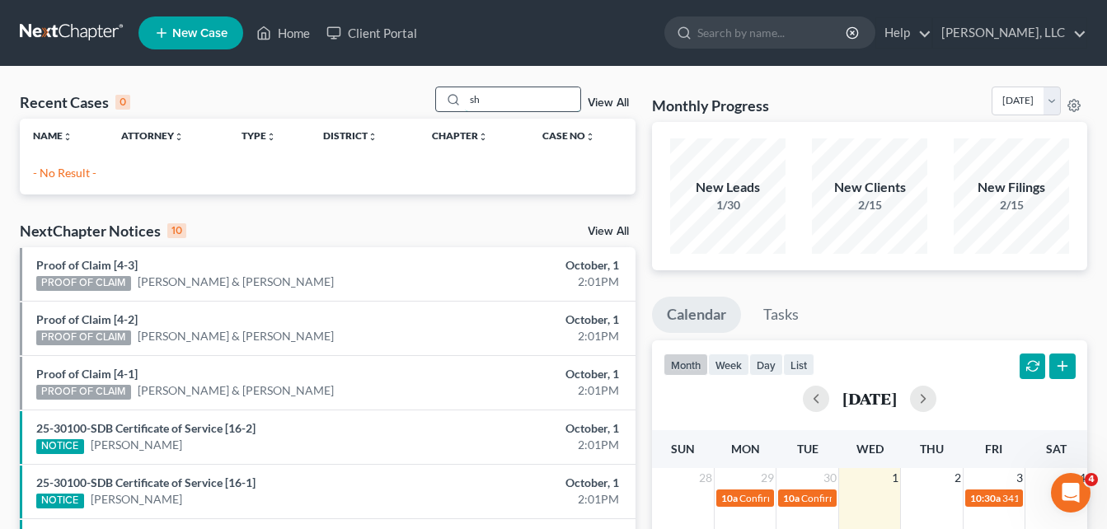
type input "s"
type input "m"
type input "s"
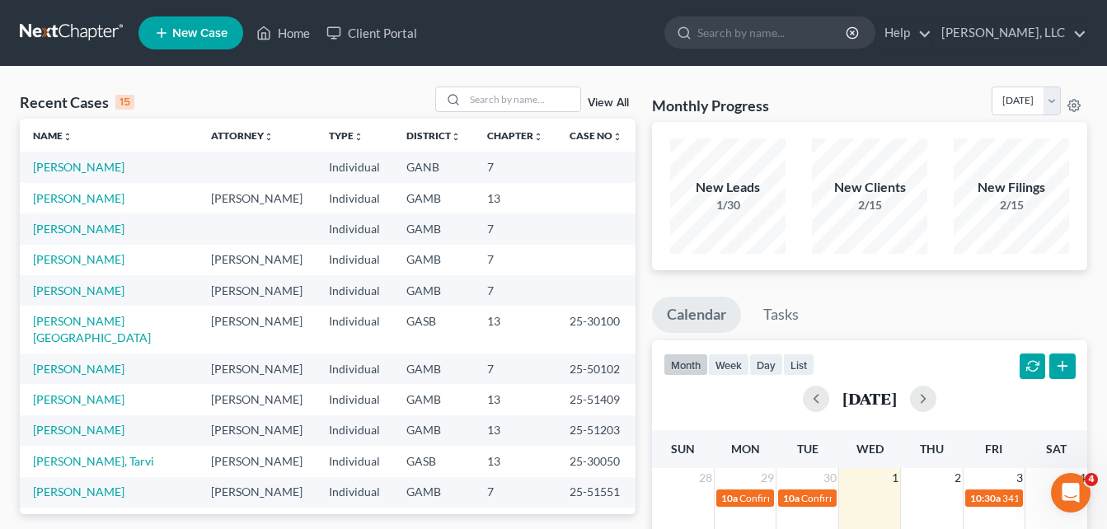
click at [183, 29] on span "New Case" at bounding box center [199, 33] width 55 height 12
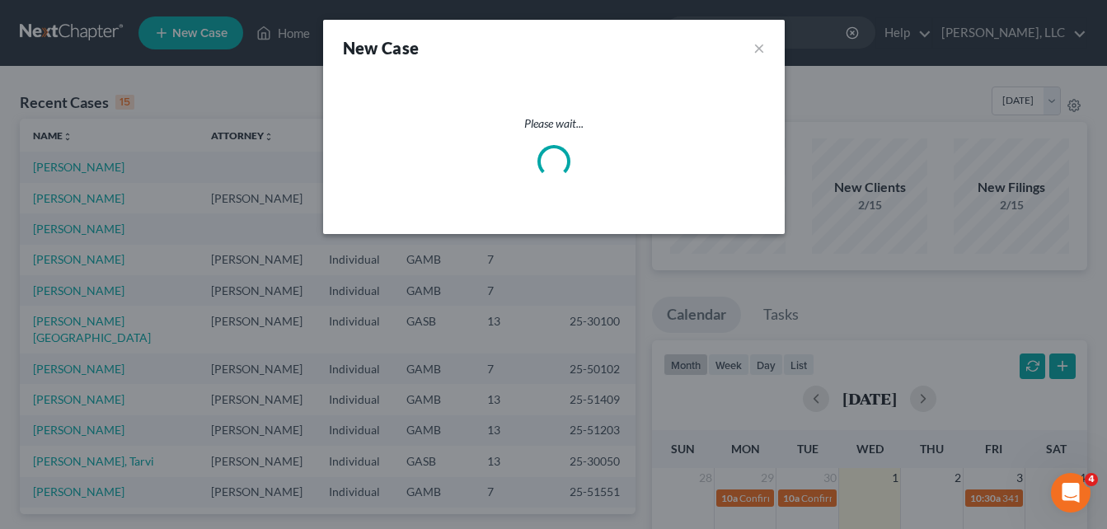
select select "18"
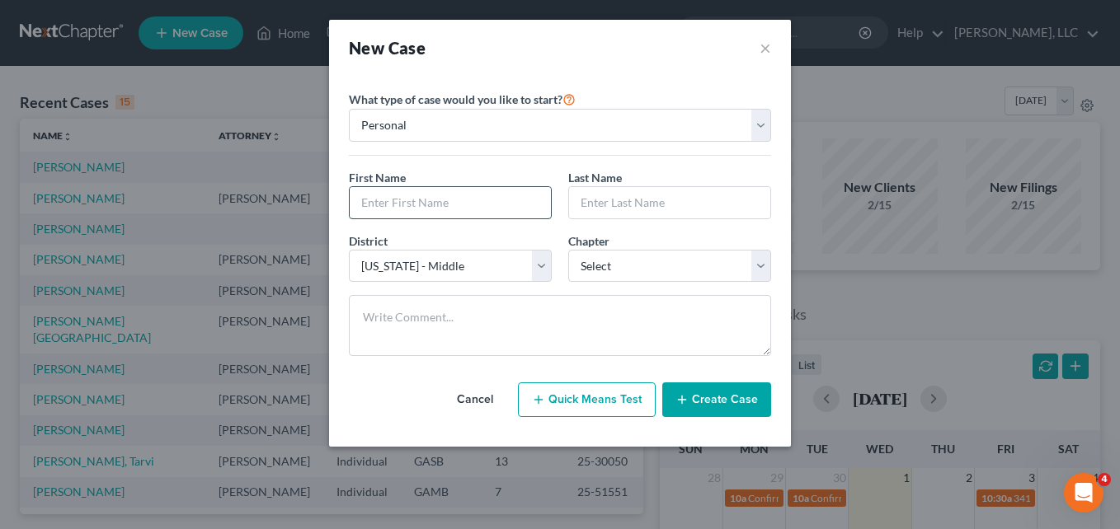
click at [438, 206] on input "text" at bounding box center [450, 202] width 201 height 31
type input "Shendora"
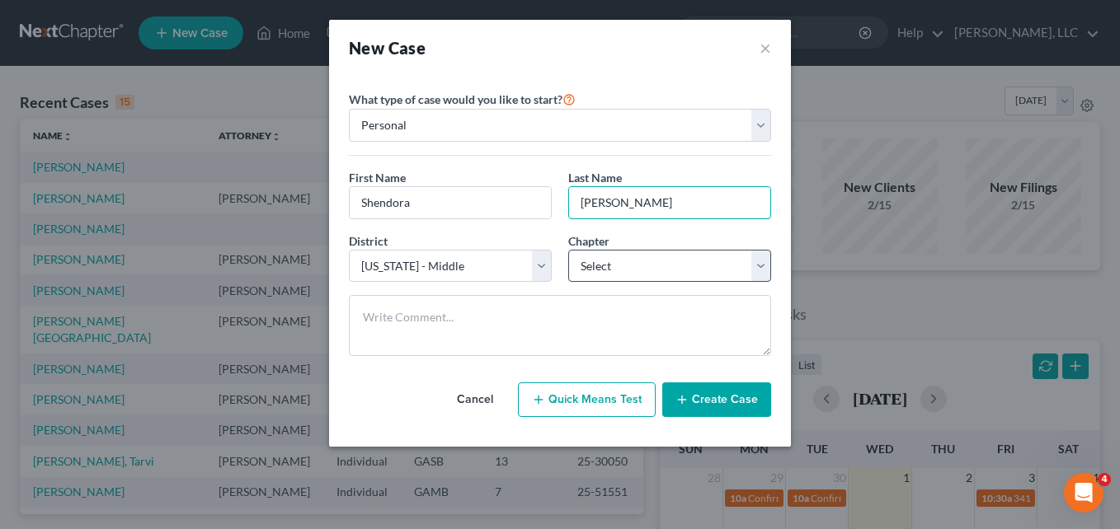
type input "[PERSON_NAME]"
click at [598, 263] on select "Select 7 11 12 13" at bounding box center [669, 266] width 203 height 33
select select "0"
click at [568, 250] on select "Select 7 11 12 13" at bounding box center [669, 266] width 203 height 33
click at [703, 398] on button "Create Case" at bounding box center [716, 400] width 109 height 35
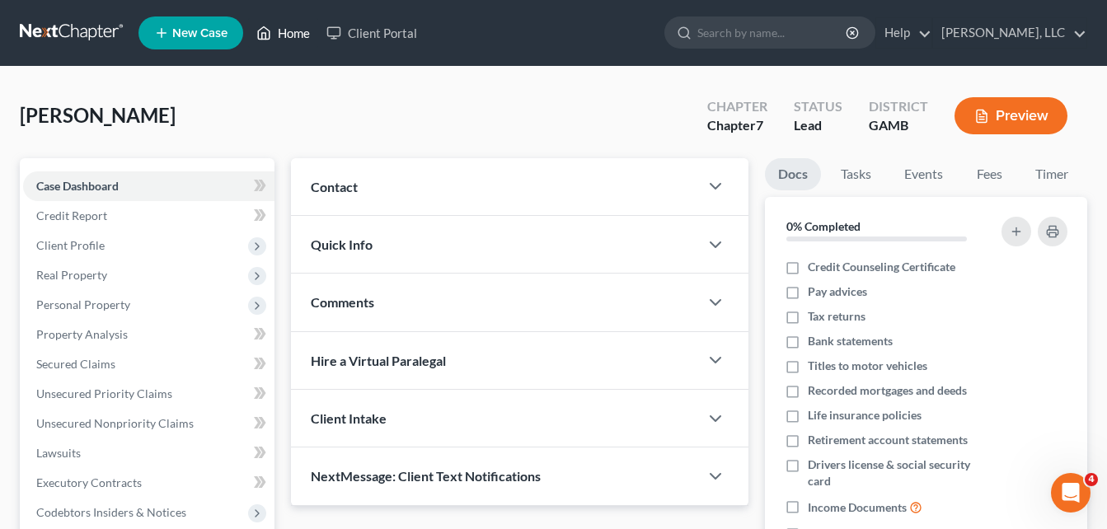
click at [292, 35] on link "Home" at bounding box center [283, 33] width 70 height 30
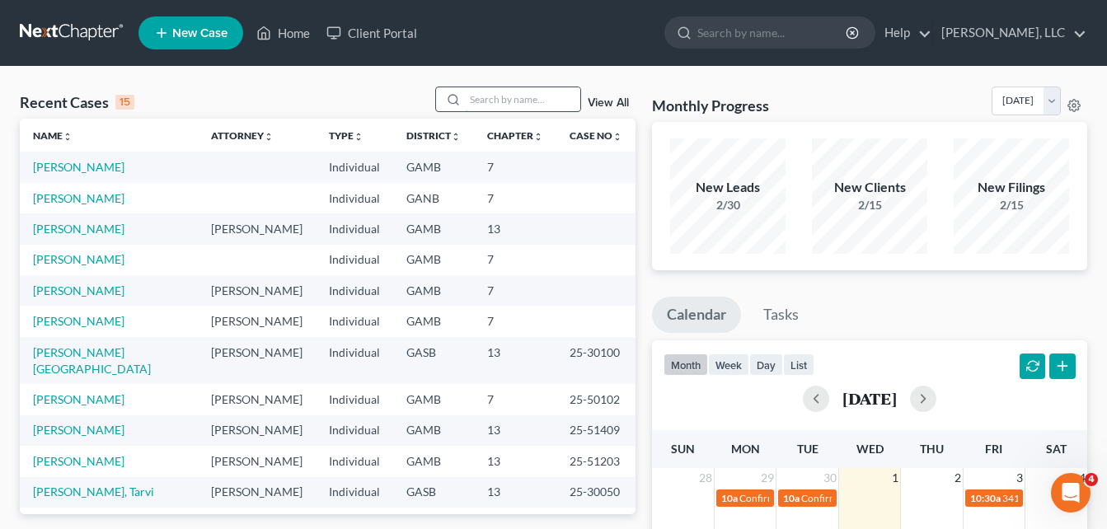
click at [480, 106] on input "search" at bounding box center [522, 99] width 115 height 24
click at [489, 103] on input "search" at bounding box center [522, 99] width 115 height 24
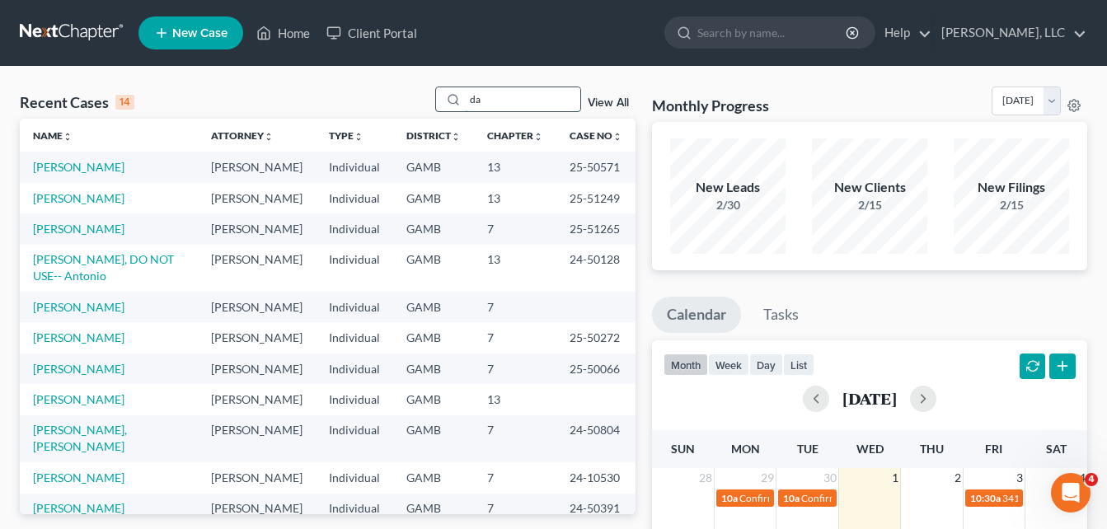
type input "d"
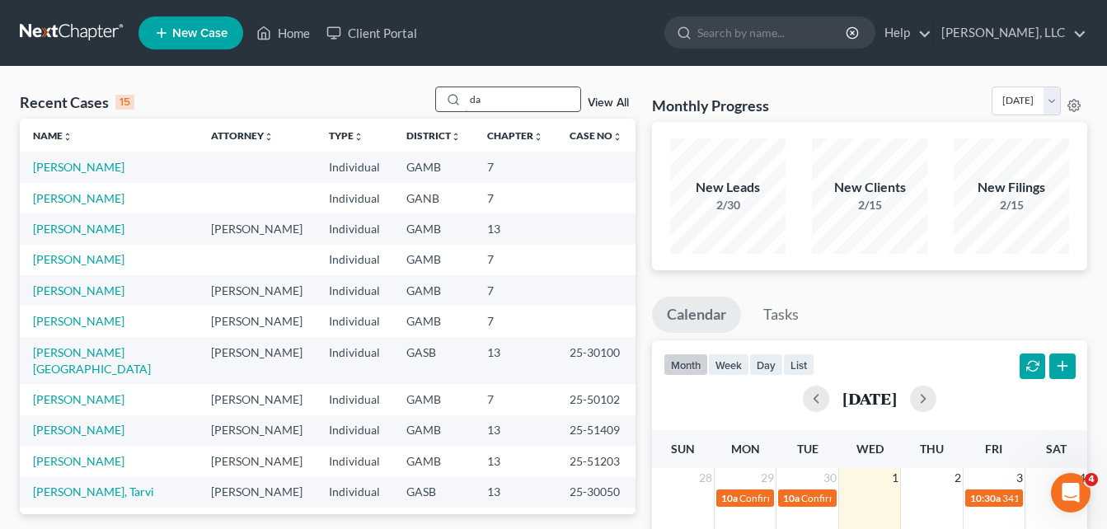
type input "d"
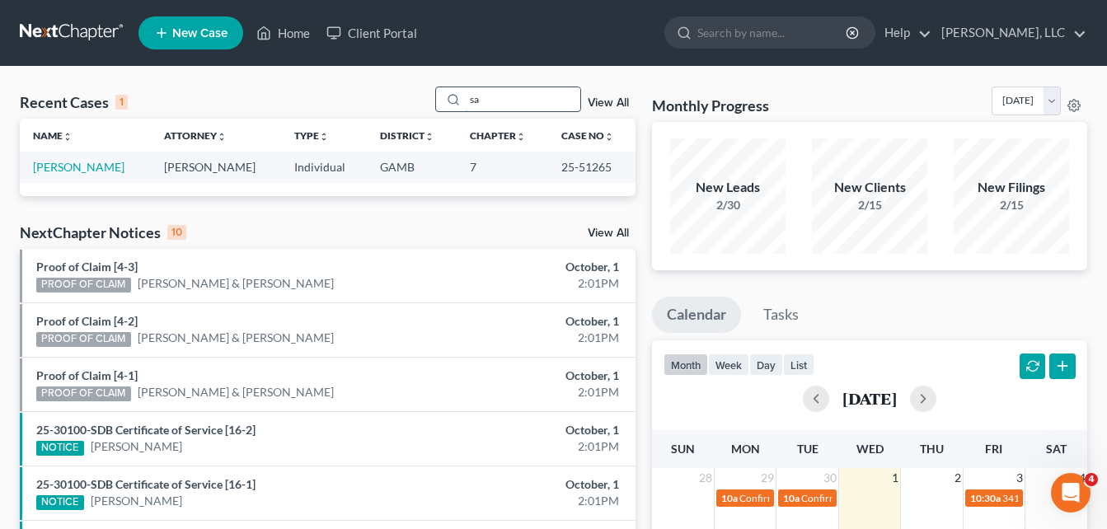
type input "s"
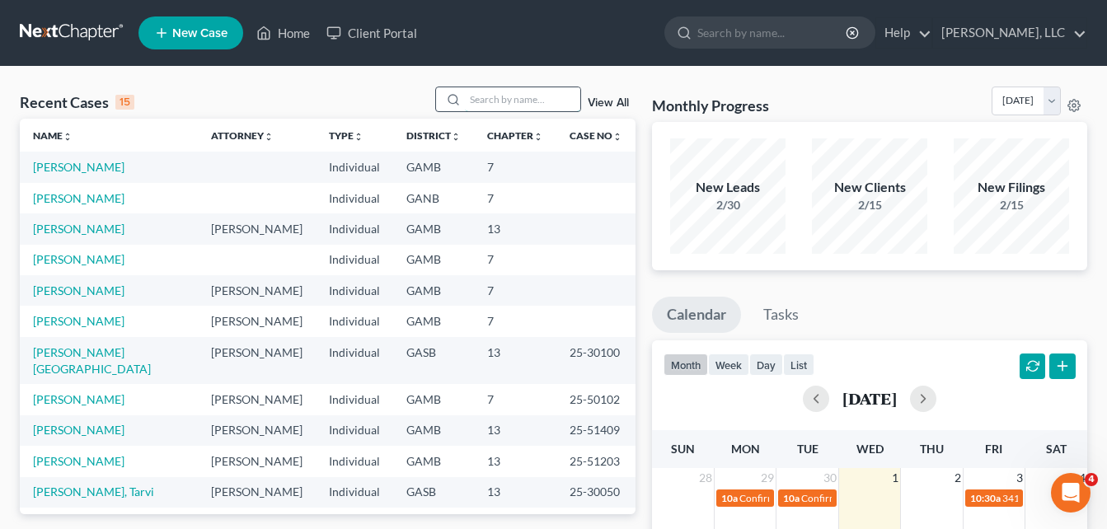
click at [488, 98] on input "search" at bounding box center [522, 99] width 115 height 24
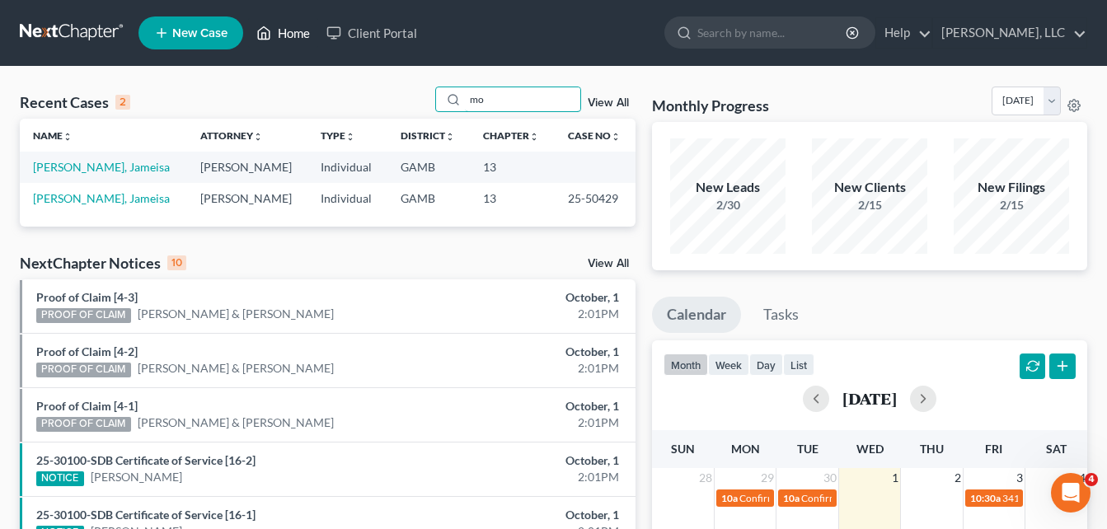
type input "m"
click at [294, 41] on link "Home" at bounding box center [283, 33] width 70 height 30
